Goal: Information Seeking & Learning: Check status

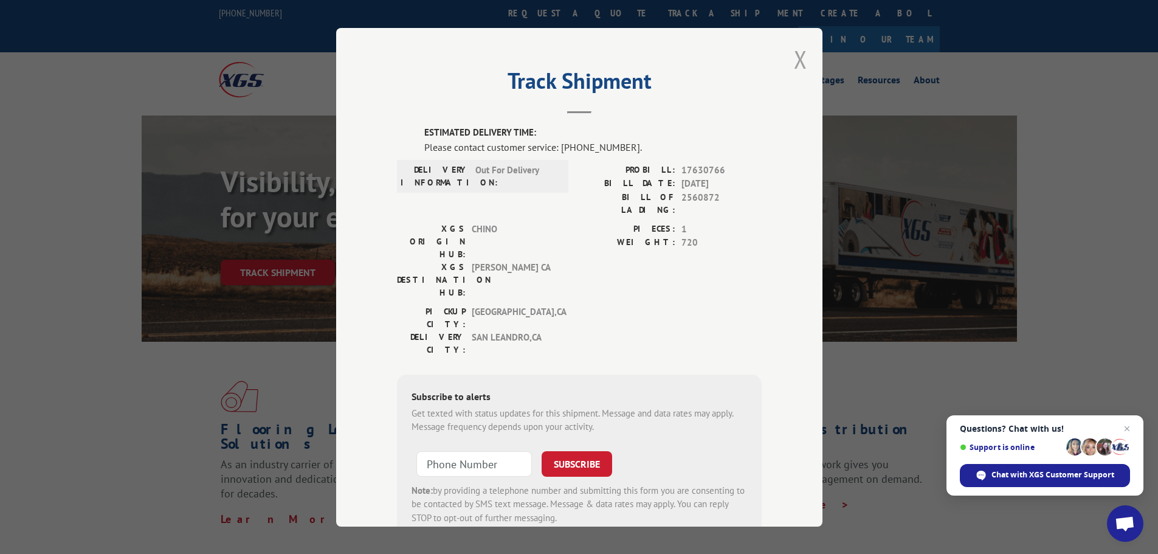
click at [798, 60] on button "Close modal" at bounding box center [800, 59] width 13 height 32
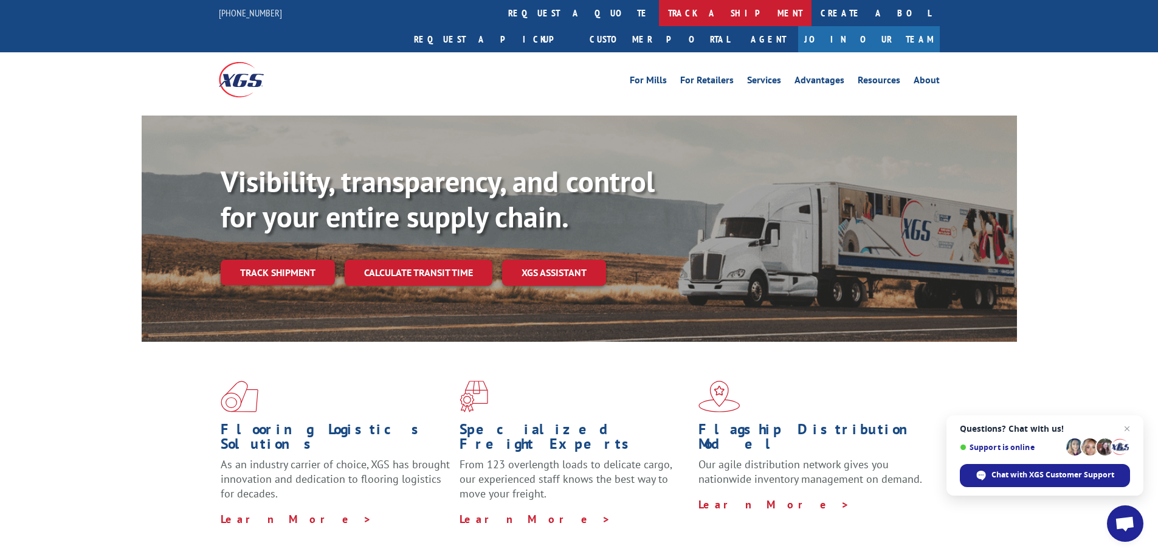
click at [659, 9] on link "track a shipment" at bounding box center [735, 13] width 153 height 26
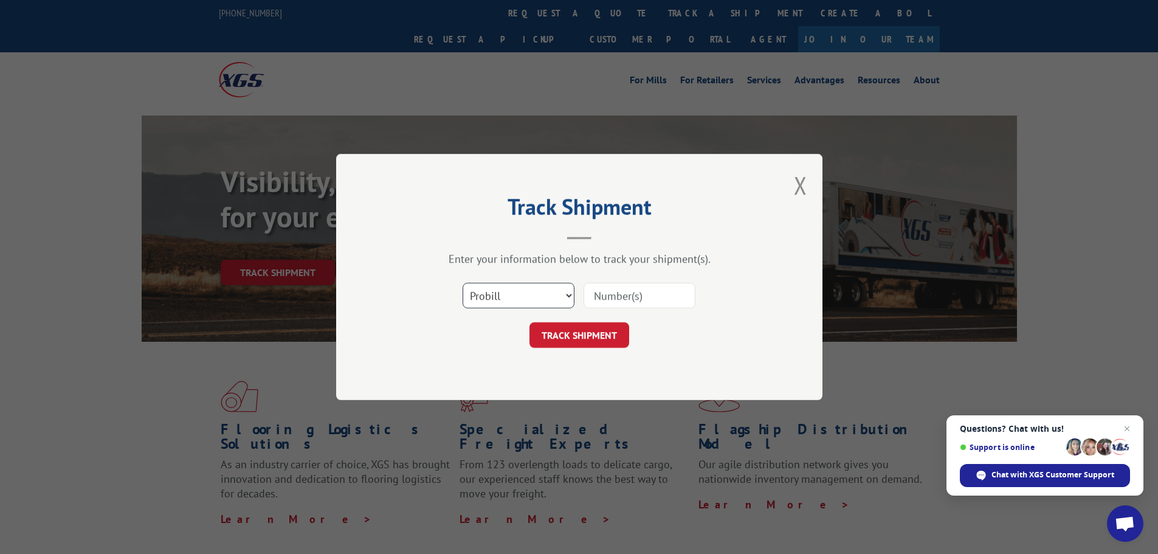
click at [567, 292] on select "Select category... Probill BOL PO" at bounding box center [519, 296] width 112 height 26
click at [617, 294] on input at bounding box center [640, 296] width 112 height 26
type input "17630766"
click at [605, 330] on button "TRACK SHIPMENT" at bounding box center [580, 335] width 100 height 26
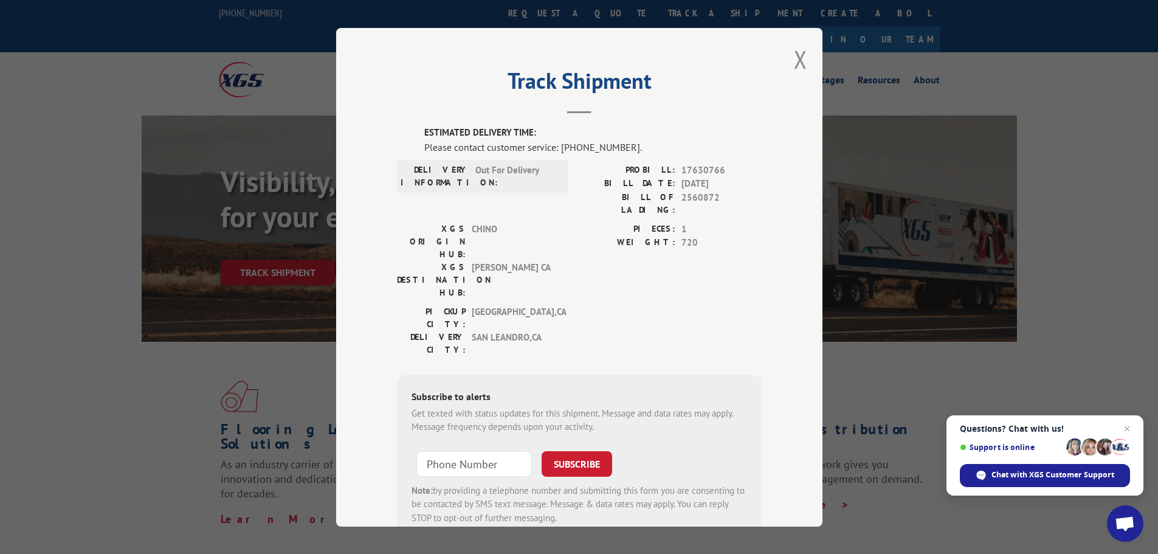
click at [753, 236] on span "720" at bounding box center [722, 243] width 80 height 14
click at [516, 260] on span "[PERSON_NAME] CA" at bounding box center [513, 279] width 82 height 38
click at [495, 260] on span "[PERSON_NAME] CA" at bounding box center [513, 279] width 82 height 38
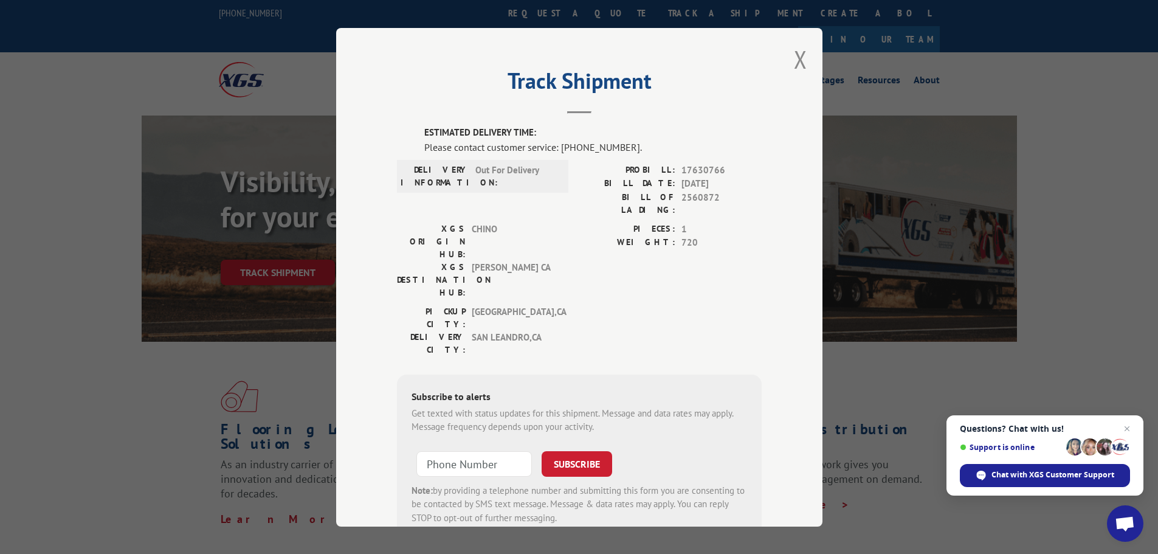
click at [573, 228] on div "XGS ORIGIN HUB: CHINO XGS DESTINATION HUB: TRACY [GEOGRAPHIC_DATA] PIECES: 1 WE…" at bounding box center [579, 263] width 365 height 83
click at [642, 236] on label "WEIGHT:" at bounding box center [627, 243] width 96 height 14
click at [794, 66] on button "Close modal" at bounding box center [800, 59] width 13 height 32
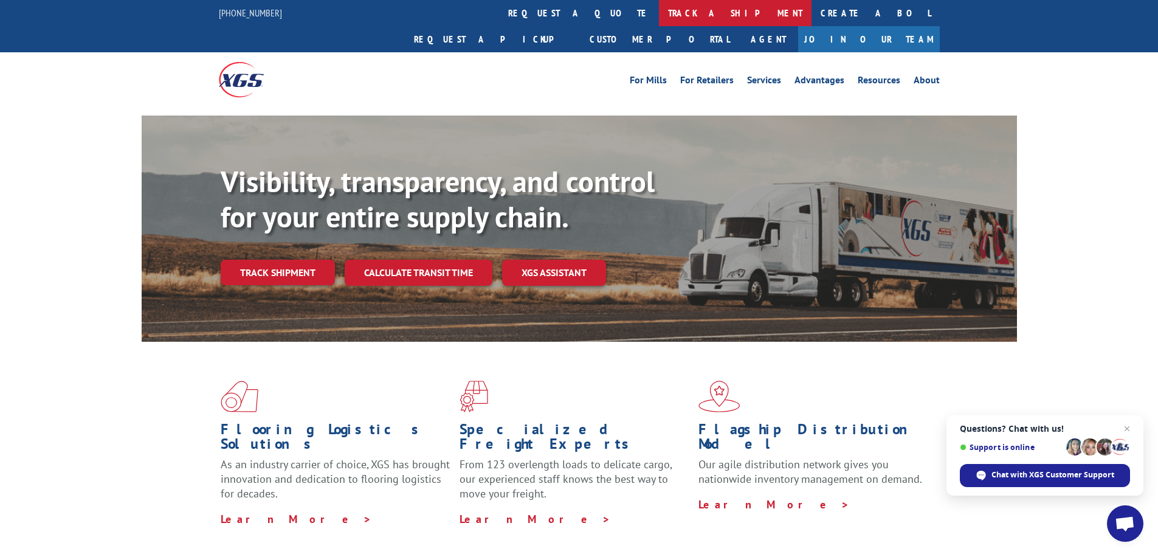
click at [659, 16] on link "track a shipment" at bounding box center [735, 13] width 153 height 26
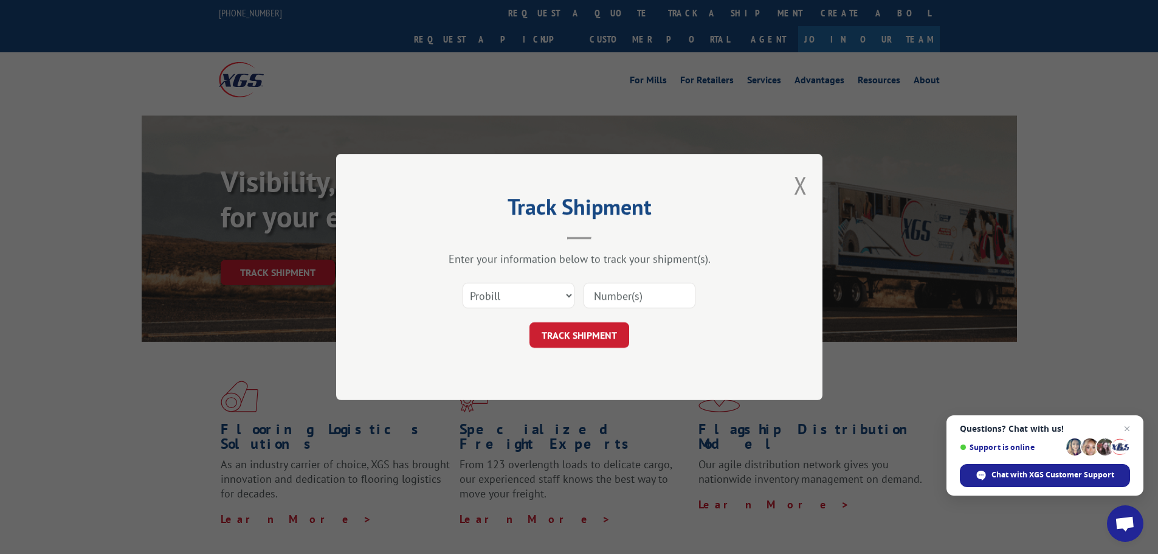
click at [620, 281] on div "Select category... Probill BOL PO" at bounding box center [579, 295] width 365 height 40
click at [622, 291] on input at bounding box center [640, 296] width 112 height 26
type input "17630766"
click at [603, 336] on button "TRACK SHIPMENT" at bounding box center [580, 335] width 100 height 26
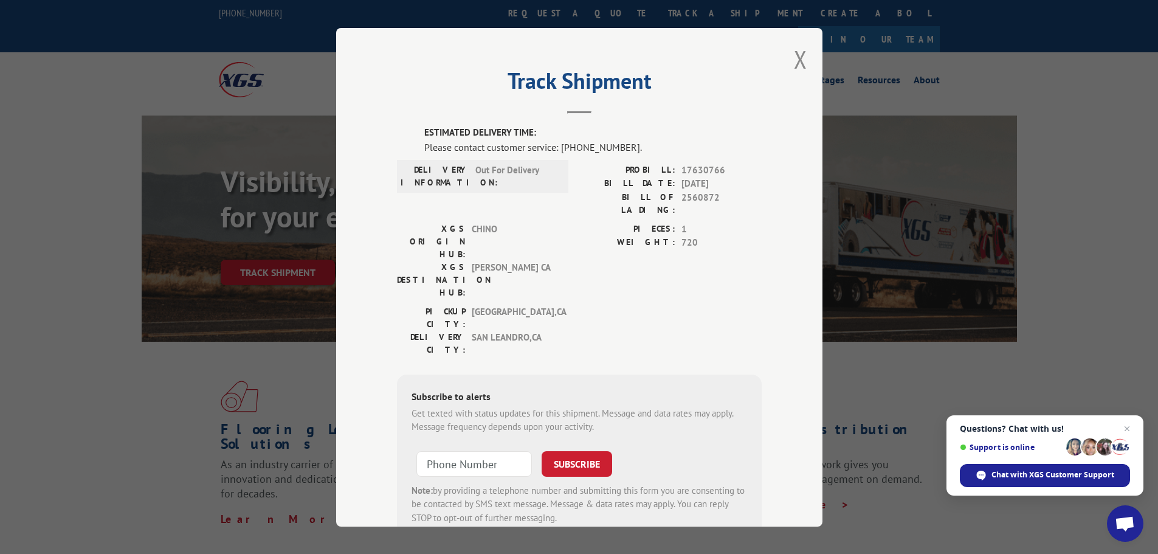
click at [501, 168] on span "Out For Delivery" at bounding box center [516, 176] width 82 height 26
drag, startPoint x: 501, startPoint y: 168, endPoint x: 539, endPoint y: 166, distance: 38.4
click at [502, 168] on span "Out For Delivery" at bounding box center [516, 176] width 82 height 26
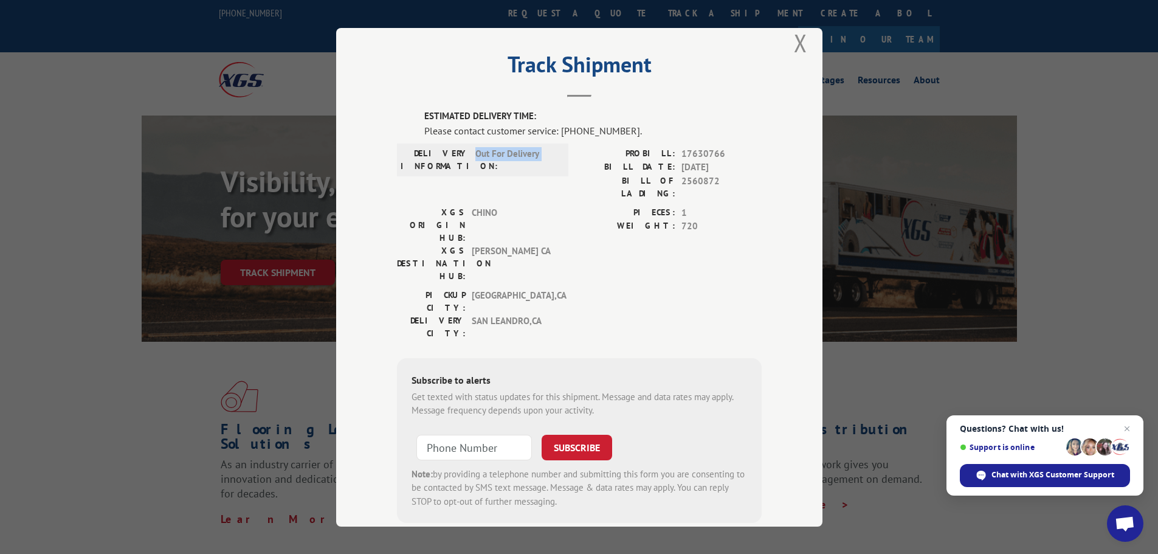
scroll to position [25, 0]
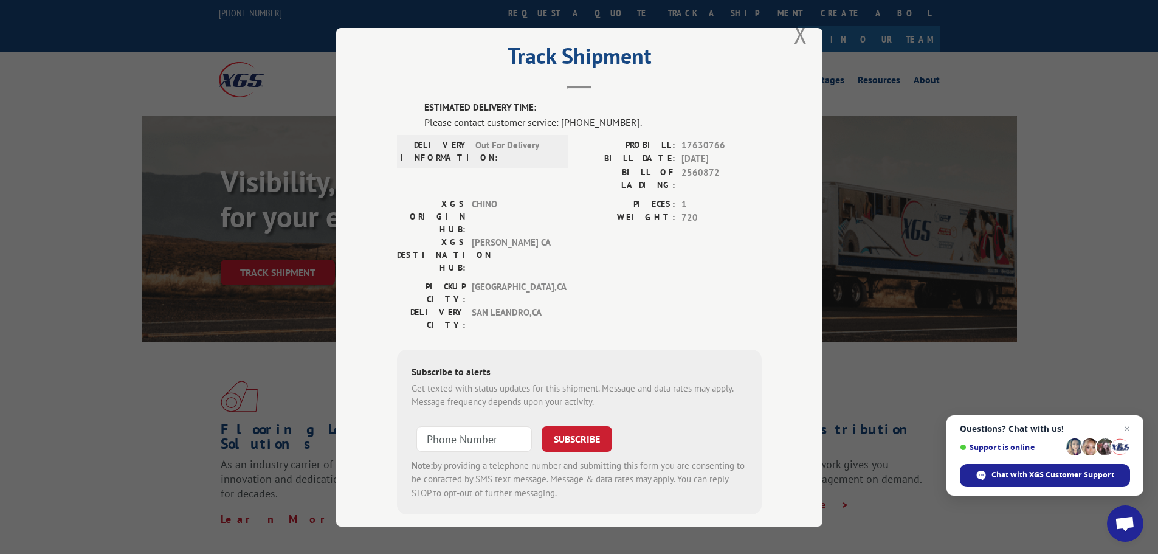
click at [499, 280] on span "[GEOGRAPHIC_DATA] , [GEOGRAPHIC_DATA]" at bounding box center [513, 293] width 82 height 26
click at [562, 280] on div "[GEOGRAPHIC_DATA]: [GEOGRAPHIC_DATA] , [GEOGRAPHIC_DATA]: [GEOGRAPHIC_DATA] , […" at bounding box center [579, 308] width 365 height 57
click at [796, 42] on button "Close modal" at bounding box center [800, 34] width 13 height 32
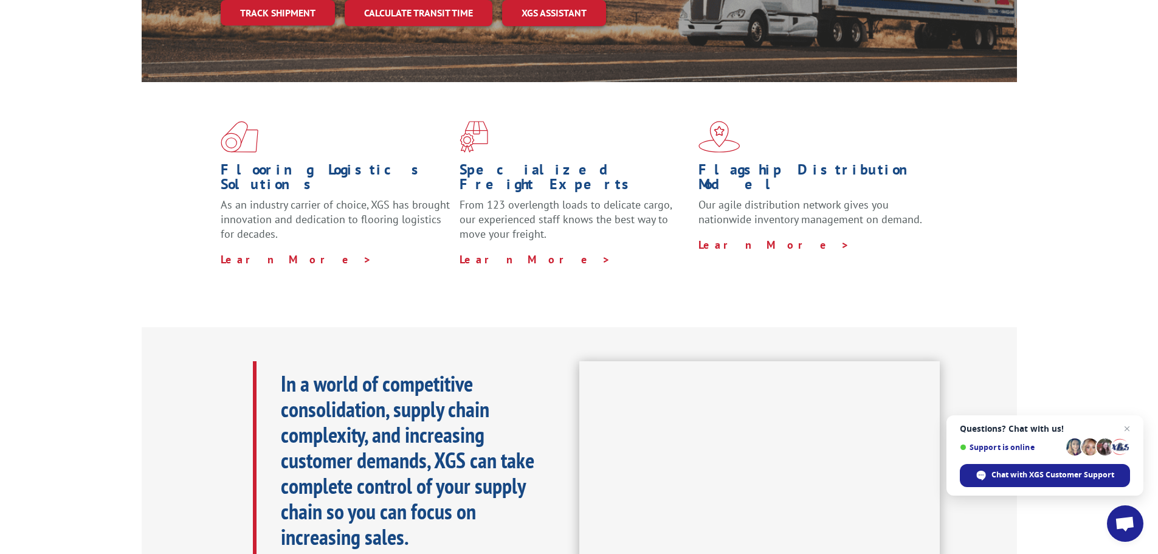
scroll to position [0, 0]
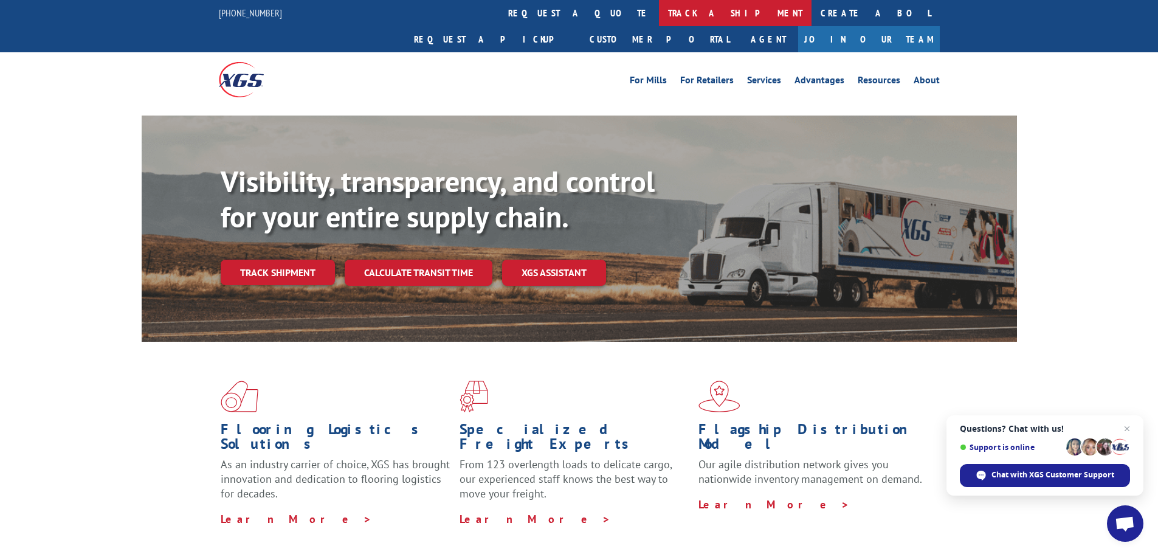
click at [659, 13] on link "track a shipment" at bounding box center [735, 13] width 153 height 26
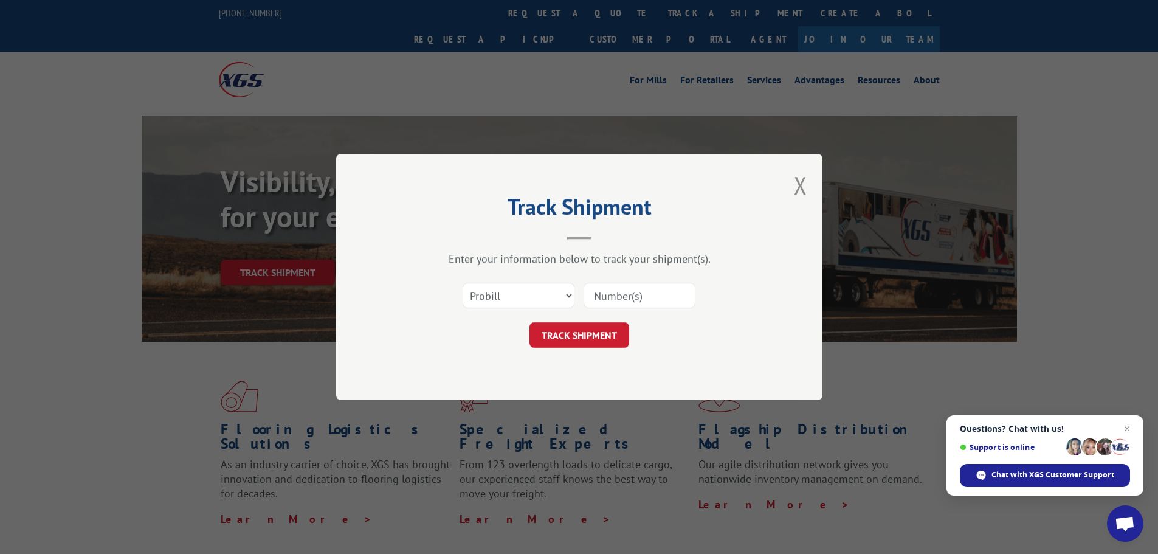
click at [615, 295] on input at bounding box center [640, 296] width 112 height 26
click at [616, 295] on input at bounding box center [640, 296] width 112 height 26
type input "17630766"
click at [593, 331] on button "TRACK SHIPMENT" at bounding box center [580, 335] width 100 height 26
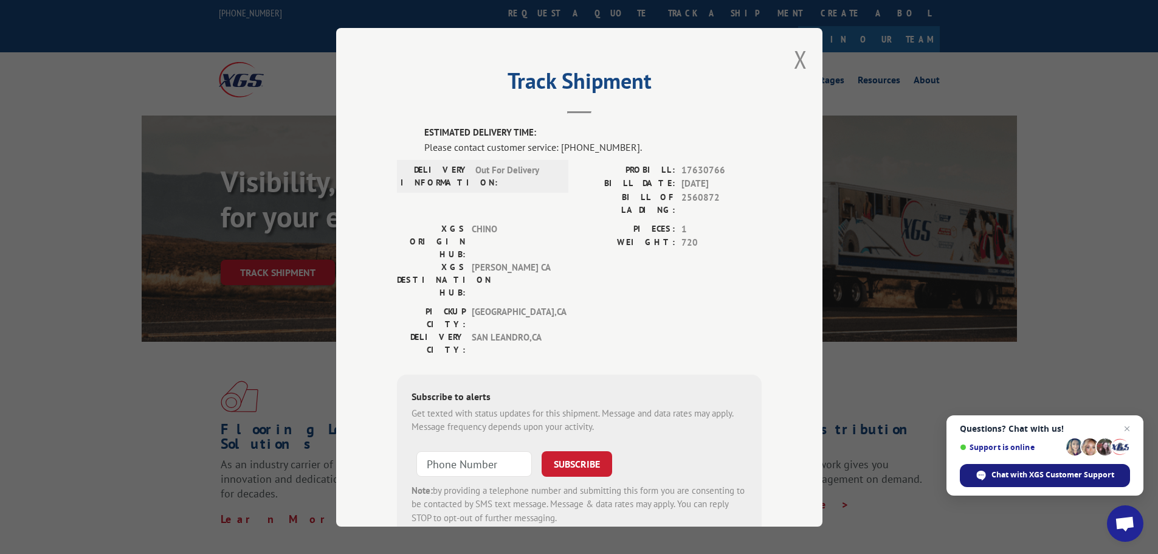
click at [1086, 474] on span "Chat with XGS Customer Support" at bounding box center [1053, 474] width 123 height 11
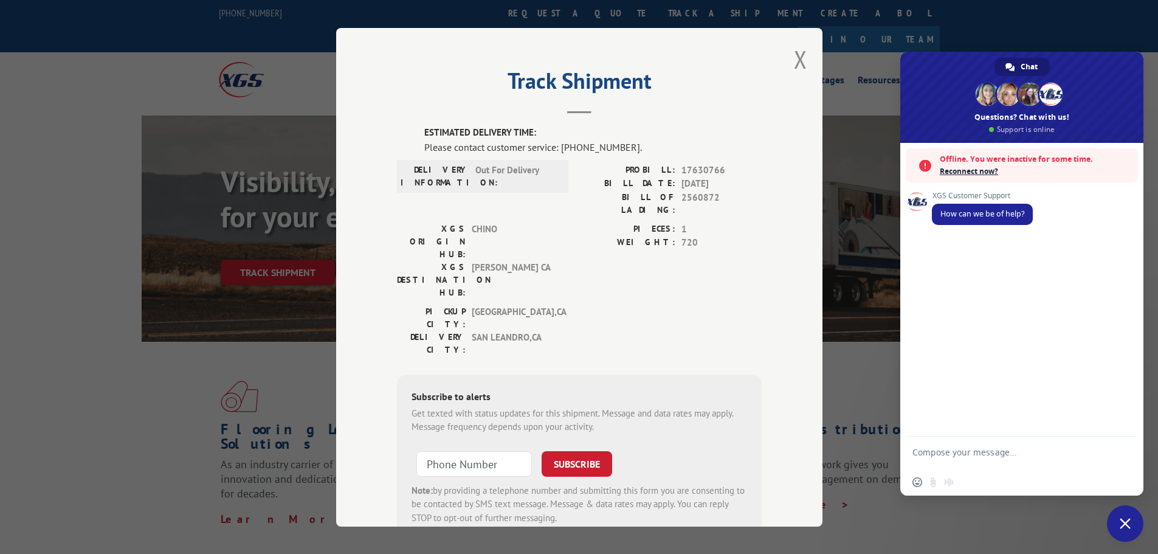
click at [952, 170] on span "Reconnect now?" at bounding box center [1036, 171] width 192 height 12
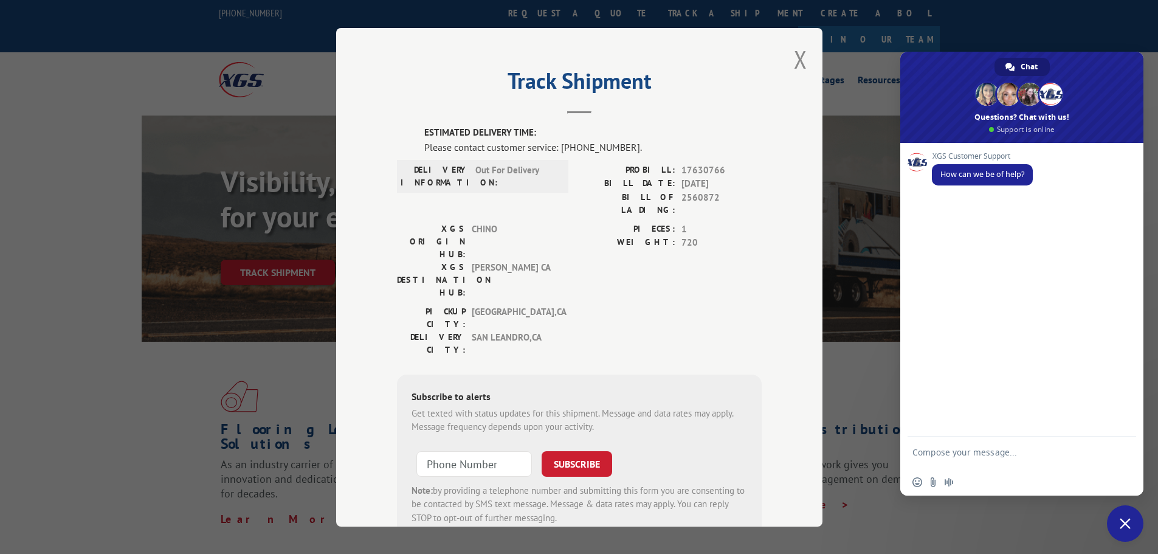
click at [979, 455] on textarea "Compose your message..." at bounding box center [1009, 458] width 192 height 22
type textarea "check delivery time"
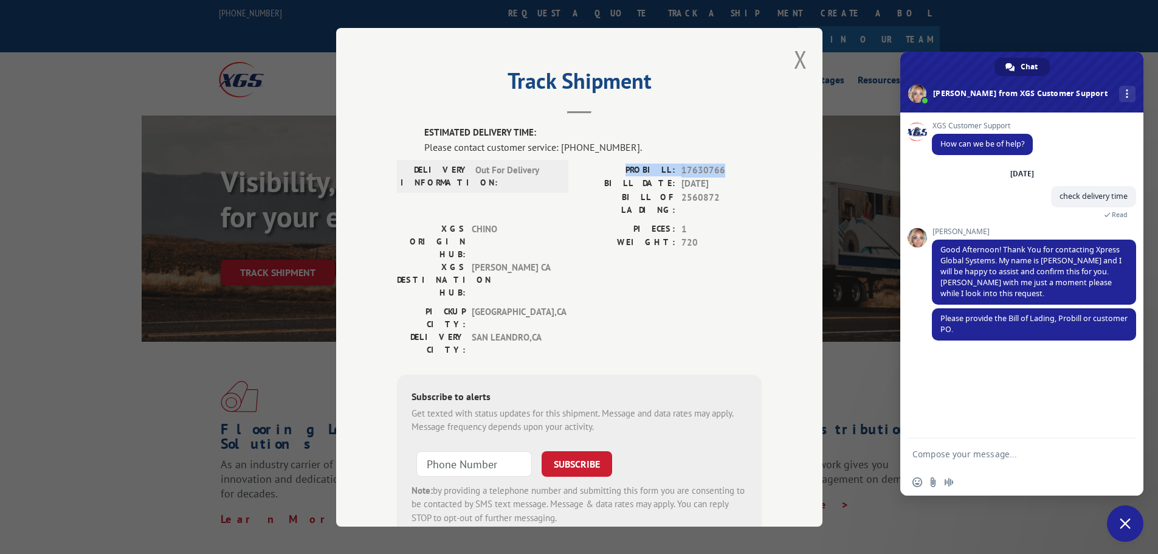
drag, startPoint x: 722, startPoint y: 169, endPoint x: 638, endPoint y: 168, distance: 83.9
click at [638, 168] on div "PROBILL: 17630766" at bounding box center [670, 170] width 182 height 14
copy div "PROBILL: 17630766"
click at [948, 458] on textarea "Compose your message..." at bounding box center [1009, 454] width 192 height 11
paste textarea "PROBILL: 17630766"
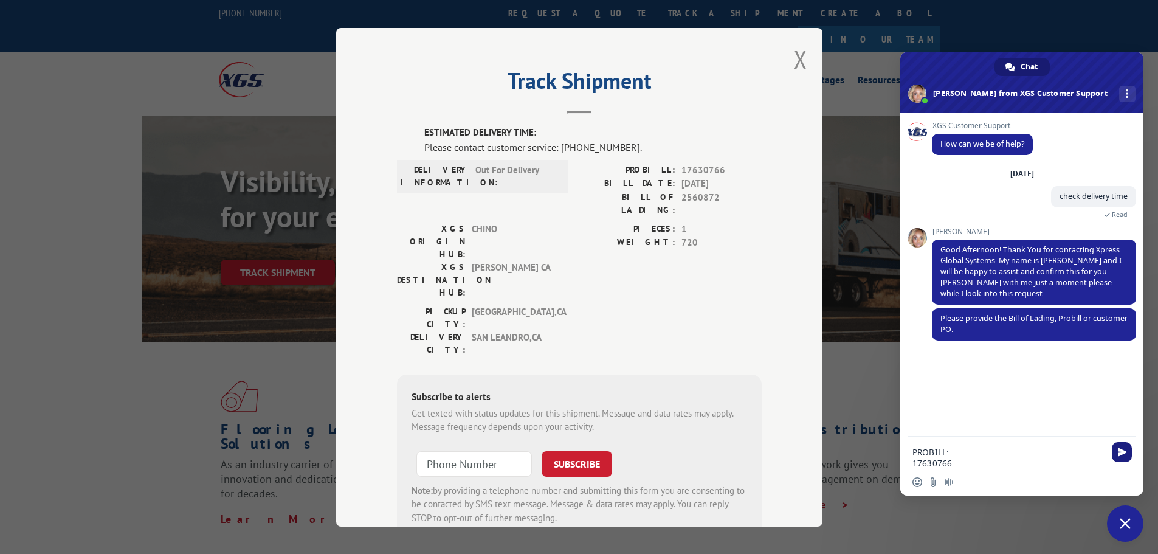
type textarea "PROBILL: 17630766"
click at [1119, 454] on span "Send" at bounding box center [1122, 451] width 9 height 9
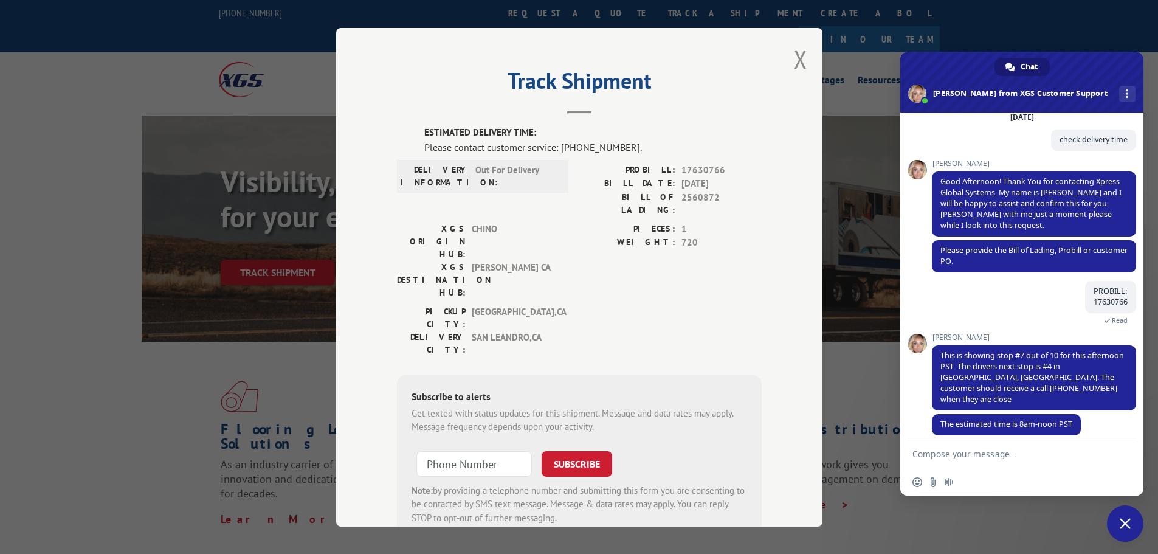
scroll to position [80, 0]
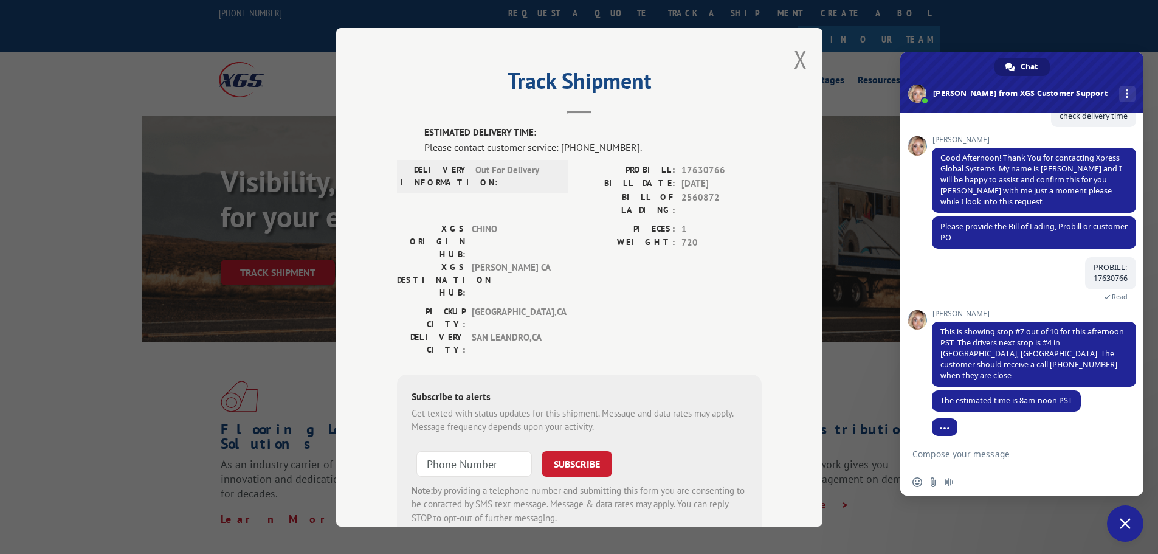
click at [1038, 457] on textarea "Compose your message..." at bounding box center [1009, 454] width 192 height 11
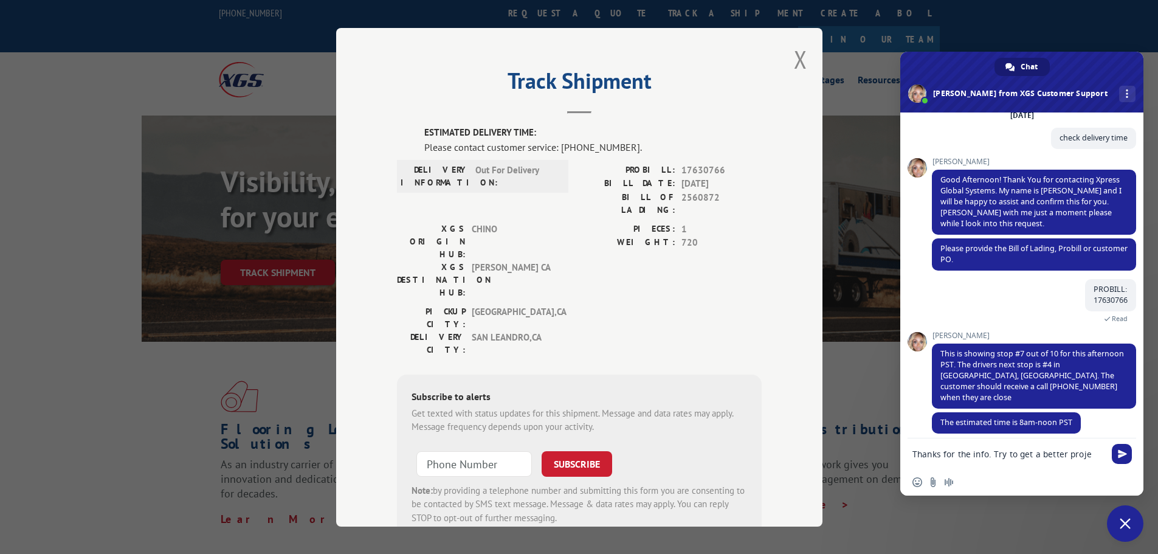
scroll to position [57, 0]
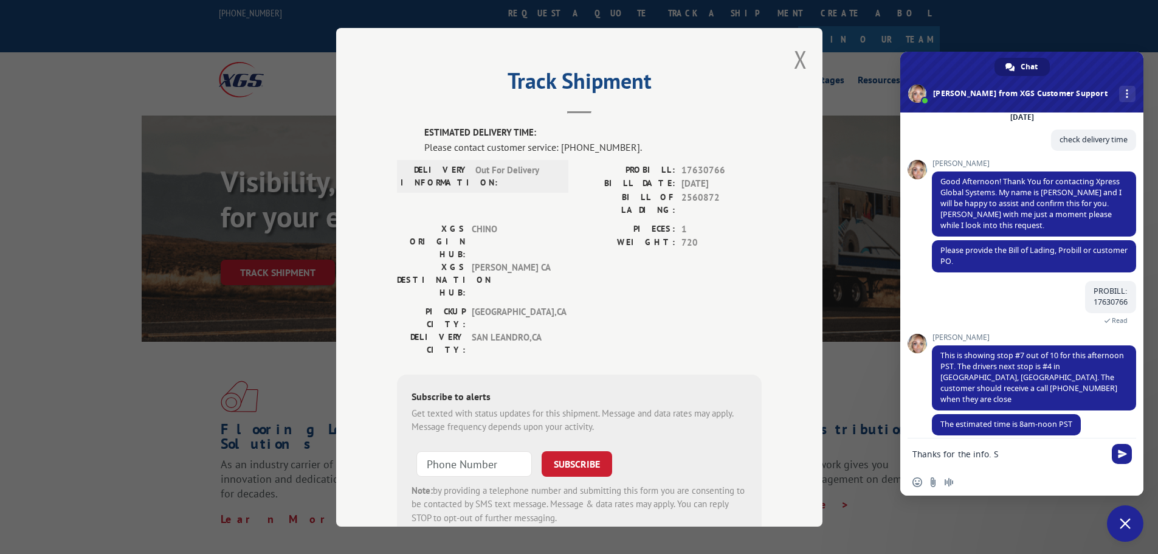
type textarea "Thanks for the info."
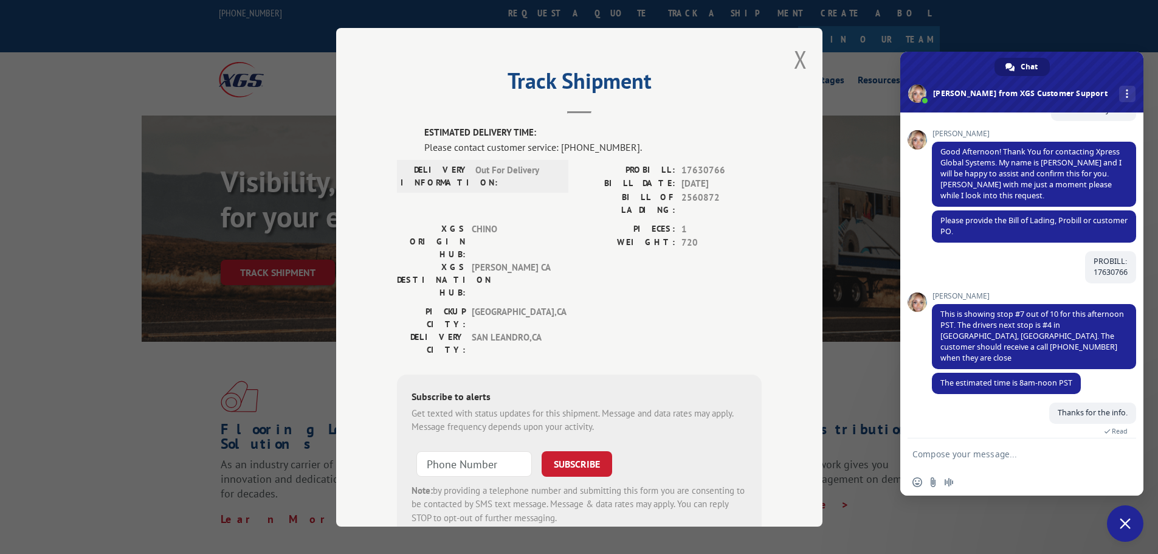
scroll to position [209, 0]
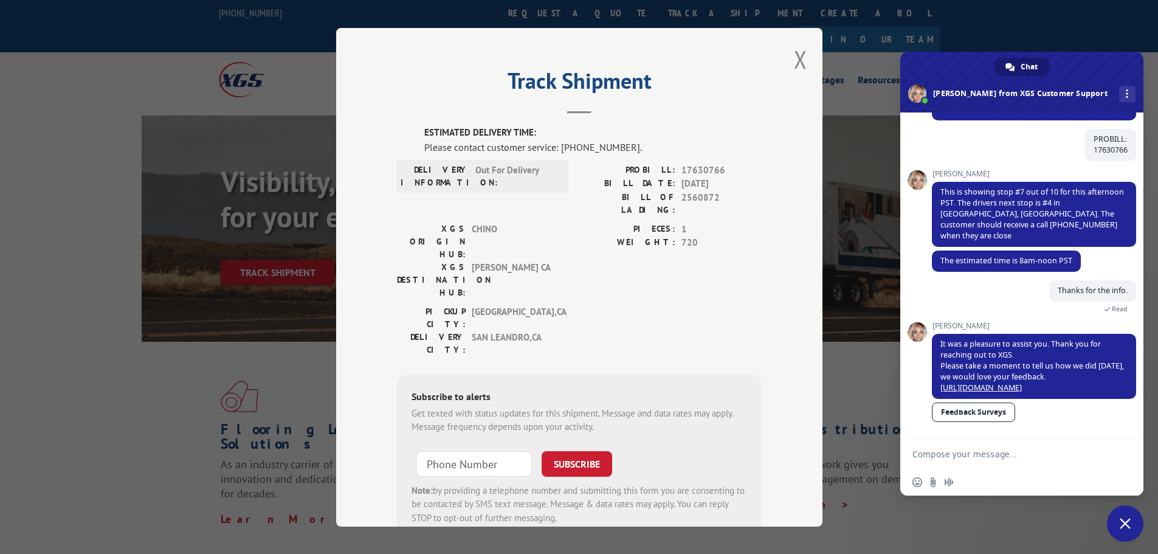
drag, startPoint x: 809, startPoint y: 56, endPoint x: 809, endPoint y: 66, distance: 10.3
click at [809, 57] on div "Track Shipment ESTIMATED DELIVERY TIME: Please contact customer service: [PHONE…" at bounding box center [579, 277] width 486 height 499
click at [799, 55] on button "Close modal" at bounding box center [800, 59] width 13 height 32
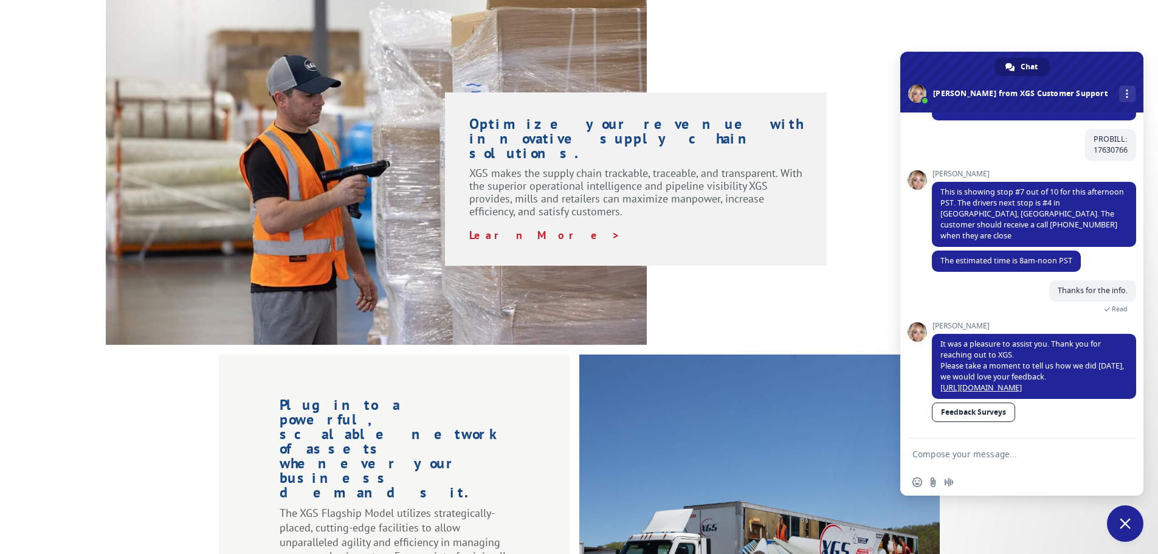
scroll to position [790, 0]
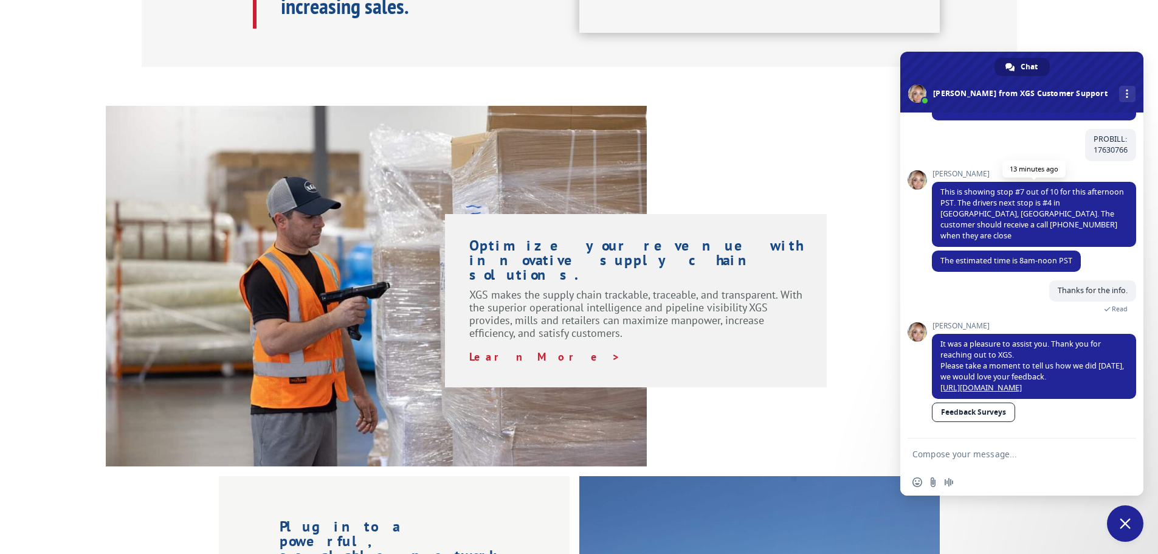
click at [1010, 201] on span "This is showing stop #7 out of 10 for this afternoon PST. The drivers next stop…" at bounding box center [1033, 214] width 184 height 54
click at [28, 181] on div "Optimize your revenue with innovative supply chain solutions. XGS makes the sup…" at bounding box center [579, 286] width 1158 height 361
click at [713, 106] on div "Optimize your revenue with innovative supply chain solutions. XGS makes the sup…" at bounding box center [737, 247] width 181 height 282
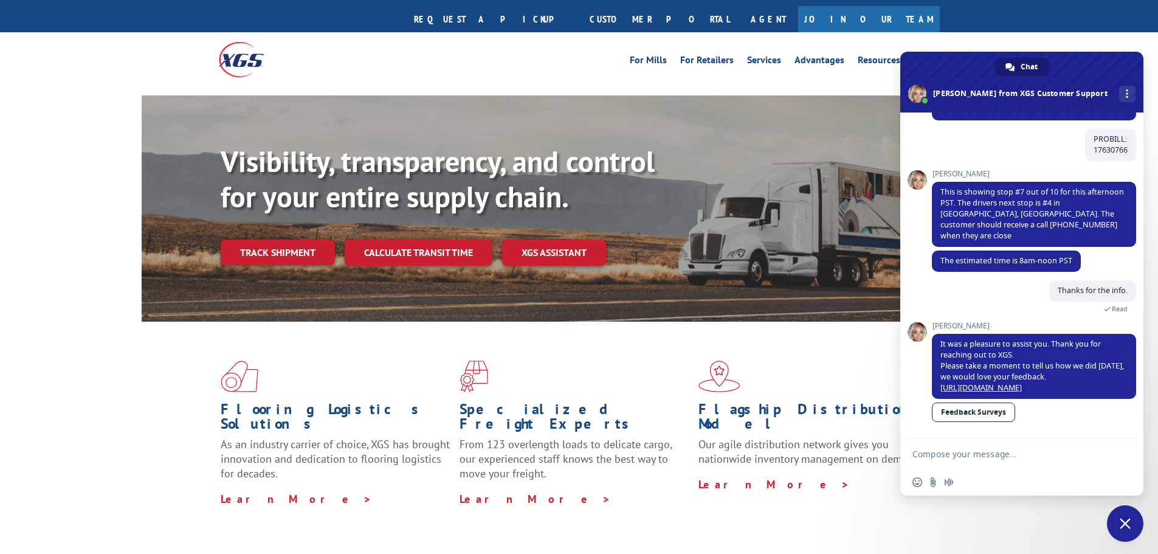
scroll to position [0, 0]
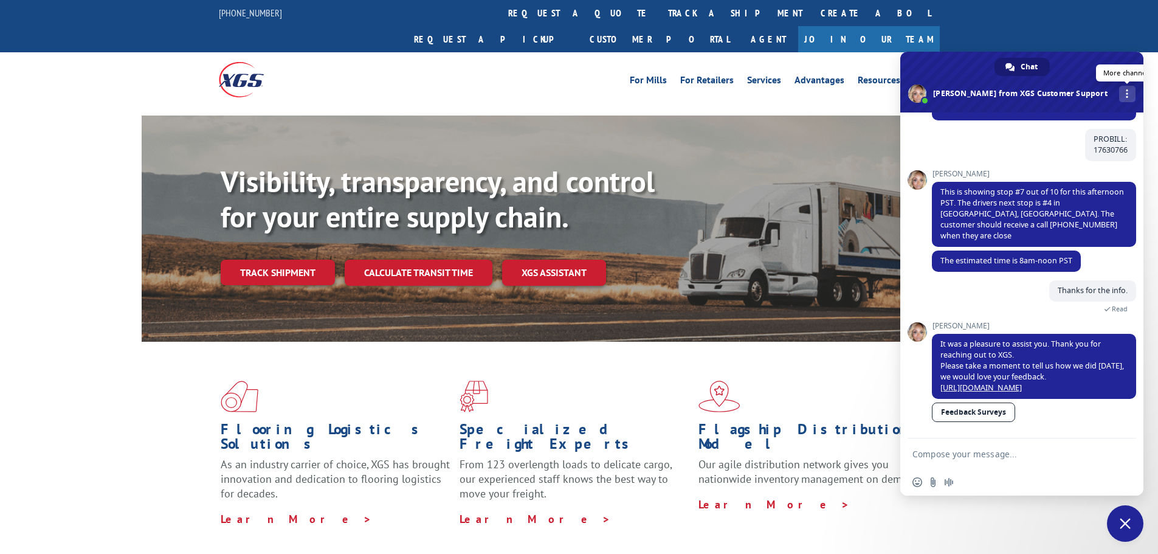
click at [1126, 94] on span "More channels" at bounding box center [1127, 93] width 2 height 9
click at [1004, 52] on div "For Mills For Retailers Services Advantages Resources About For Mills For Retai…" at bounding box center [579, 79] width 1158 height 54
click at [1119, 533] on span "Close chat" at bounding box center [1125, 523] width 36 height 36
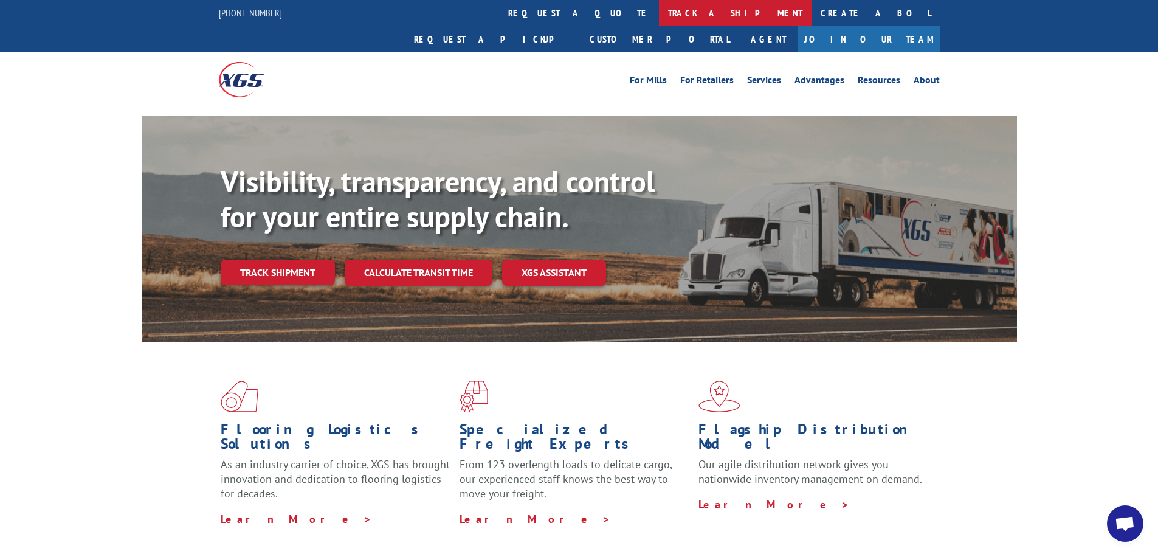
click at [659, 13] on link "track a shipment" at bounding box center [735, 13] width 153 height 26
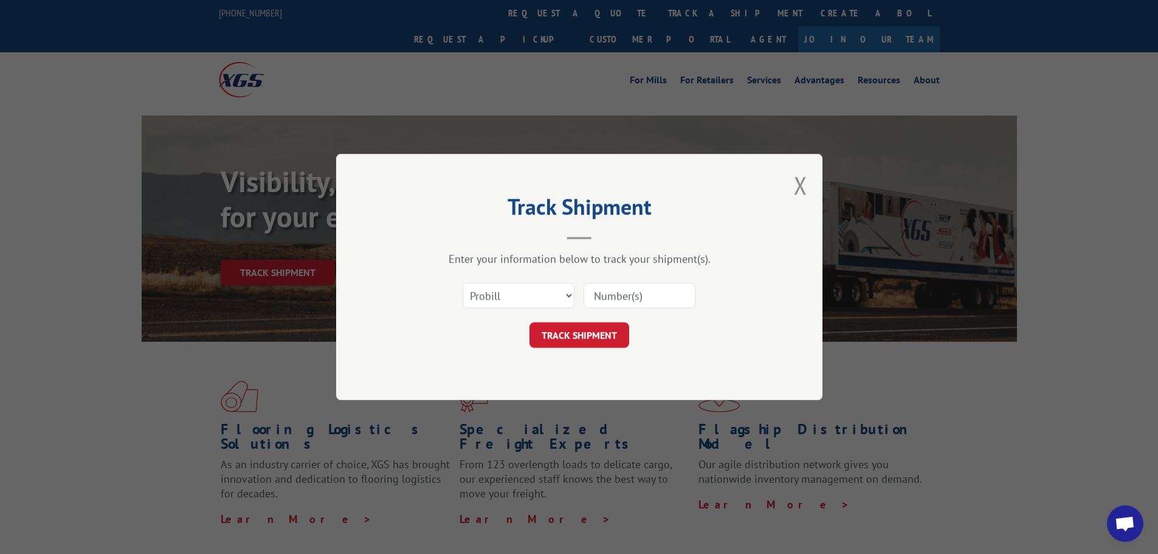
click at [632, 295] on input at bounding box center [640, 296] width 112 height 26
type input "17630766"
click at [595, 333] on button "TRACK SHIPMENT" at bounding box center [580, 335] width 100 height 26
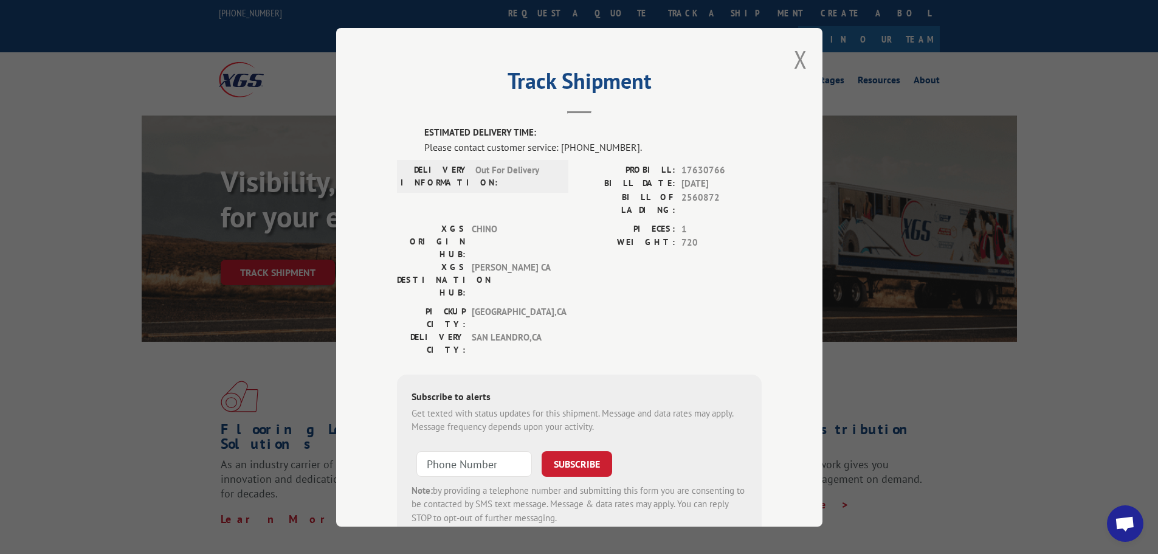
click at [728, 236] on span "720" at bounding box center [722, 243] width 80 height 14
click at [718, 222] on span "1" at bounding box center [722, 229] width 80 height 14
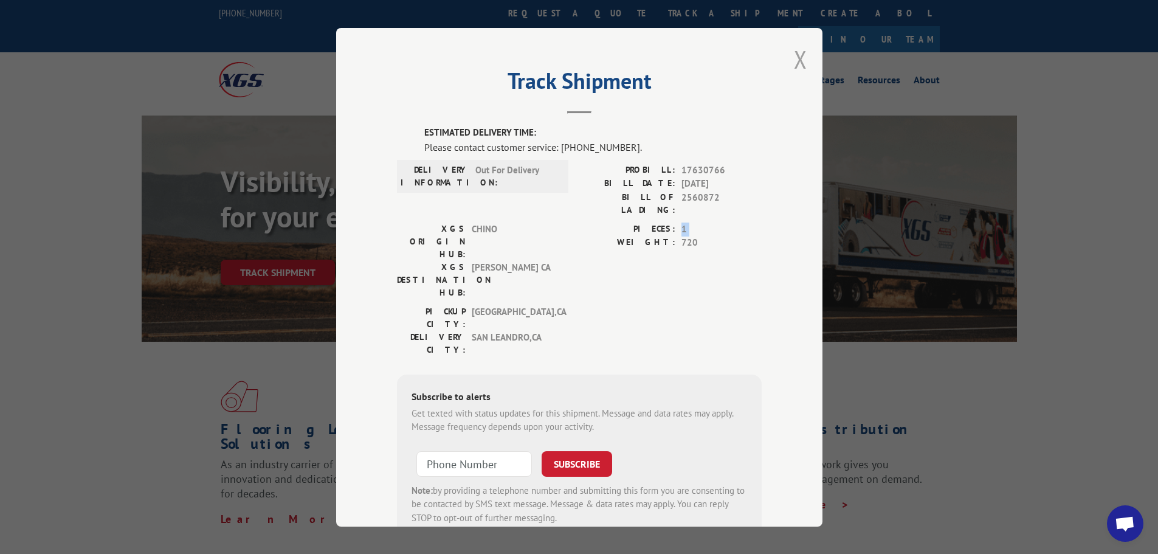
click at [795, 62] on button "Close modal" at bounding box center [800, 59] width 13 height 32
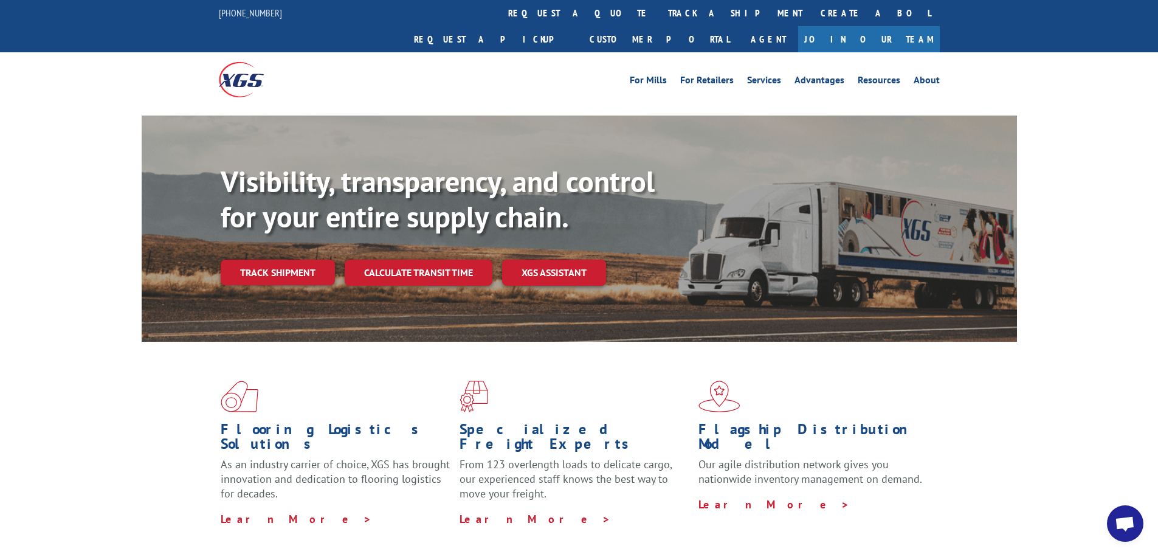
click at [1081, 170] on div "Visibility, transparency, and control for your entire supply chain. Track shipm…" at bounding box center [579, 241] width 1158 height 250
click at [659, 18] on link "track a shipment" at bounding box center [735, 13] width 153 height 26
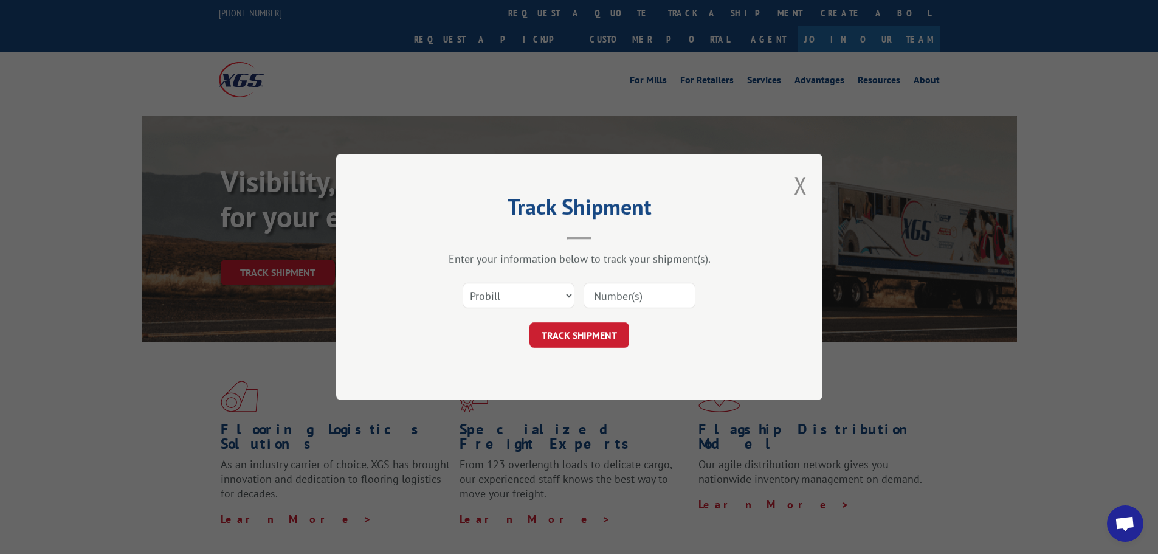
click at [608, 282] on div at bounding box center [640, 296] width 112 height 28
click at [609, 289] on input at bounding box center [640, 296] width 112 height 26
type input "17630766"
click at [592, 338] on button "TRACK SHIPMENT" at bounding box center [580, 335] width 100 height 26
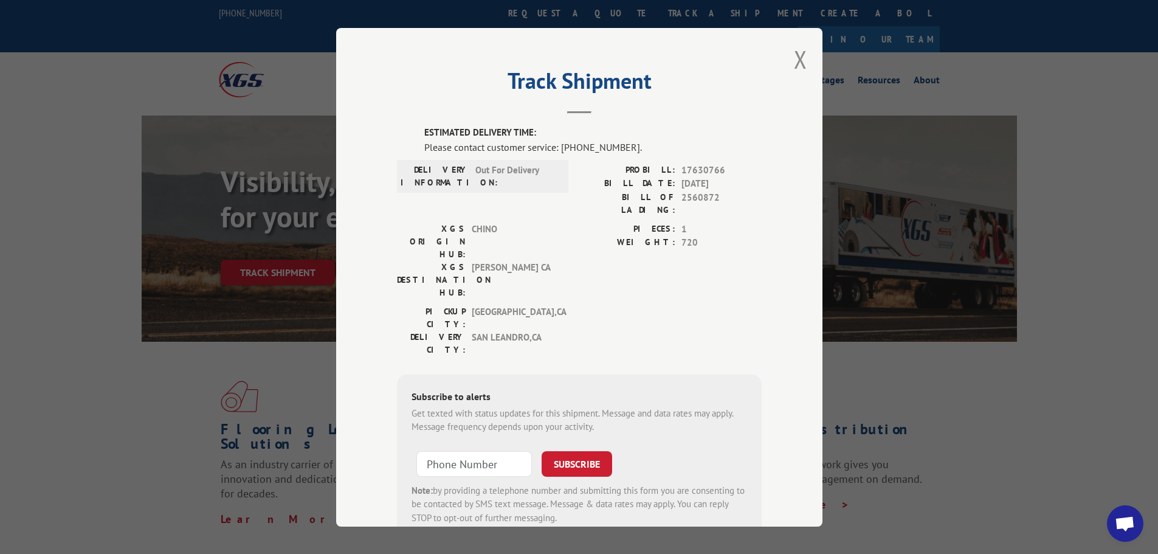
click at [800, 64] on button "Close modal" at bounding box center [800, 59] width 13 height 32
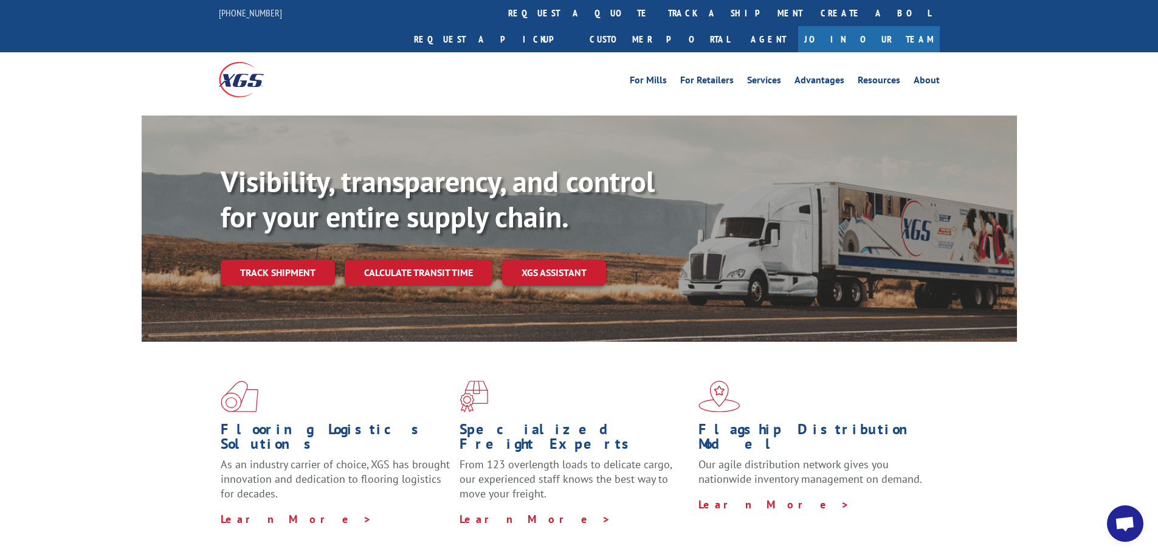
click at [1074, 236] on div "Visibility, transparency, and control for your entire supply chain. Track shipm…" at bounding box center [579, 241] width 1158 height 250
click at [1097, 216] on div "Visibility, transparency, and control for your entire supply chain. Track shipm…" at bounding box center [579, 241] width 1158 height 250
click at [1130, 518] on span "Open chat" at bounding box center [1125, 524] width 20 height 17
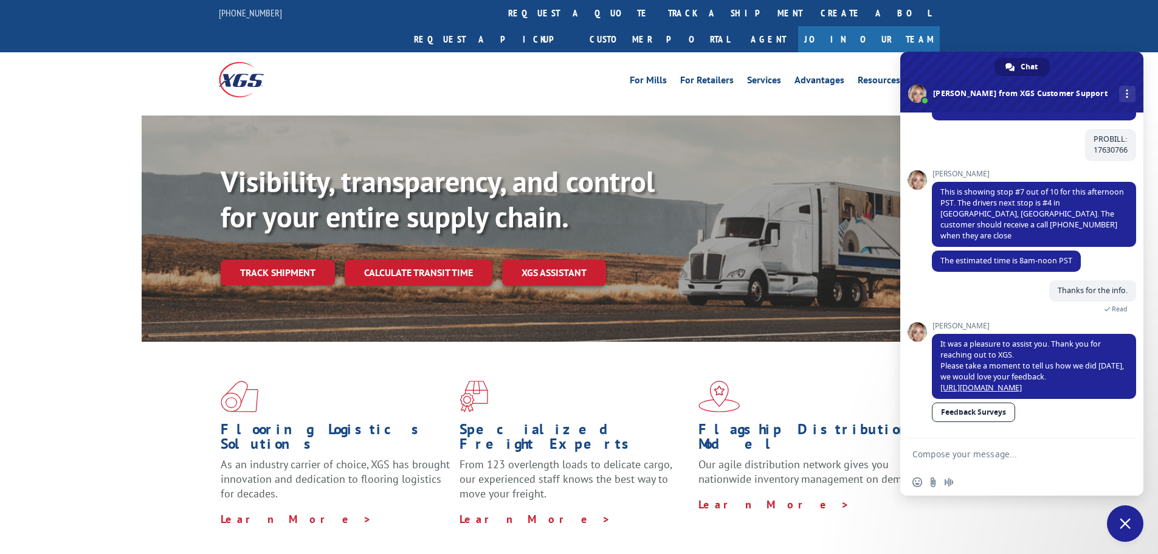
click at [1122, 526] on span "Close chat" at bounding box center [1125, 523] width 11 height 11
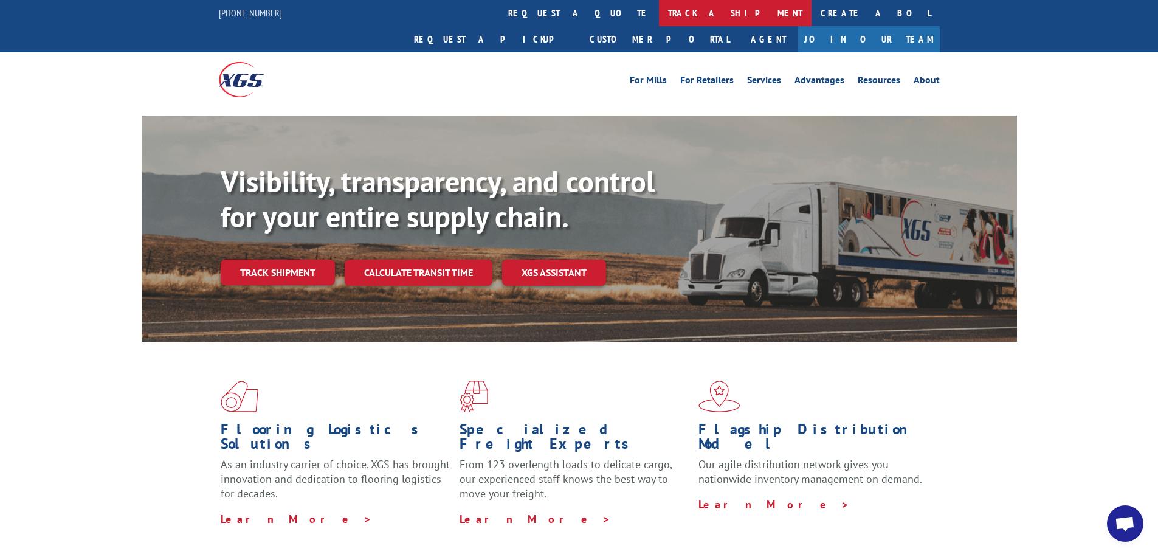
click at [659, 15] on link "track a shipment" at bounding box center [735, 13] width 153 height 26
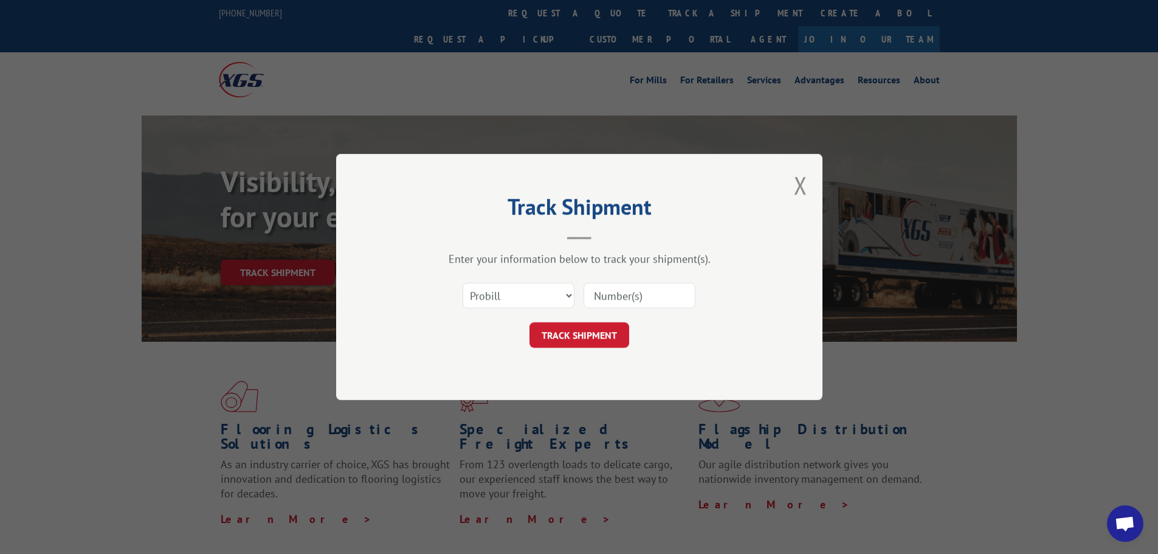
click at [644, 303] on input at bounding box center [640, 296] width 112 height 26
type input "17630766"
click at [590, 338] on button "TRACK SHIPMENT" at bounding box center [580, 335] width 100 height 26
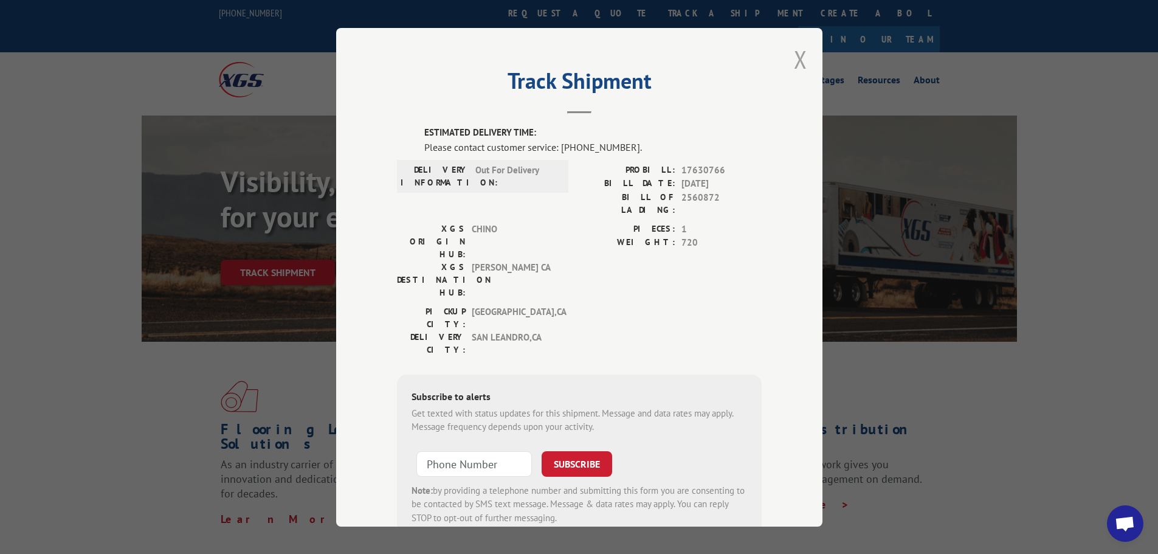
click at [800, 59] on button "Close modal" at bounding box center [800, 59] width 13 height 32
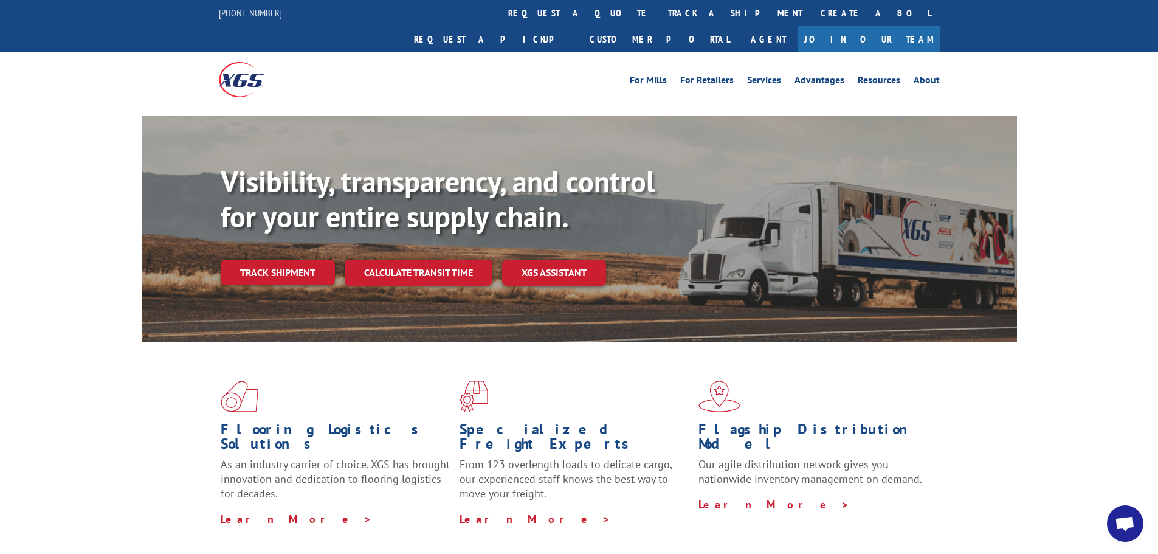
click at [1078, 142] on div "Visibility, transparency, and control for your entire supply chain. Track shipm…" at bounding box center [579, 241] width 1158 height 250
click at [1111, 514] on span "Open chat" at bounding box center [1125, 523] width 36 height 36
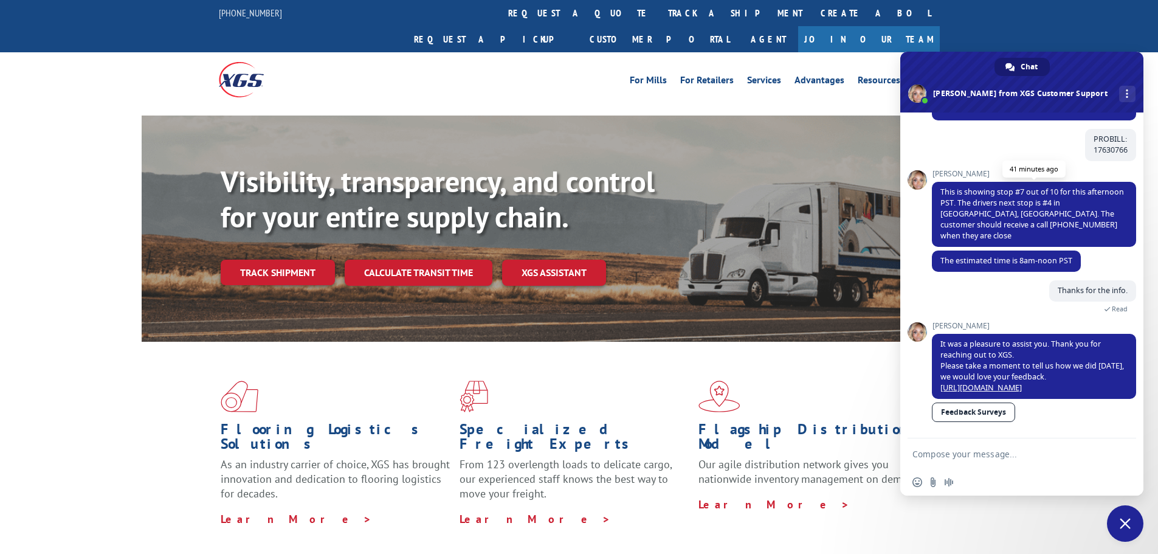
click at [1039, 221] on span "This is showing stop #7 out of 10 for this afternoon PST. The drivers next stop…" at bounding box center [1034, 214] width 204 height 65
click at [1000, 281] on div "Thanks for the info. 37 minutes ago Read" at bounding box center [1034, 300] width 204 height 41
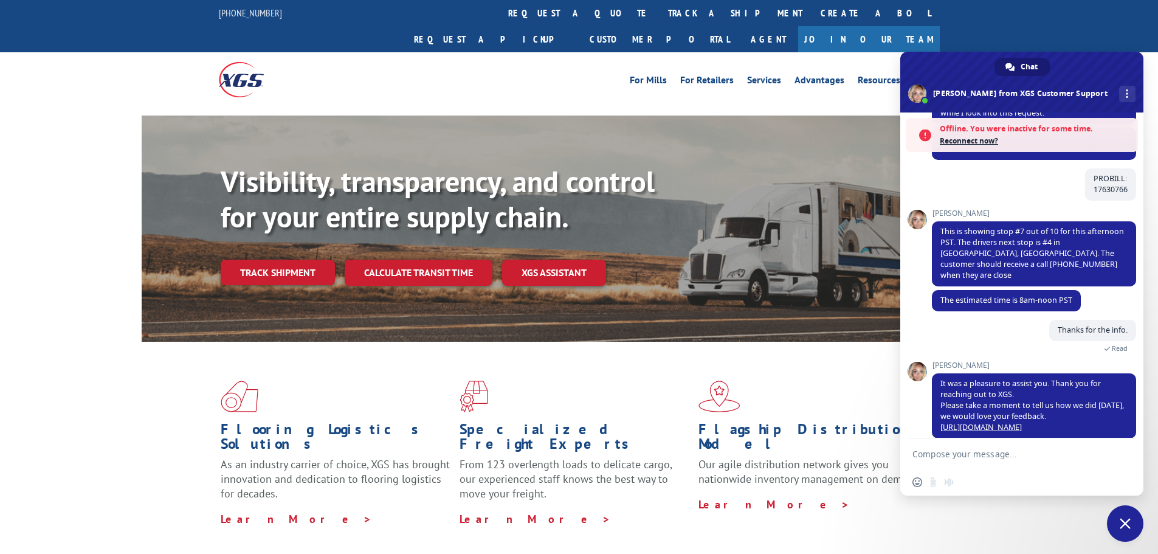
click at [1010, 452] on textarea "Compose your message..." at bounding box center [1009, 454] width 192 height 11
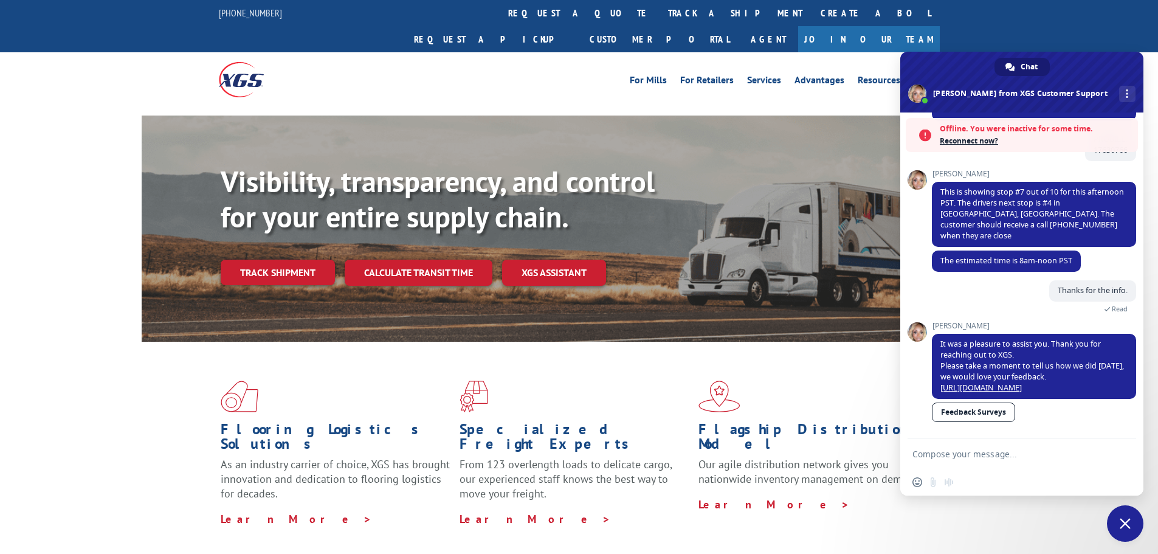
click at [1015, 451] on textarea "Compose your message..." at bounding box center [1009, 454] width 192 height 11
click at [1043, 451] on textarea "Compose your message..." at bounding box center [1009, 454] width 192 height 11
click at [1044, 452] on textarea "Compose your message..." at bounding box center [1009, 454] width 192 height 11
drag, startPoint x: 1072, startPoint y: 453, endPoint x: 883, endPoint y: 454, distance: 188.5
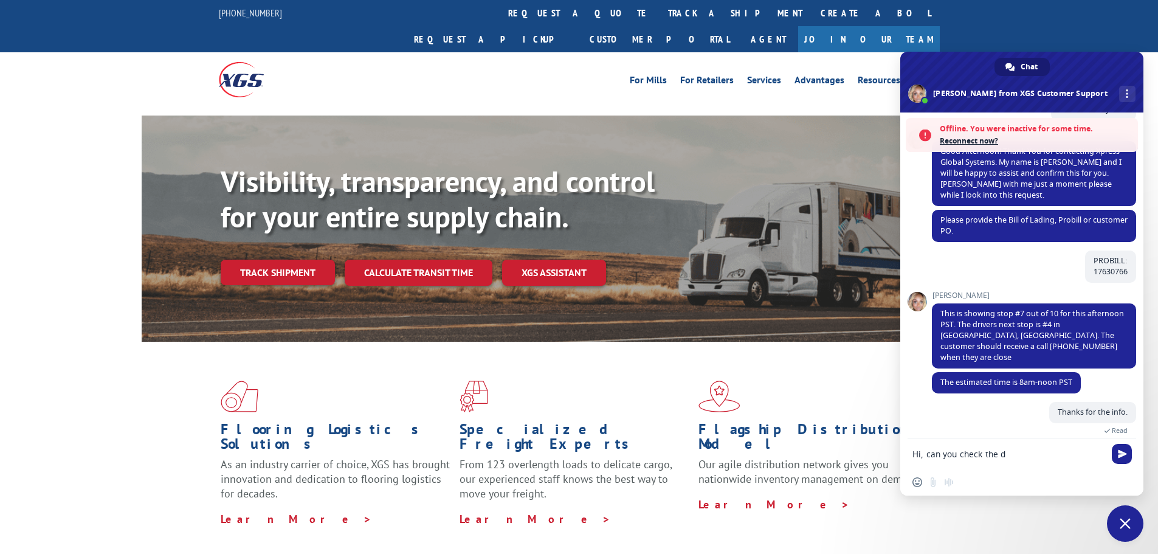
scroll to position [187, 0]
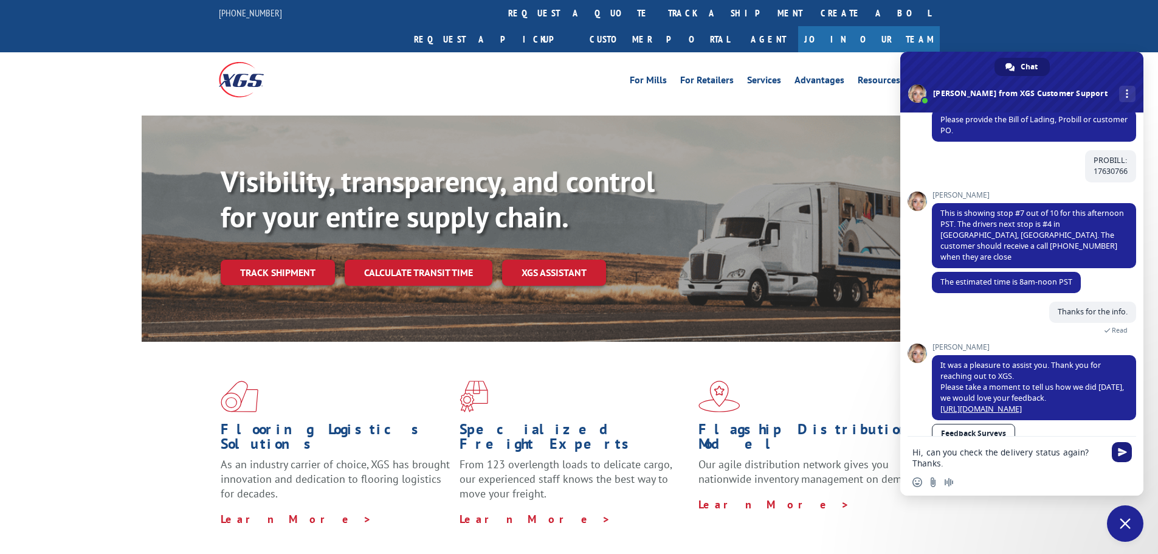
type textarea "Hi, can you check the delivery status again? Thanks."
click at [1121, 456] on span "Send" at bounding box center [1122, 451] width 9 height 9
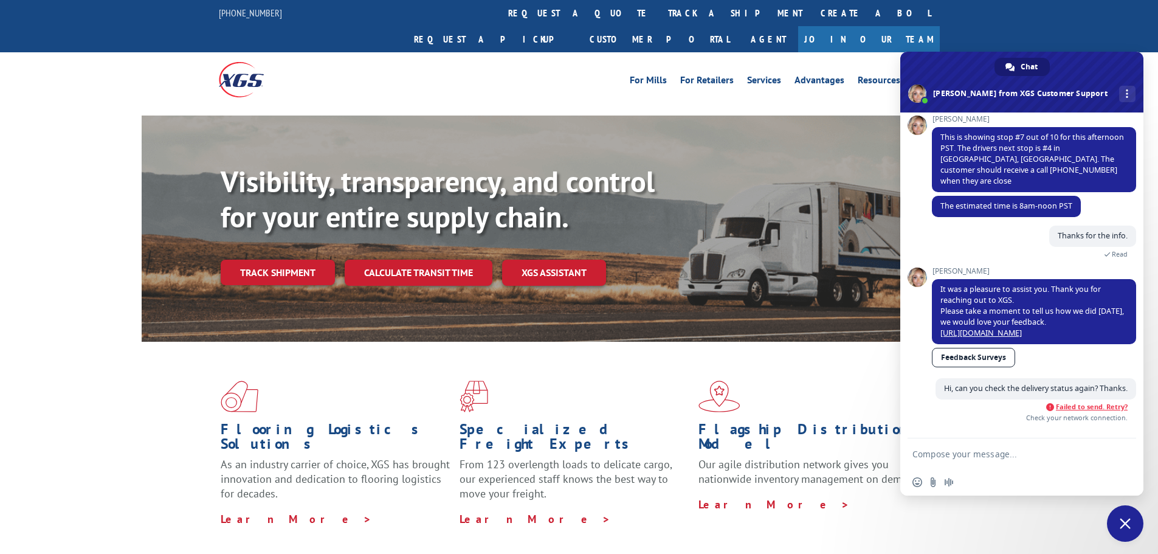
click at [1088, 411] on span "Failed to send. Retry?" at bounding box center [1092, 406] width 72 height 9
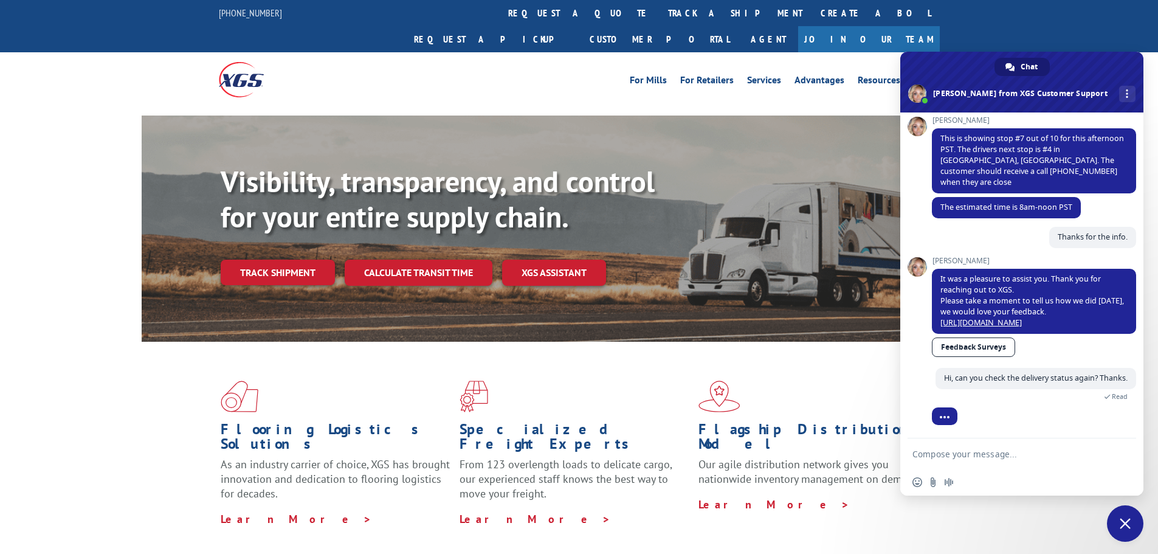
scroll to position [291, 0]
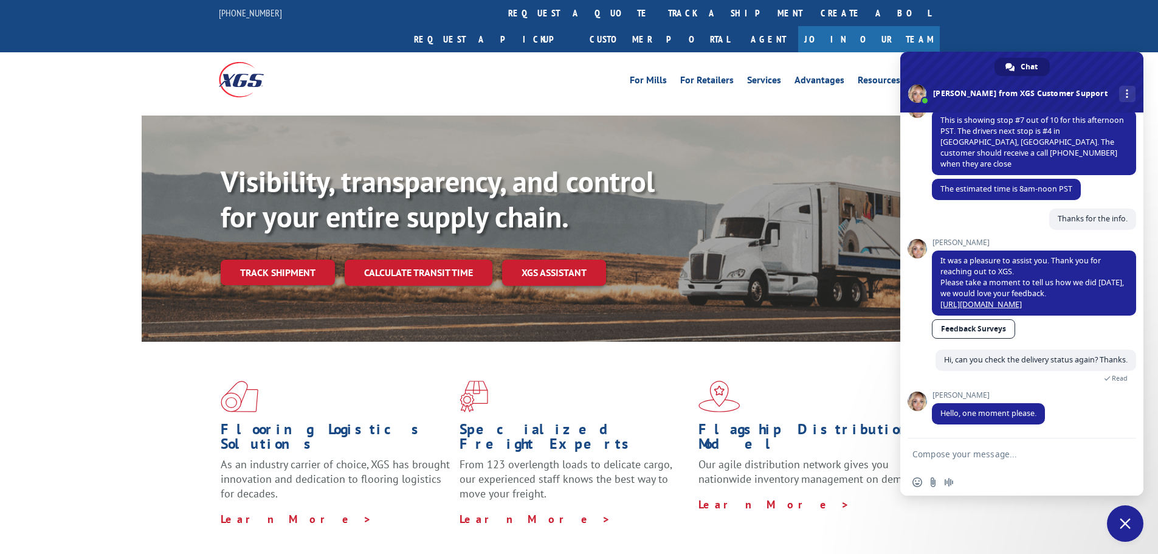
drag, startPoint x: 33, startPoint y: 286, endPoint x: 28, endPoint y: 291, distance: 6.9
click at [33, 286] on div "Visibility, transparency, and control for your entire supply chain. Track shipm…" at bounding box center [579, 241] width 1158 height 250
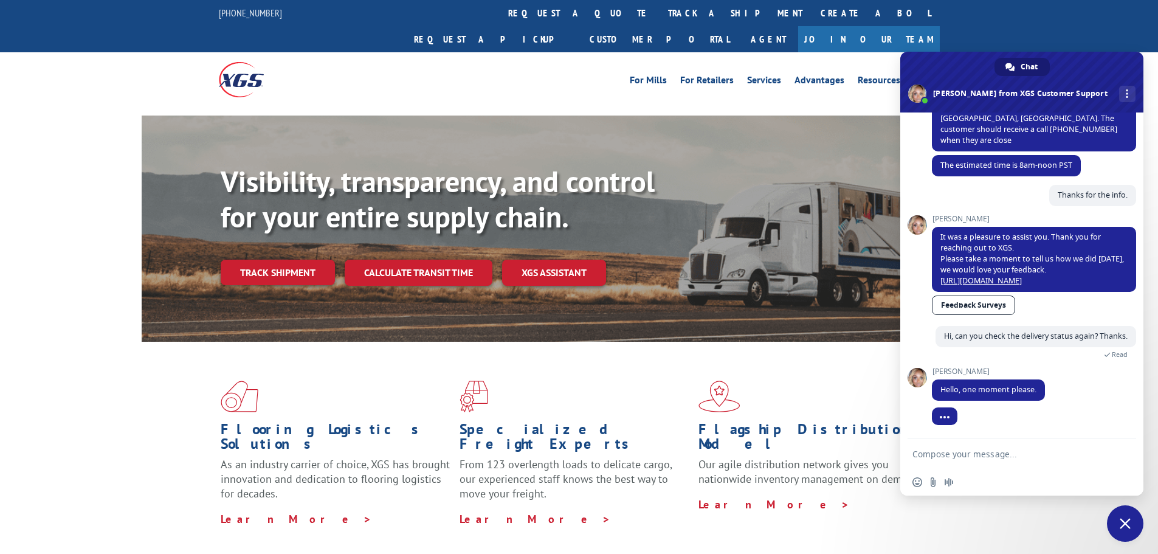
click at [72, 261] on div "Visibility, transparency, and control for your entire supply chain. Track shipm…" at bounding box center [579, 241] width 1158 height 250
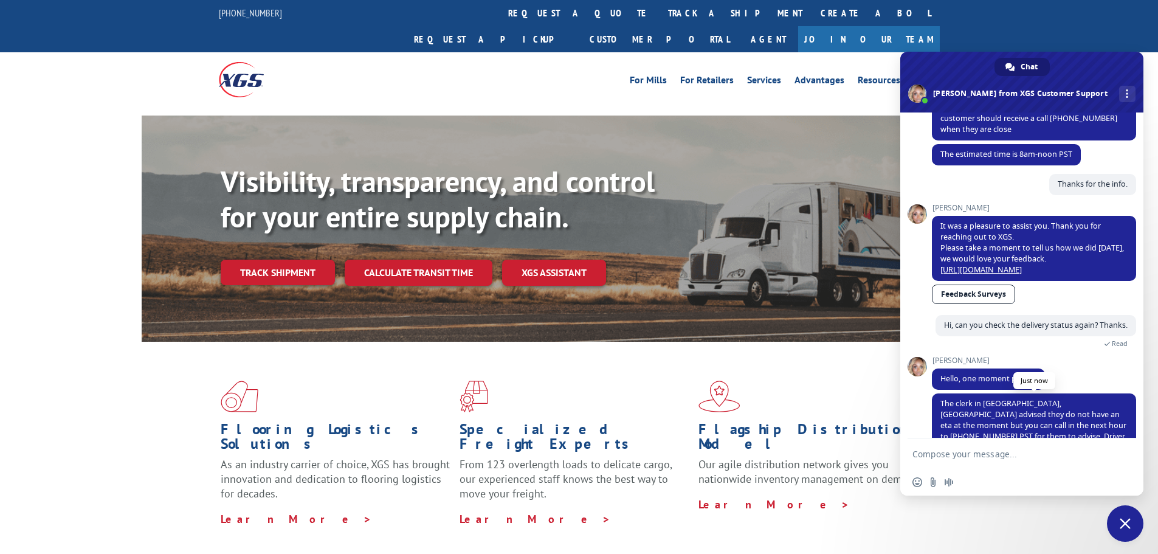
scroll to position [360, 0]
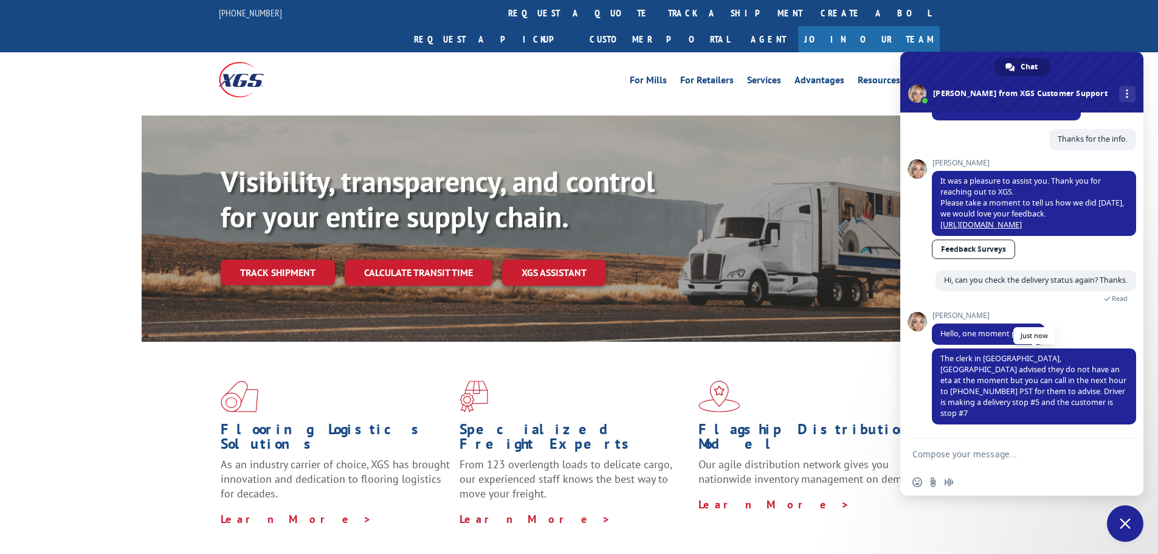
click at [1085, 359] on span "The clerk in [GEOGRAPHIC_DATA], [GEOGRAPHIC_DATA] advised they do not have an e…" at bounding box center [1034, 386] width 204 height 76
click at [1085, 348] on div "[PERSON_NAME] Hello, one moment please. 4 minutes ago" at bounding box center [1034, 329] width 204 height 37
click at [1083, 348] on div "[PERSON_NAME] Hello, one moment please. 4 minutes ago" at bounding box center [1034, 329] width 204 height 37
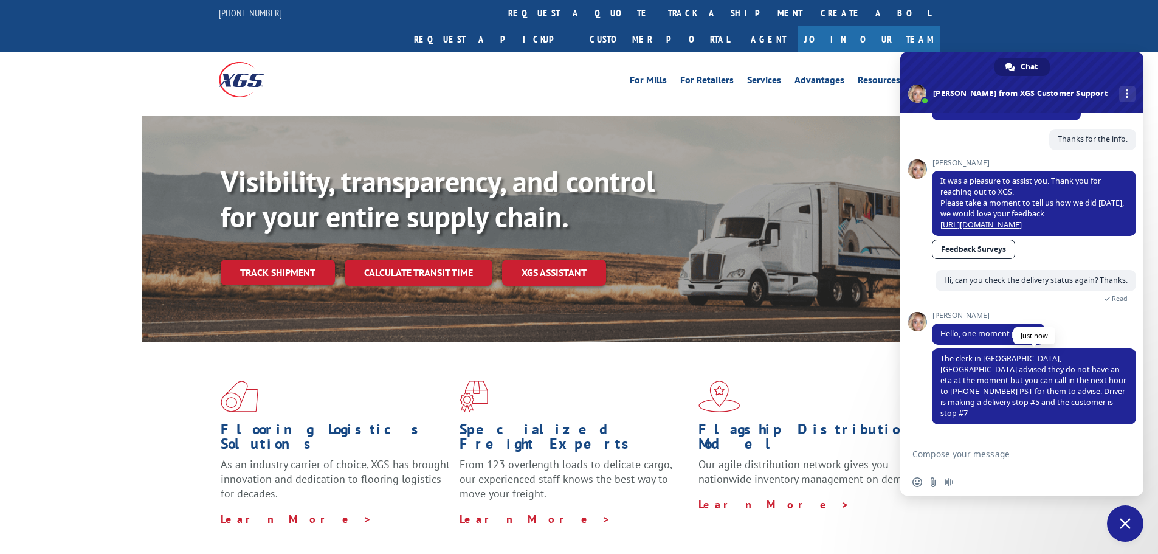
click at [1074, 373] on span "The clerk in [GEOGRAPHIC_DATA], [GEOGRAPHIC_DATA] advised they do not have an e…" at bounding box center [1034, 385] width 186 height 65
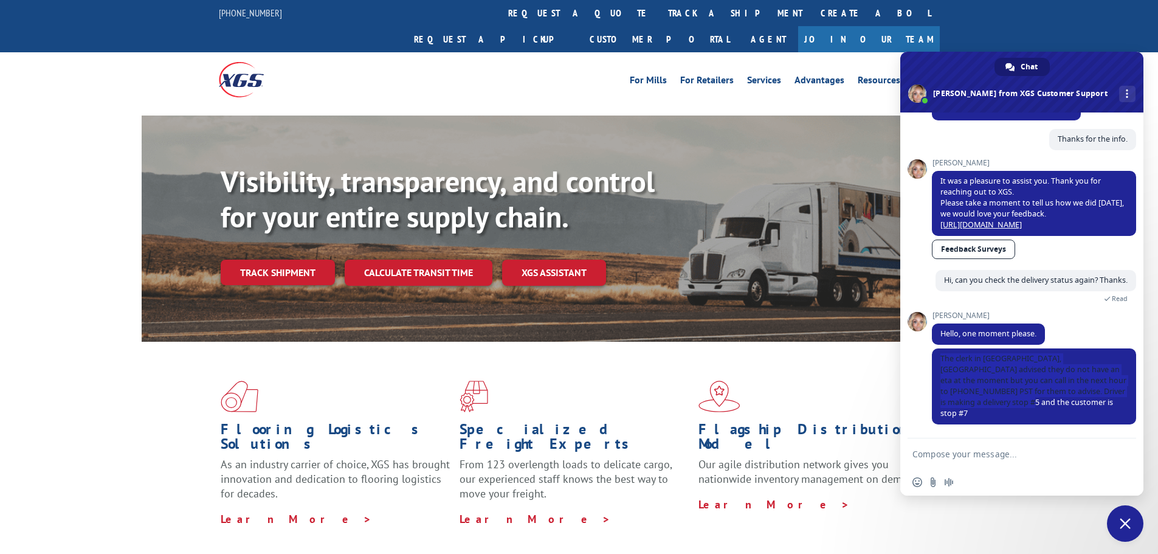
click at [1097, 334] on div "[PERSON_NAME] Hello, one moment please. 4 minutes ago" at bounding box center [1034, 329] width 204 height 37
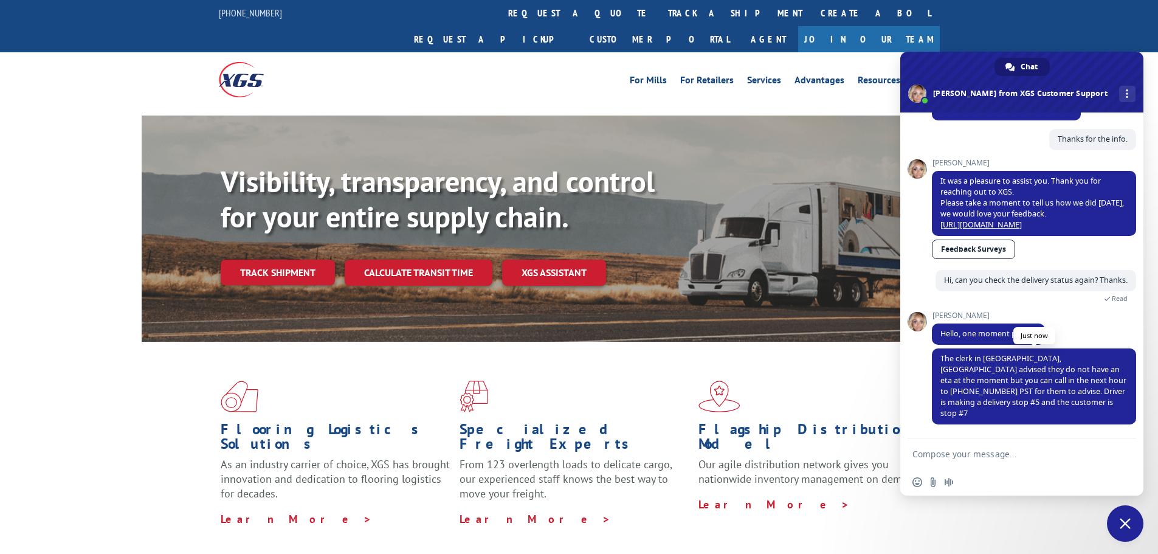
click at [1062, 395] on span "The clerk in [GEOGRAPHIC_DATA], [GEOGRAPHIC_DATA] advised they do not have an e…" at bounding box center [1034, 385] width 186 height 65
click at [1092, 343] on div "[PERSON_NAME] Hello, one moment please. 4 minutes ago" at bounding box center [1034, 329] width 204 height 37
click at [108, 296] on div "Visibility, transparency, and control for your entire supply chain. Track shipm…" at bounding box center [579, 241] width 1158 height 250
click at [60, 164] on div "Visibility, transparency, and control for your entire supply chain. Track shipm…" at bounding box center [579, 241] width 1158 height 250
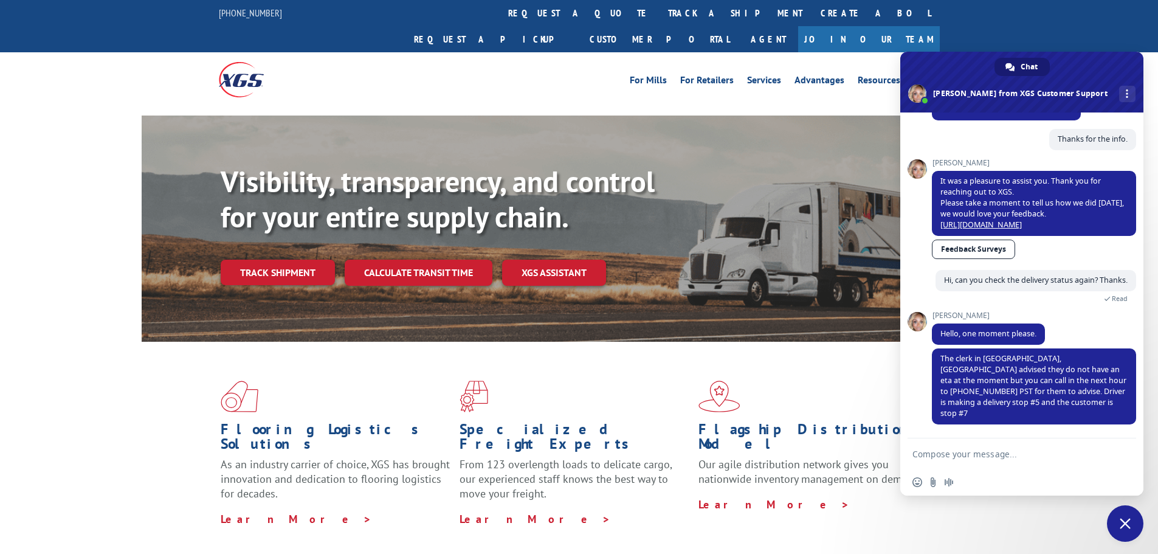
click at [1125, 529] on span "Close chat" at bounding box center [1125, 523] width 36 height 36
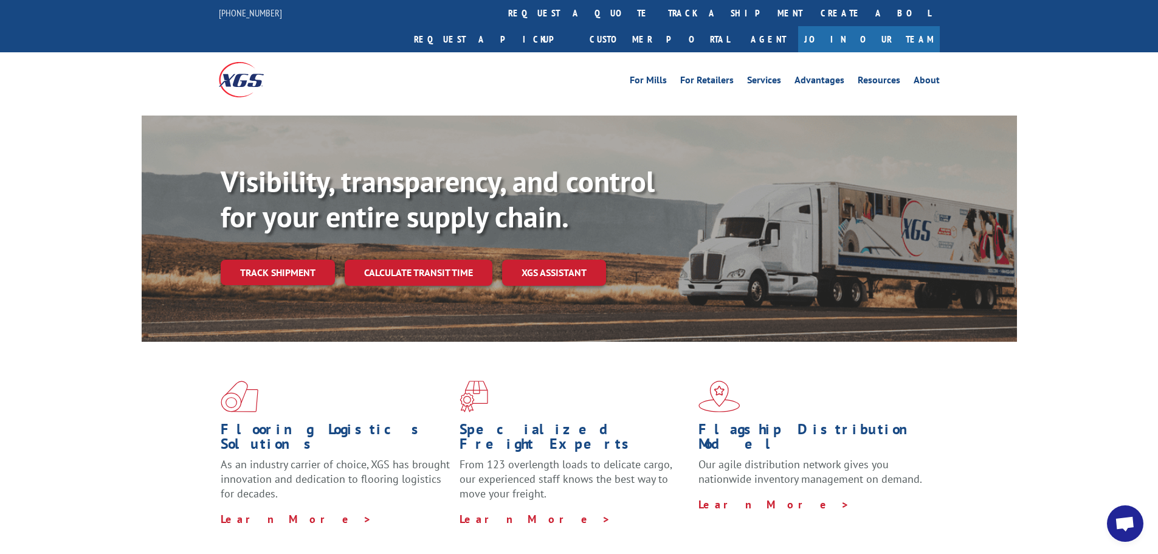
click at [1057, 405] on div "Flooring Logistics Solutions As an industry carrier of choice, XGS has brought …" at bounding box center [579, 464] width 1158 height 244
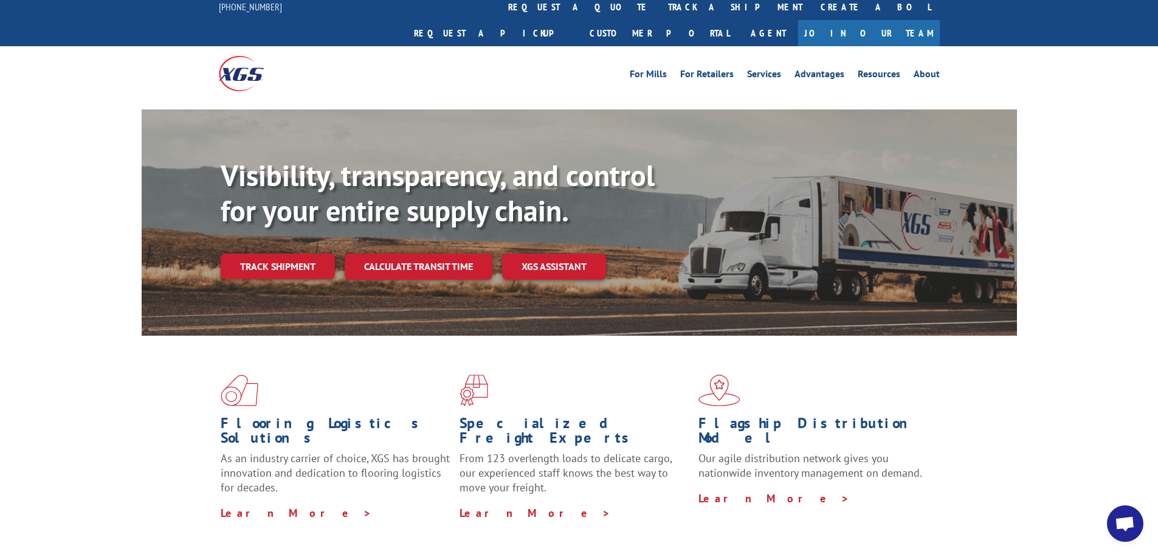
scroll to position [0, 0]
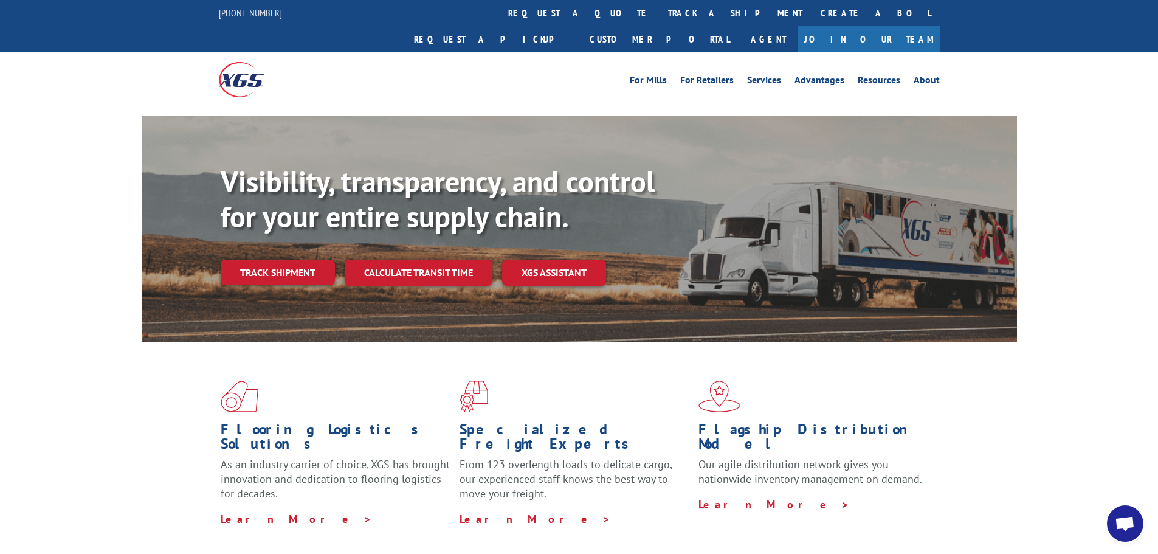
click at [1125, 525] on span "Open chat" at bounding box center [1125, 524] width 20 height 17
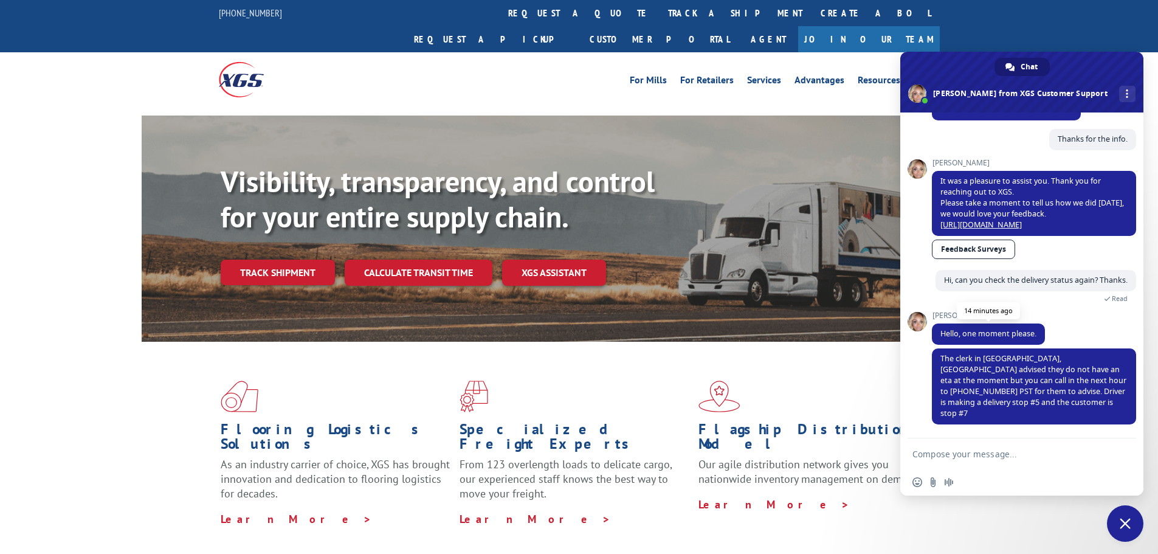
click at [1045, 343] on span "Hello, one moment please." at bounding box center [988, 333] width 113 height 21
click at [1090, 338] on div "[PERSON_NAME] Hello, one moment please. 14 minutes ago" at bounding box center [1034, 329] width 204 height 37
click at [1097, 337] on div "[PERSON_NAME] Hello, one moment please. 14 minutes ago" at bounding box center [1034, 329] width 204 height 37
click at [1094, 334] on div "[PERSON_NAME] Hello, one moment please. 14 minutes ago" at bounding box center [1034, 329] width 204 height 37
click at [1008, 387] on span "The clerk in [GEOGRAPHIC_DATA], [GEOGRAPHIC_DATA] advised they do not have an e…" at bounding box center [1034, 385] width 186 height 65
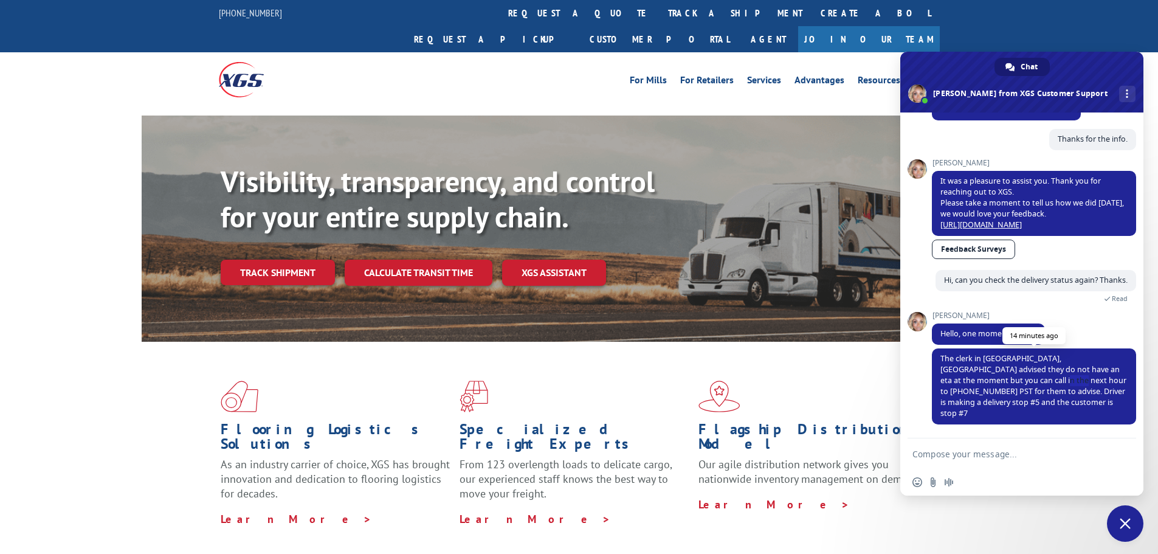
click at [1008, 387] on span "The clerk in [GEOGRAPHIC_DATA], [GEOGRAPHIC_DATA] advised they do not have an e…" at bounding box center [1034, 385] width 186 height 65
click at [1080, 382] on span "The clerk in [GEOGRAPHIC_DATA], [GEOGRAPHIC_DATA] advised they do not have an e…" at bounding box center [1034, 385] width 186 height 65
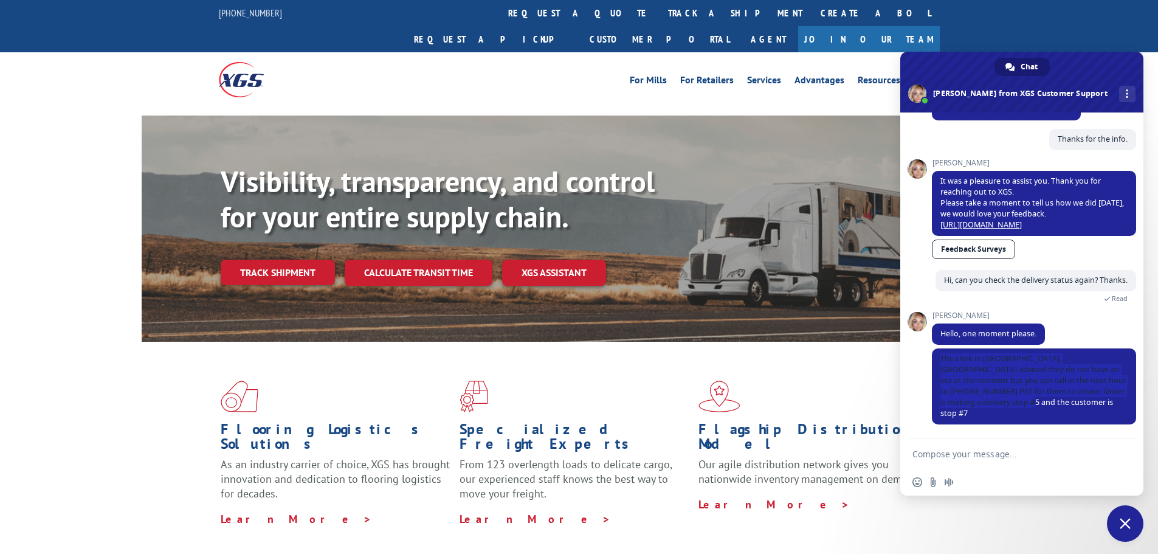
click at [1087, 344] on div "[PERSON_NAME] Hello, one moment please. 19 minutes ago" at bounding box center [1034, 329] width 204 height 37
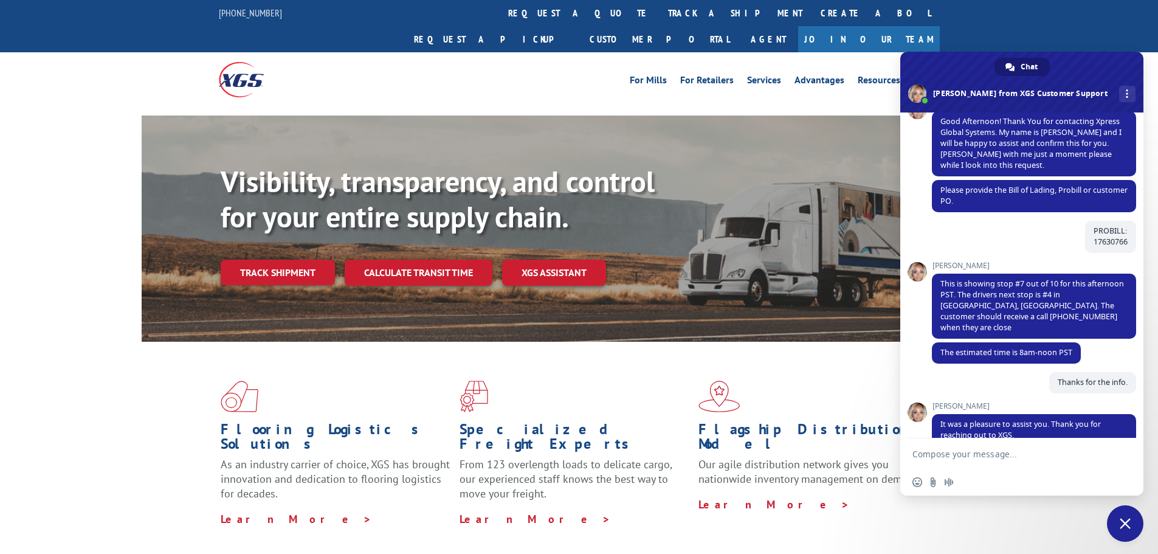
scroll to position [360, 0]
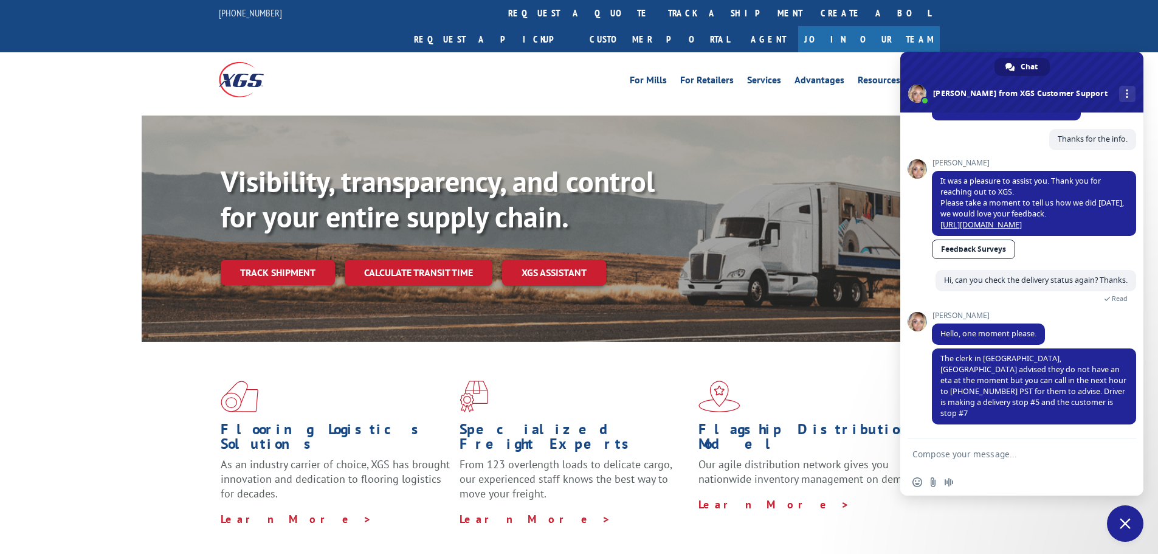
click at [64, 219] on div "Visibility, transparency, and control for your entire supply chain. Track shipm…" at bounding box center [579, 241] width 1158 height 250
click at [1068, 393] on span "The clerk in [GEOGRAPHIC_DATA], [GEOGRAPHIC_DATA] advised they do not have an e…" at bounding box center [1034, 385] width 186 height 65
click at [1056, 393] on span "The clerk in [GEOGRAPHIC_DATA], [GEOGRAPHIC_DATA] advised they do not have an e…" at bounding box center [1034, 385] width 186 height 65
click at [1085, 344] on div "[PERSON_NAME] Hello, one moment please. 50 minutes ago" at bounding box center [1034, 329] width 204 height 37
click at [1076, 396] on span "The clerk in [GEOGRAPHIC_DATA], [GEOGRAPHIC_DATA] advised they do not have an e…" at bounding box center [1034, 385] width 186 height 65
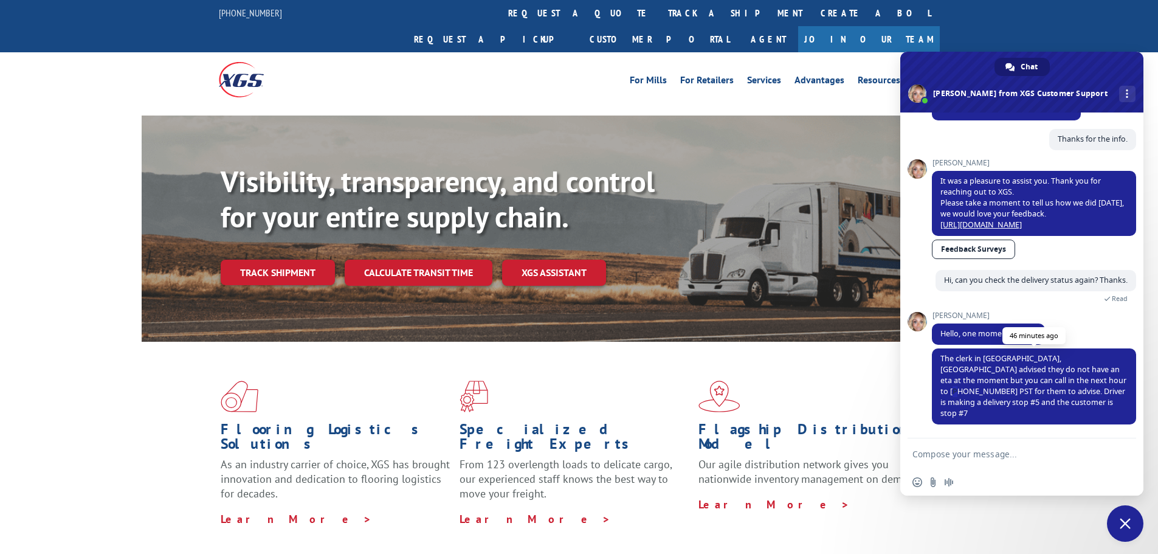
click at [1076, 396] on span "The clerk in [GEOGRAPHIC_DATA], [GEOGRAPHIC_DATA] advised they do not have an e…" at bounding box center [1034, 385] width 186 height 65
click at [1028, 399] on span "The clerk in [GEOGRAPHIC_DATA], [GEOGRAPHIC_DATA] advised they do not have an e…" at bounding box center [1034, 385] width 186 height 65
click at [1109, 334] on div "[PERSON_NAME] Hello, one moment please. 50 minutes ago" at bounding box center [1034, 329] width 204 height 37
click at [1006, 412] on span "The clerk in [GEOGRAPHIC_DATA], [GEOGRAPHIC_DATA] advised they do not have an e…" at bounding box center [1034, 386] width 204 height 76
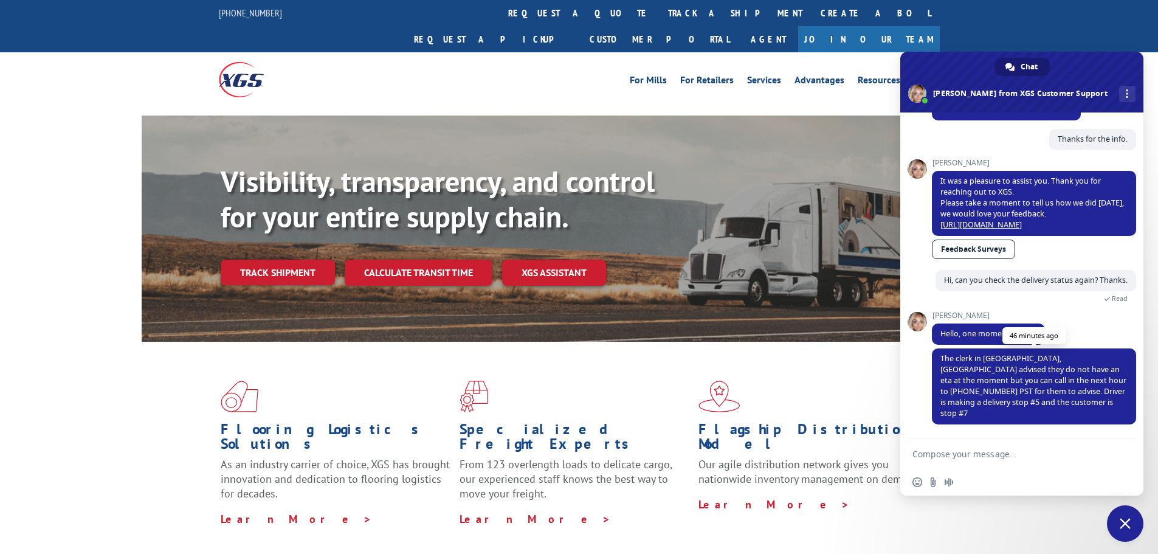
click at [986, 406] on span "The clerk in [GEOGRAPHIC_DATA], [GEOGRAPHIC_DATA] advised they do not have an e…" at bounding box center [1034, 385] width 186 height 65
click at [1034, 406] on span "The clerk in [GEOGRAPHIC_DATA], [GEOGRAPHIC_DATA] advised they do not have an e…" at bounding box center [1034, 385] width 186 height 65
click at [1085, 387] on span "The clerk in [GEOGRAPHIC_DATA], [GEOGRAPHIC_DATA] advised they do not have an e…" at bounding box center [1034, 385] width 186 height 65
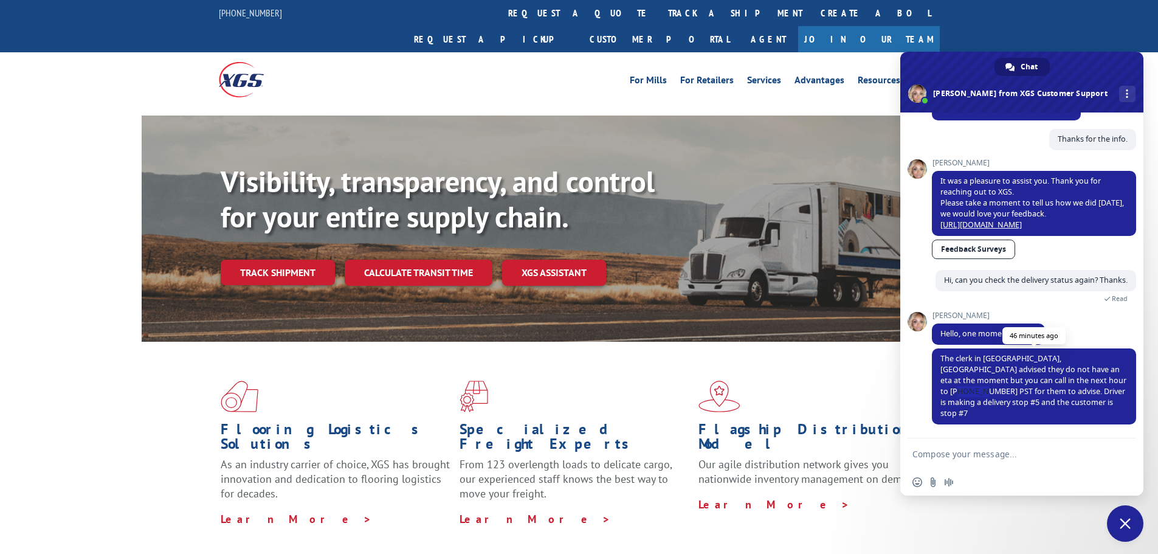
click at [1085, 387] on span "The clerk in [GEOGRAPHIC_DATA], [GEOGRAPHIC_DATA] advised they do not have an e…" at bounding box center [1034, 385] width 186 height 65
click at [1051, 411] on span "The clerk in [GEOGRAPHIC_DATA], [GEOGRAPHIC_DATA] advised they do not have an e…" at bounding box center [1034, 386] width 204 height 76
click at [1020, 393] on span "The clerk in [GEOGRAPHIC_DATA], [GEOGRAPHIC_DATA] advised they do not have an e…" at bounding box center [1034, 385] width 186 height 65
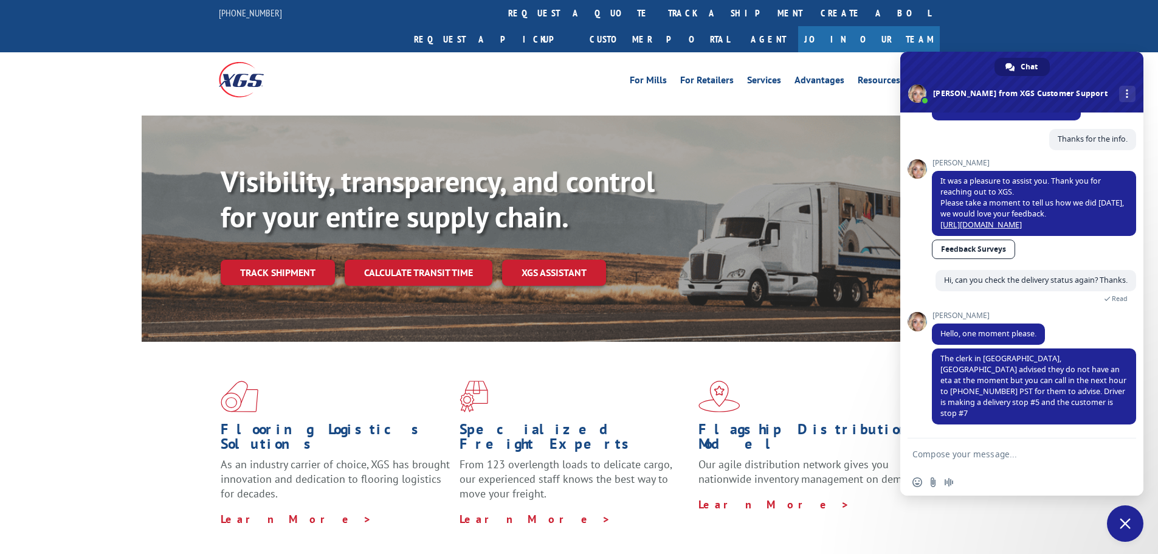
click at [1074, 338] on div "[PERSON_NAME] Hello, one moment please. 51 minutes ago" at bounding box center [1034, 329] width 204 height 37
click at [1068, 384] on span "The clerk in [GEOGRAPHIC_DATA], [GEOGRAPHIC_DATA] advised they do not have an e…" at bounding box center [1034, 385] width 186 height 65
click at [1008, 395] on span "The clerk in [GEOGRAPHIC_DATA], [GEOGRAPHIC_DATA] advised they do not have an e…" at bounding box center [1034, 385] width 186 height 65
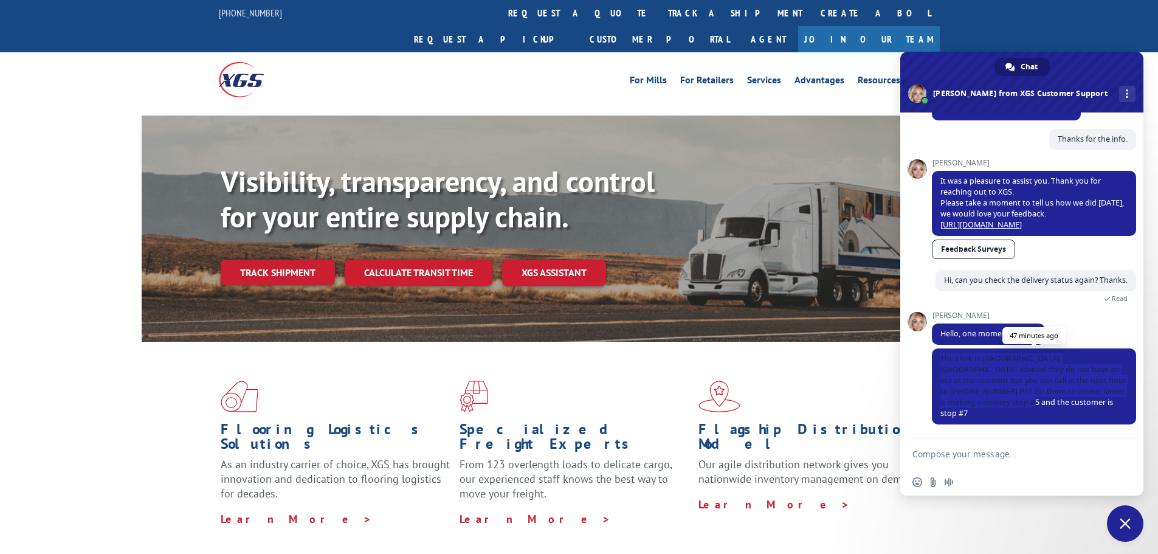
click at [1008, 394] on span "The clerk in [GEOGRAPHIC_DATA], [GEOGRAPHIC_DATA] advised they do not have an e…" at bounding box center [1034, 385] width 186 height 65
click at [994, 390] on span "The clerk in [GEOGRAPHIC_DATA], [GEOGRAPHIC_DATA] advised they do not have an e…" at bounding box center [1034, 385] width 186 height 65
click at [1059, 382] on span "The clerk in [GEOGRAPHIC_DATA], [GEOGRAPHIC_DATA] advised they do not have an e…" at bounding box center [1034, 385] width 186 height 65
click at [1017, 387] on span "The clerk in [GEOGRAPHIC_DATA], [GEOGRAPHIC_DATA] advised they do not have an e…" at bounding box center [1034, 385] width 186 height 65
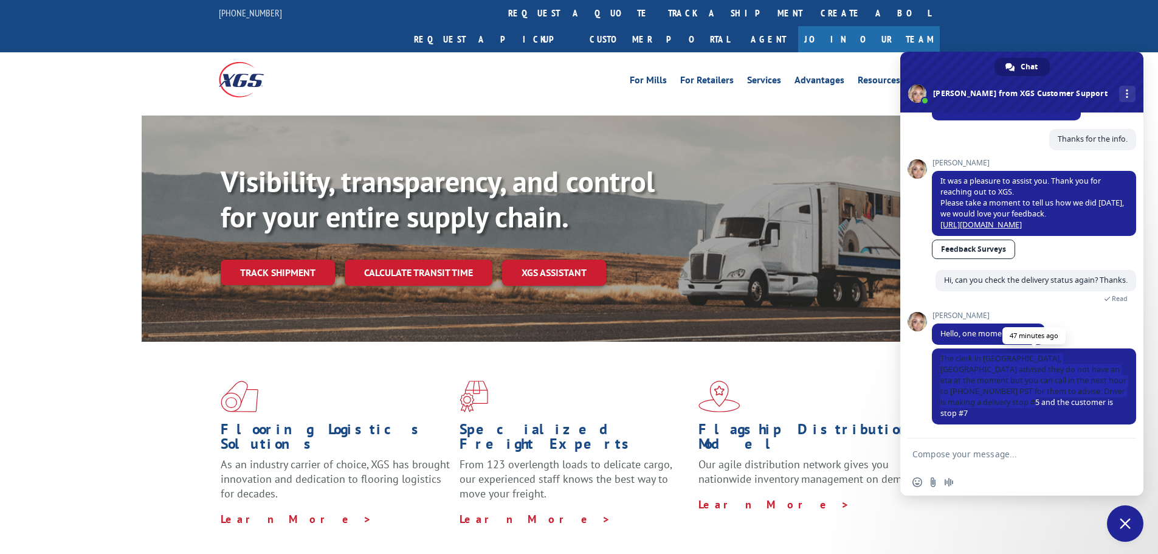
click at [1018, 387] on span "The clerk in [GEOGRAPHIC_DATA], [GEOGRAPHIC_DATA] advised they do not have an e…" at bounding box center [1034, 385] width 186 height 65
click at [1009, 388] on span "The clerk in [GEOGRAPHIC_DATA], [GEOGRAPHIC_DATA] advised they do not have an e…" at bounding box center [1034, 385] width 186 height 65
drag, startPoint x: 966, startPoint y: 390, endPoint x: 1013, endPoint y: 389, distance: 46.8
click at [1013, 389] on span "The clerk in [GEOGRAPHIC_DATA], [GEOGRAPHIC_DATA] advised they do not have an e…" at bounding box center [1034, 385] width 186 height 65
click at [1015, 389] on span "The clerk in [GEOGRAPHIC_DATA], [GEOGRAPHIC_DATA] advised they do not have an e…" at bounding box center [1034, 385] width 186 height 65
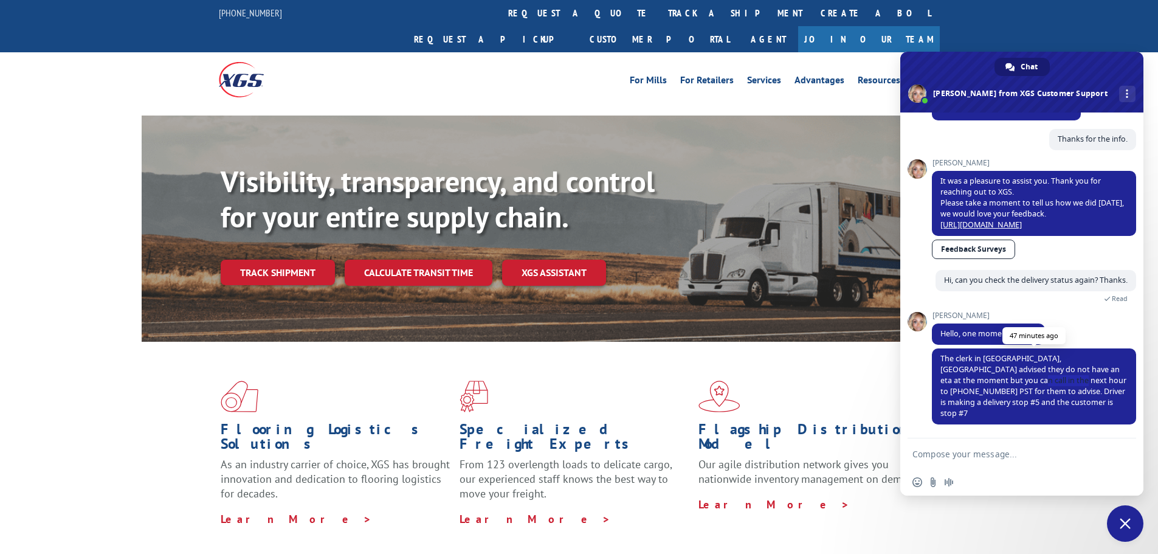
drag, startPoint x: 1020, startPoint y: 389, endPoint x: 971, endPoint y: 389, distance: 49.2
click at [971, 389] on span "The clerk in [GEOGRAPHIC_DATA], [GEOGRAPHIC_DATA] advised they do not have an e…" at bounding box center [1034, 385] width 186 height 65
click at [985, 392] on span "The clerk in [GEOGRAPHIC_DATA], [GEOGRAPHIC_DATA] advised they do not have an e…" at bounding box center [1034, 385] width 186 height 65
drag, startPoint x: 970, startPoint y: 390, endPoint x: 1023, endPoint y: 390, distance: 53.5
click at [1023, 390] on span "The clerk in [GEOGRAPHIC_DATA], [GEOGRAPHIC_DATA] advised they do not have an e…" at bounding box center [1034, 385] width 186 height 65
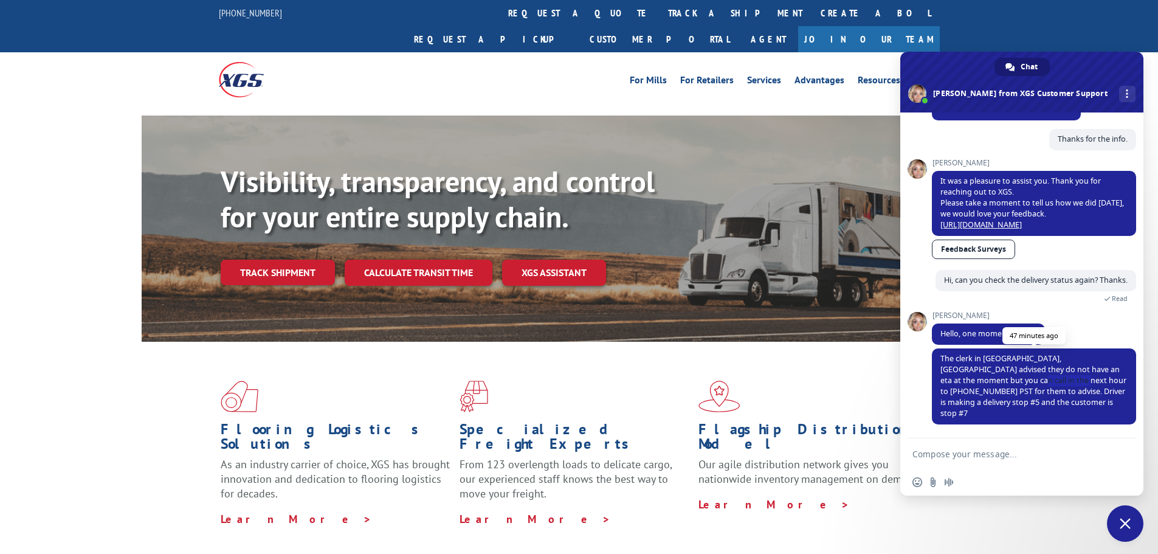
click at [1023, 393] on span "The clerk in [GEOGRAPHIC_DATA], [GEOGRAPHIC_DATA] advised they do not have an e…" at bounding box center [1034, 385] width 186 height 65
click at [1026, 400] on span "The clerk in [GEOGRAPHIC_DATA], [GEOGRAPHIC_DATA] advised they do not have an e…" at bounding box center [1034, 385] width 186 height 65
drag, startPoint x: 1020, startPoint y: 392, endPoint x: 971, endPoint y: 390, distance: 48.7
click at [971, 390] on span "The clerk in [GEOGRAPHIC_DATA], [GEOGRAPHIC_DATA] advised they do not have an e…" at bounding box center [1034, 385] width 186 height 65
click at [88, 272] on div "Visibility, transparency, and control for your entire supply chain. Track shipm…" at bounding box center [579, 241] width 1158 height 250
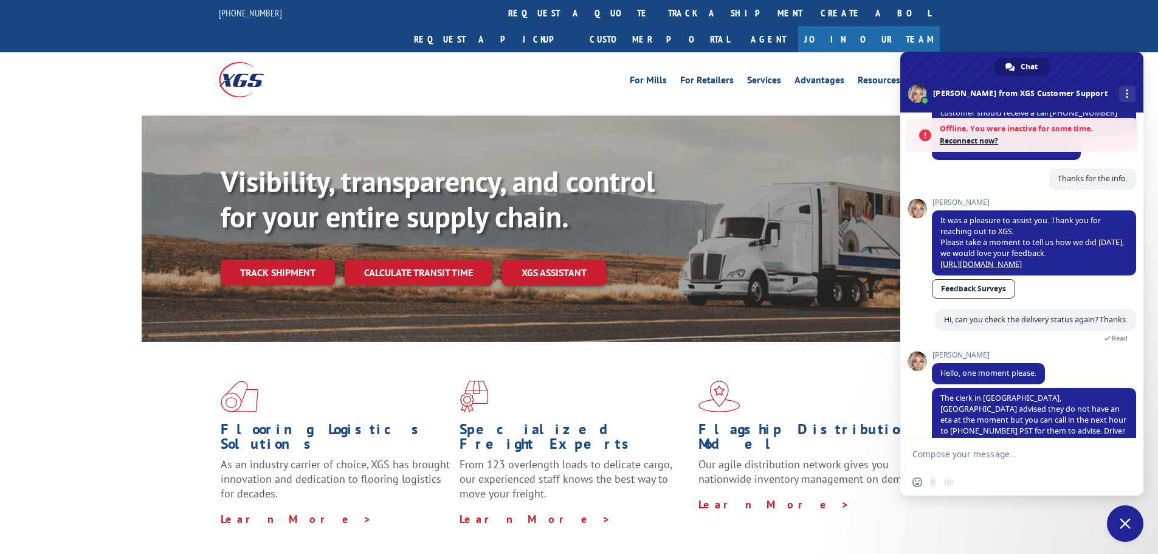
click at [88, 313] on div "Visibility, transparency, and control for your entire supply chain. Track shipm…" at bounding box center [579, 241] width 1158 height 250
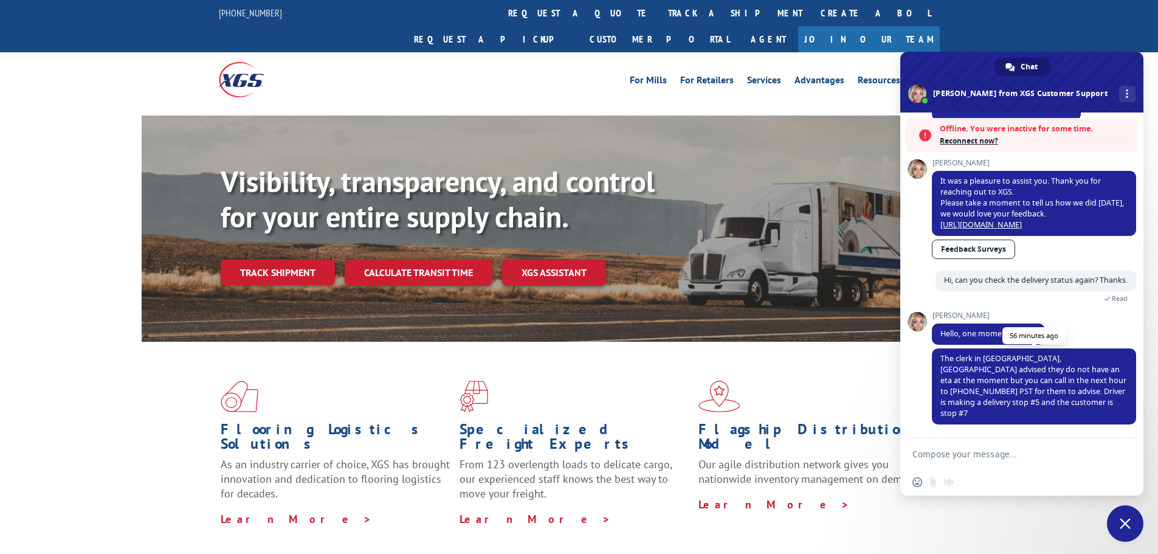
click at [991, 410] on span "The clerk in [GEOGRAPHIC_DATA], [GEOGRAPHIC_DATA] advised they do not have an e…" at bounding box center [1034, 385] width 186 height 65
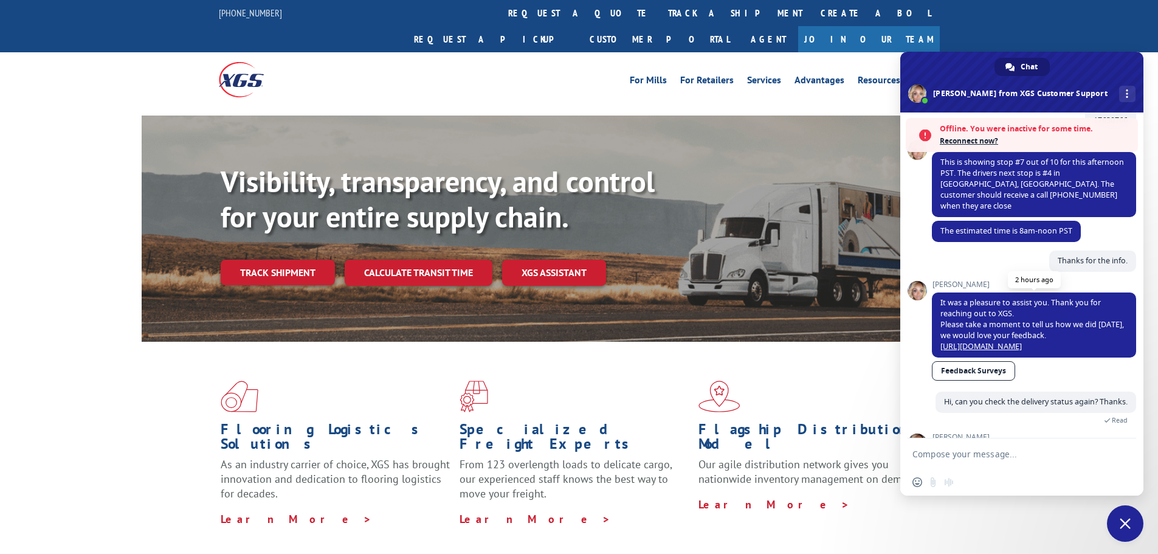
scroll to position [217, 0]
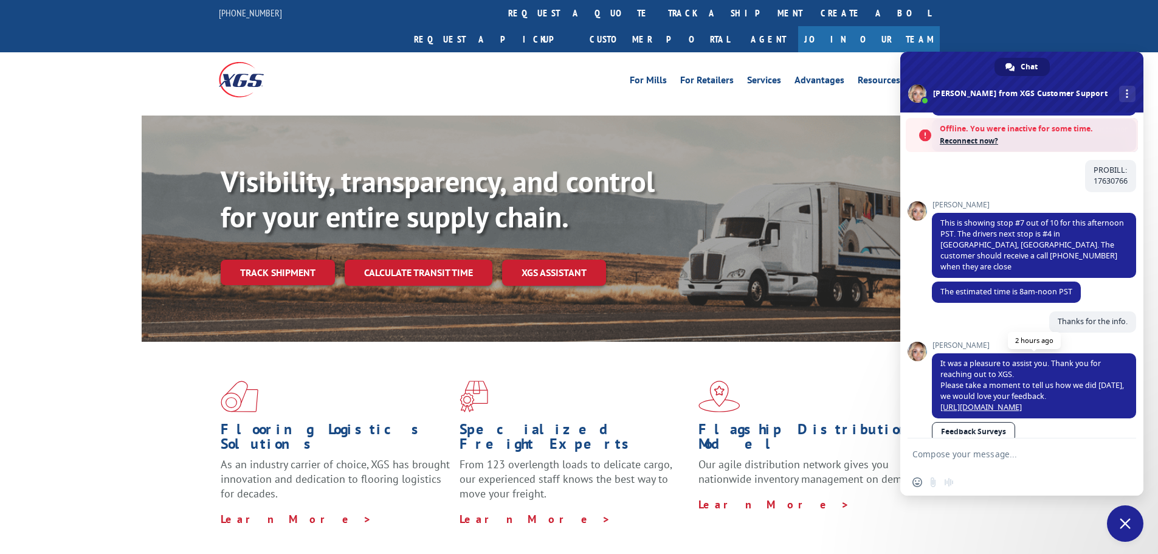
click at [987, 358] on span "It was a pleasure to assist you. Thank you for reaching out to XGS. Please take…" at bounding box center [1033, 385] width 184 height 54
click at [988, 358] on span "It was a pleasure to assist you. Thank you for reaching out to XGS. Please take…" at bounding box center [1033, 385] width 184 height 54
click at [1004, 229] on span "This is showing stop #7 out of 10 for this afternoon PST. The drivers next stop…" at bounding box center [1033, 245] width 184 height 54
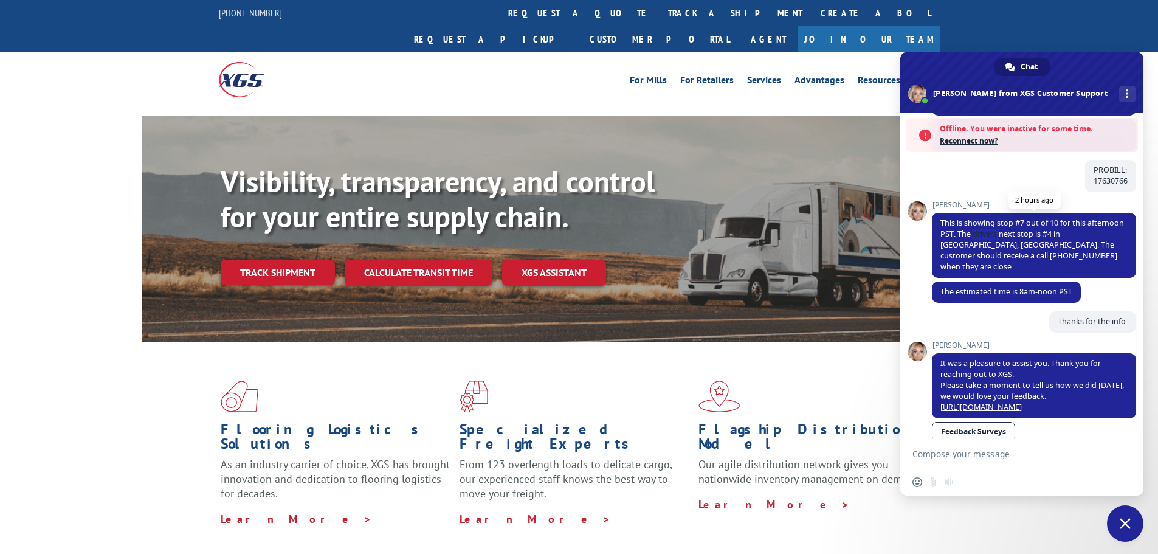
click at [1004, 229] on span "This is showing stop #7 out of 10 for this afternoon PST. The drivers next stop…" at bounding box center [1033, 245] width 184 height 54
click at [1001, 231] on span "This is showing stop #7 out of 10 for this afternoon PST. The drivers next stop…" at bounding box center [1033, 245] width 184 height 54
click at [1007, 237] on span "This is showing stop #7 out of 10 for this afternoon PST. The drivers next stop…" at bounding box center [1033, 245] width 184 height 54
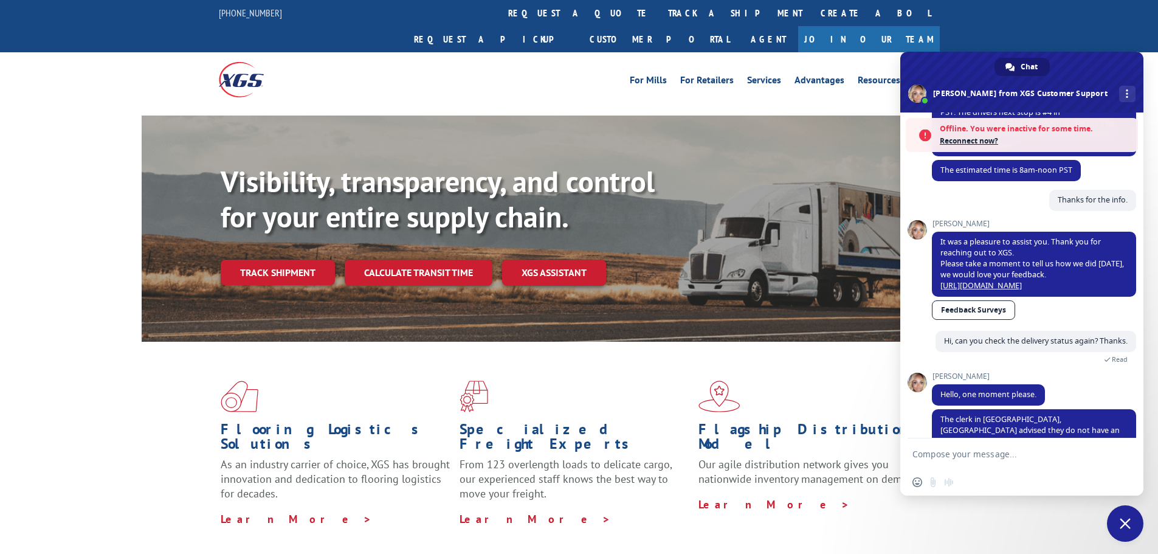
scroll to position [399, 0]
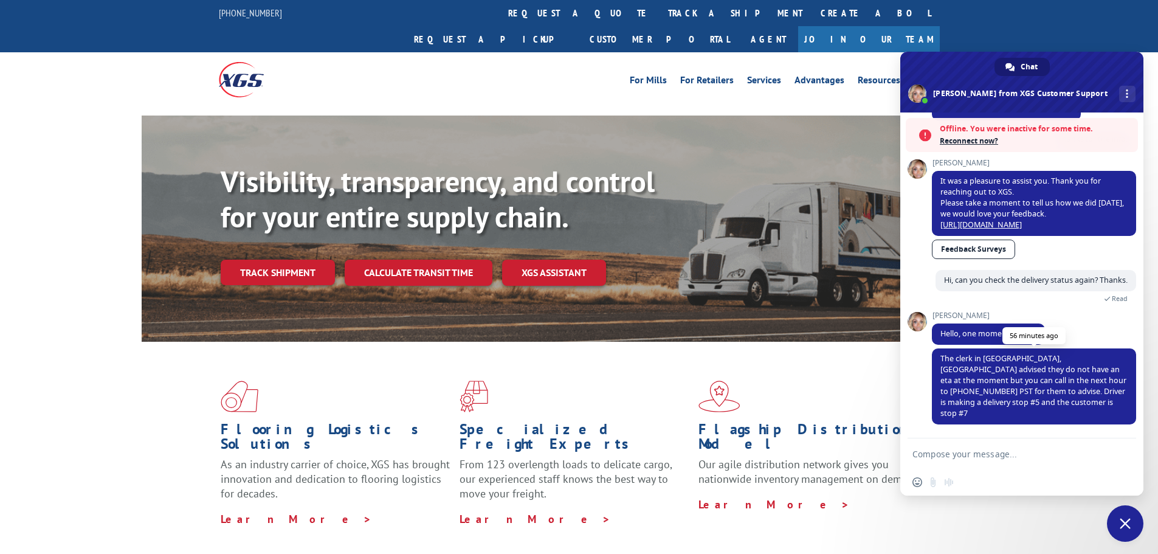
click at [1014, 376] on span "The clerk in [GEOGRAPHIC_DATA], [GEOGRAPHIC_DATA] advised they do not have an e…" at bounding box center [1034, 385] width 186 height 65
click at [1014, 377] on span "The clerk in [GEOGRAPHIC_DATA], [GEOGRAPHIC_DATA] advised they do not have an e…" at bounding box center [1034, 385] width 186 height 65
click at [1014, 378] on span "The clerk in [GEOGRAPHIC_DATA], [GEOGRAPHIC_DATA] advised they do not have an e…" at bounding box center [1034, 385] width 186 height 65
click at [33, 246] on div "Visibility, transparency, and control for your entire supply chain. Track shipm…" at bounding box center [579, 241] width 1158 height 250
click at [98, 164] on div "Visibility, transparency, and control for your entire supply chain. Track shipm…" at bounding box center [579, 241] width 1158 height 250
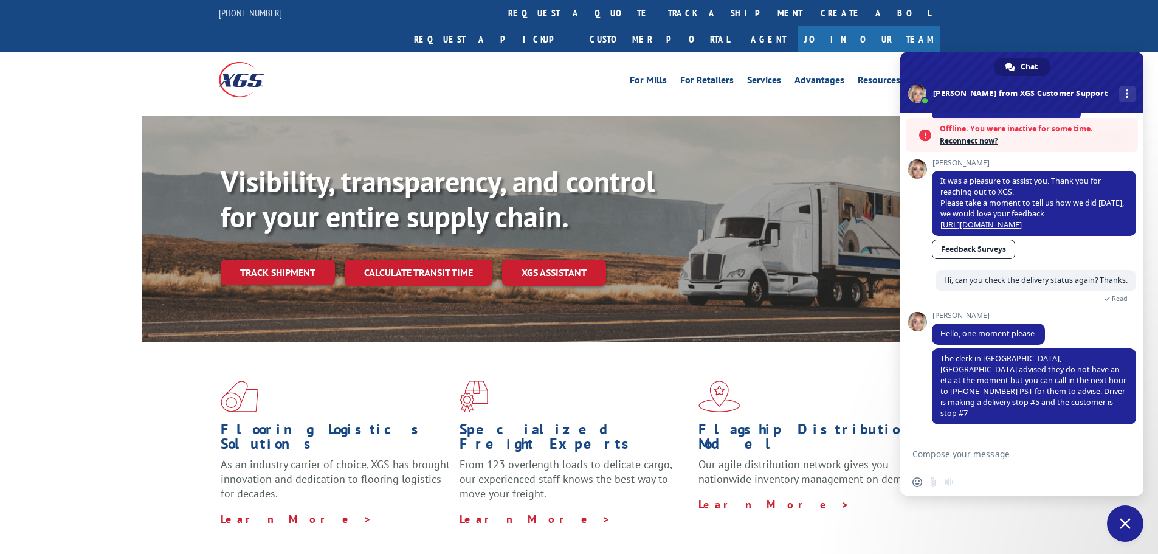
click at [64, 280] on div "Visibility, transparency, and control for your entire supply chain. Track shipm…" at bounding box center [579, 241] width 1158 height 250
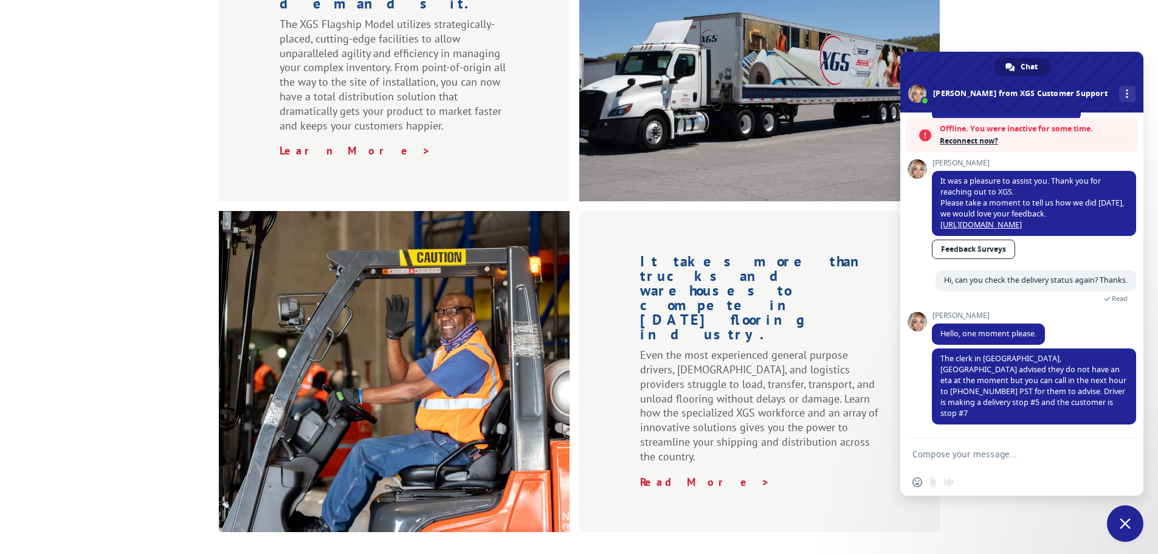
scroll to position [1520, 0]
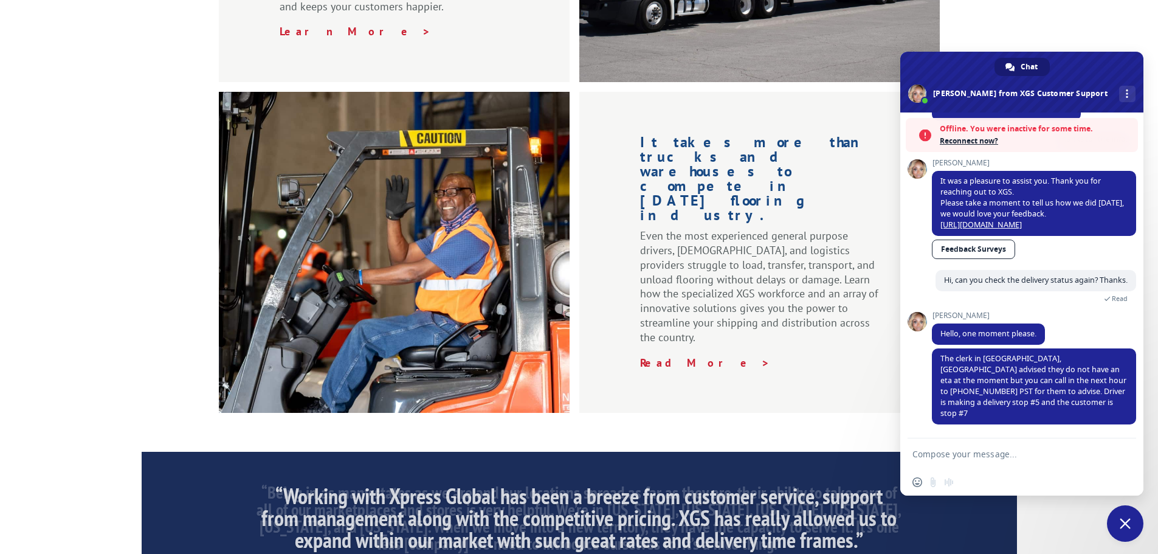
click at [75, 139] on div "Plug into a powerful, scalable network of assets whenever your business demands…" at bounding box center [579, 79] width 1158 height 666
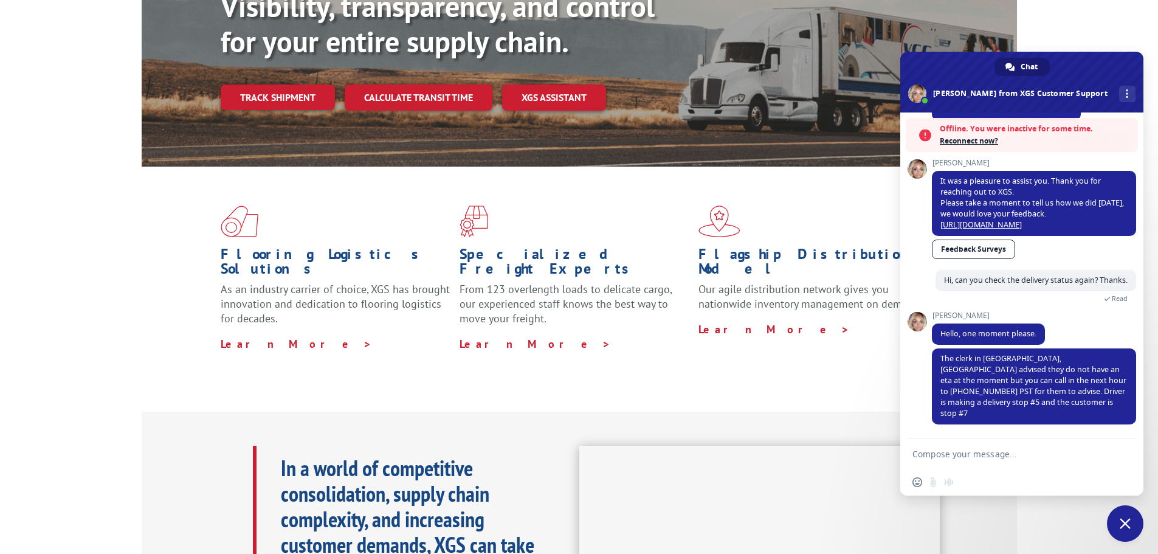
scroll to position [0, 0]
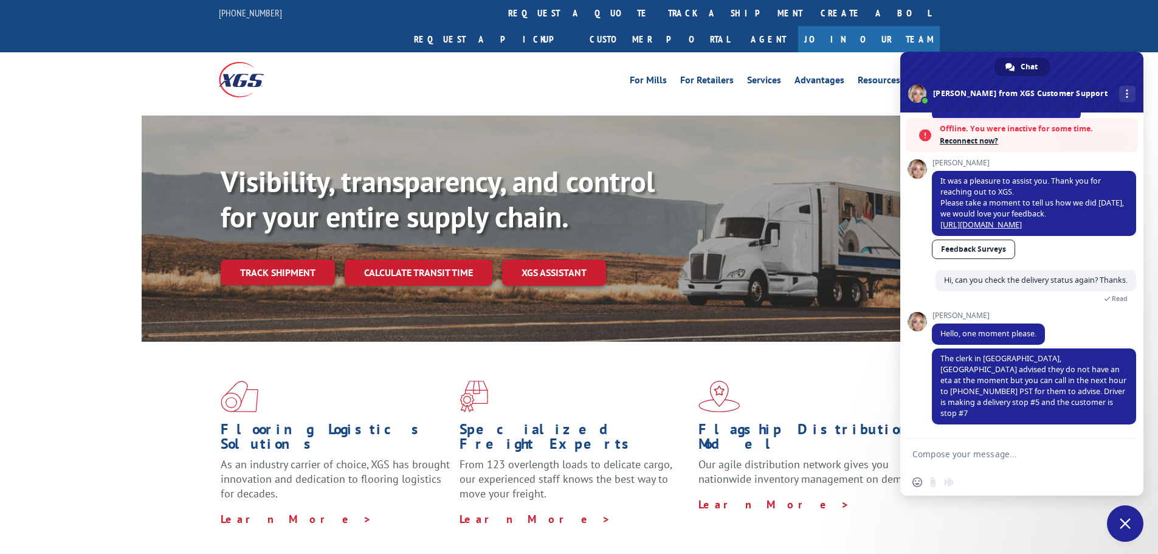
click at [584, 71] on div "For Mills For Retailers Services Advantages Resources About For Mills For Retai…" at bounding box center [669, 80] width 541 height 18
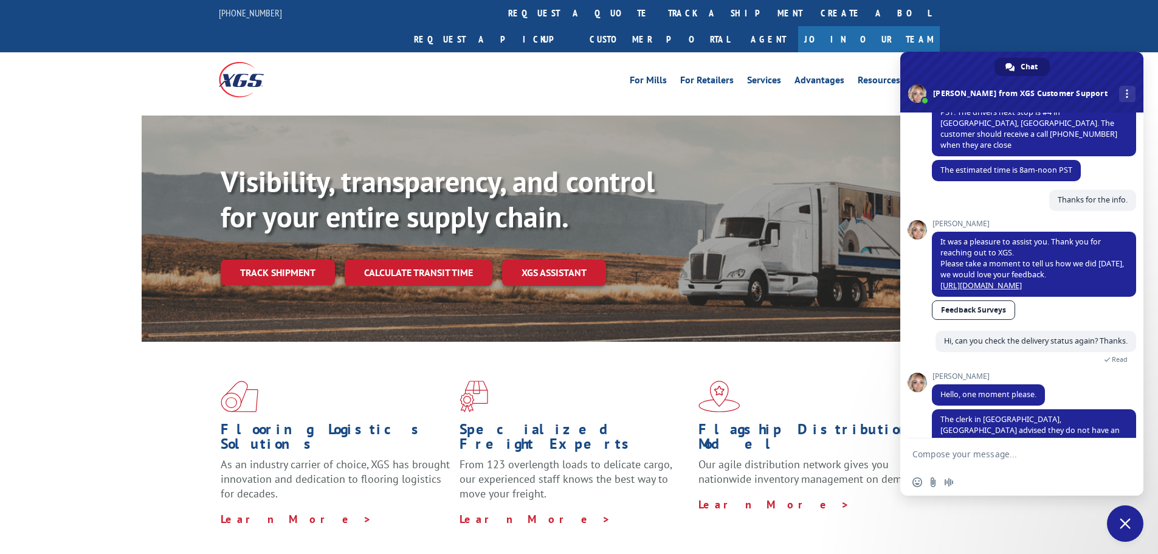
scroll to position [360, 0]
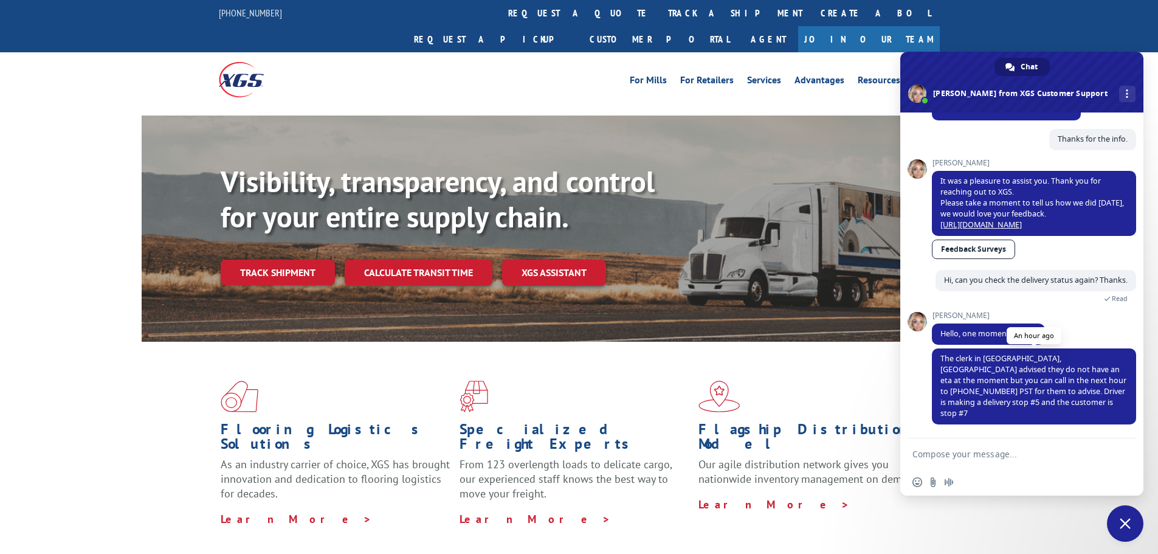
click at [1029, 386] on span "The clerk in [GEOGRAPHIC_DATA], [GEOGRAPHIC_DATA] advised they do not have an e…" at bounding box center [1034, 385] width 186 height 65
click at [1030, 387] on span "The clerk in [GEOGRAPHIC_DATA], [GEOGRAPHIC_DATA] advised they do not have an e…" at bounding box center [1034, 385] width 186 height 65
click at [992, 392] on span "The clerk in [GEOGRAPHIC_DATA], [GEOGRAPHIC_DATA] advised they do not have an e…" at bounding box center [1034, 385] width 186 height 65
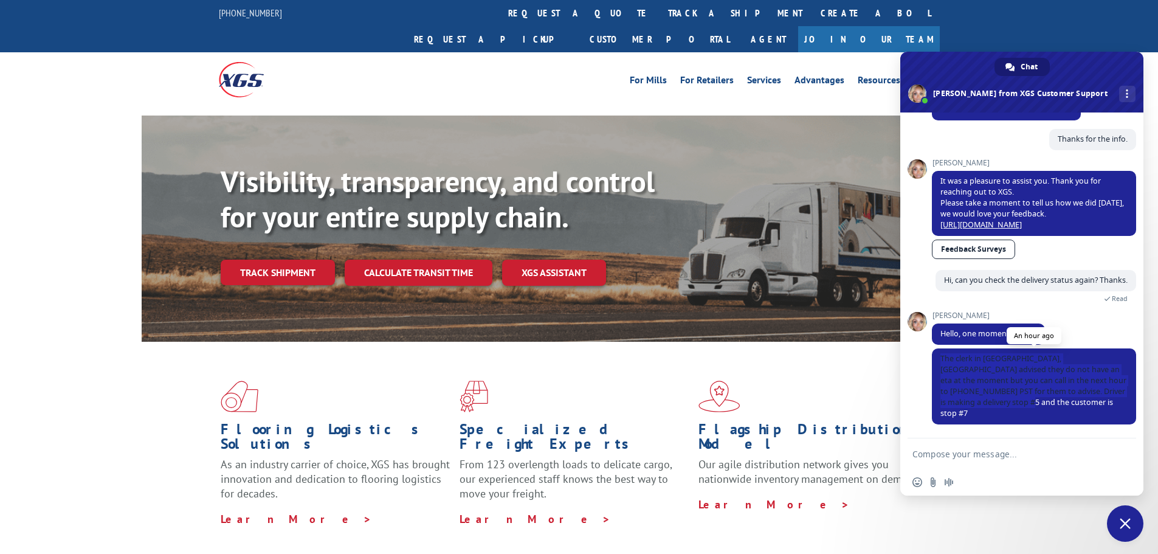
click at [991, 392] on span "The clerk in [GEOGRAPHIC_DATA], [GEOGRAPHIC_DATA] advised they do not have an e…" at bounding box center [1034, 385] width 186 height 65
click at [1090, 337] on div "[PERSON_NAME] Hello, one moment please. An hour ago" at bounding box center [1034, 329] width 204 height 37
drag, startPoint x: 1003, startPoint y: 410, endPoint x: 940, endPoint y: 365, distance: 77.5
click at [940, 365] on span "The clerk in [GEOGRAPHIC_DATA], [GEOGRAPHIC_DATA] advised they do not have an e…" at bounding box center [1034, 386] width 204 height 76
click at [941, 373] on span "The clerk in [GEOGRAPHIC_DATA], [GEOGRAPHIC_DATA] advised they do not have an e…" at bounding box center [1034, 385] width 186 height 65
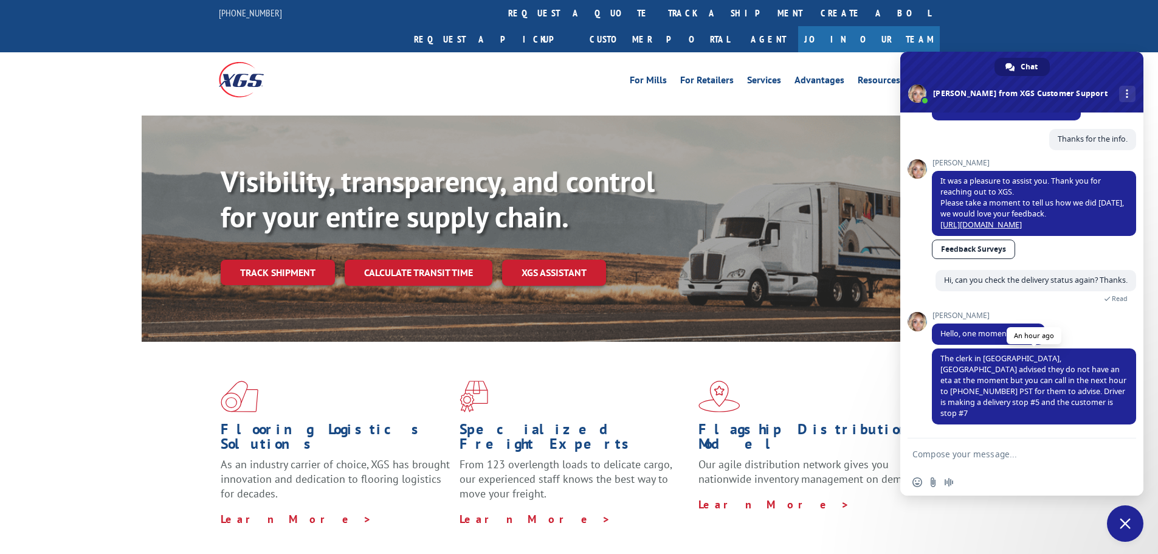
click at [1060, 389] on span "The clerk in [GEOGRAPHIC_DATA], [GEOGRAPHIC_DATA] advised they do not have an e…" at bounding box center [1034, 385] width 186 height 65
click at [1029, 412] on span "The clerk in [GEOGRAPHIC_DATA], [GEOGRAPHIC_DATA] advised they do not have an e…" at bounding box center [1034, 386] width 204 height 76
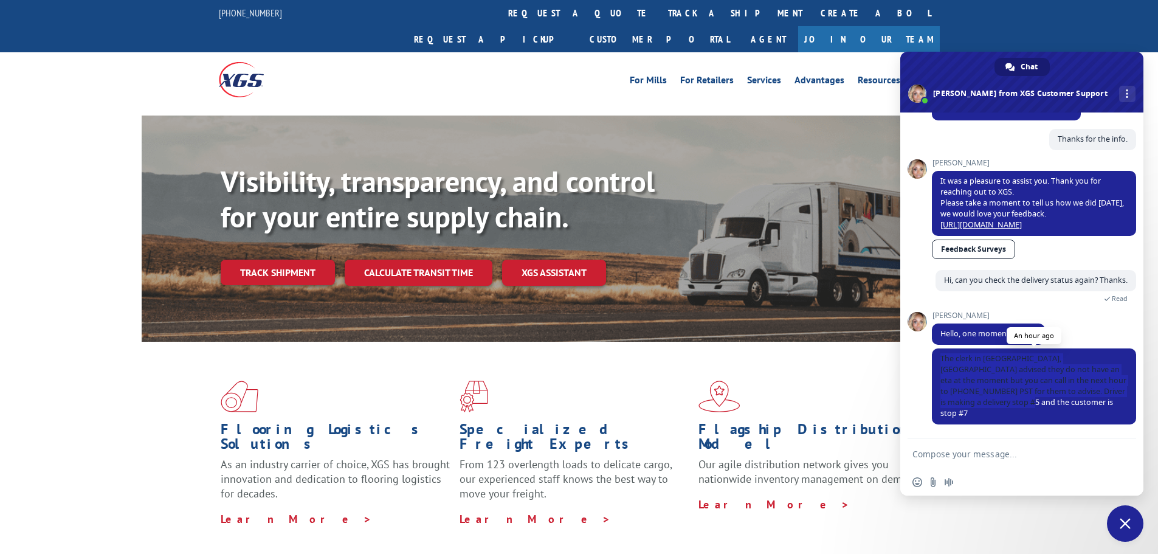
click at [1019, 411] on span "The clerk in [GEOGRAPHIC_DATA], [GEOGRAPHIC_DATA] advised they do not have an e…" at bounding box center [1034, 386] width 204 height 76
click at [1015, 411] on span "The clerk in [GEOGRAPHIC_DATA], [GEOGRAPHIC_DATA] advised they do not have an e…" at bounding box center [1034, 386] width 204 height 76
click at [1001, 399] on span "The clerk in [GEOGRAPHIC_DATA], [GEOGRAPHIC_DATA] advised they do not have an e…" at bounding box center [1034, 385] width 186 height 65
click at [992, 384] on span "The clerk in [GEOGRAPHIC_DATA], [GEOGRAPHIC_DATA] advised they do not have an e…" at bounding box center [1034, 385] width 186 height 65
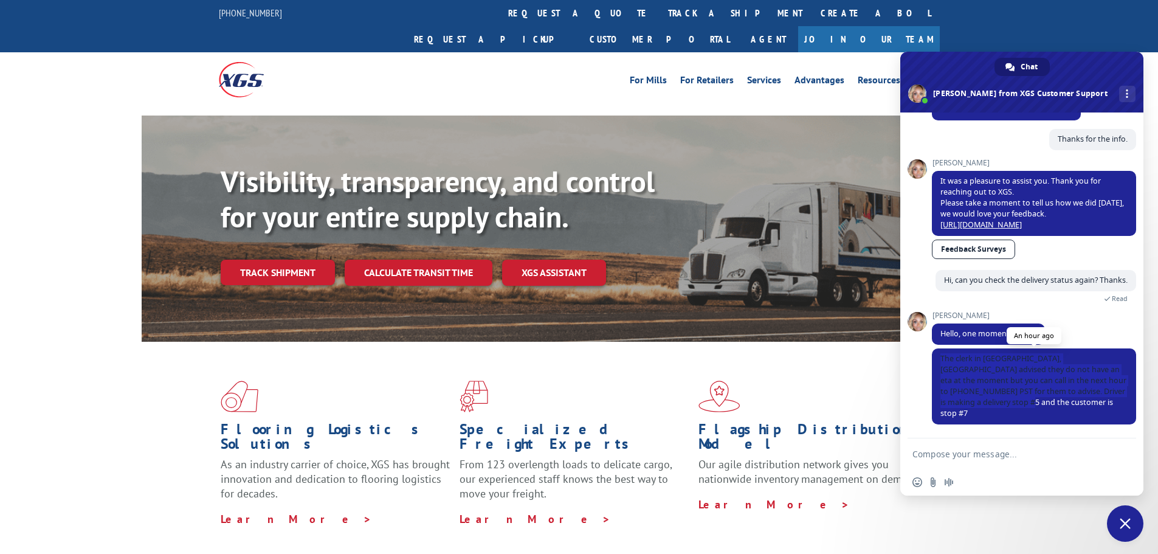
click at [992, 384] on span "The clerk in [GEOGRAPHIC_DATA], [GEOGRAPHIC_DATA] advised they do not have an e…" at bounding box center [1034, 385] width 186 height 65
click at [1001, 389] on span "The clerk in [GEOGRAPHIC_DATA], [GEOGRAPHIC_DATA] advised they do not have an e…" at bounding box center [1034, 385] width 186 height 65
click at [990, 394] on span "The clerk in [GEOGRAPHIC_DATA], [GEOGRAPHIC_DATA] advised they do not have an e…" at bounding box center [1034, 385] width 186 height 65
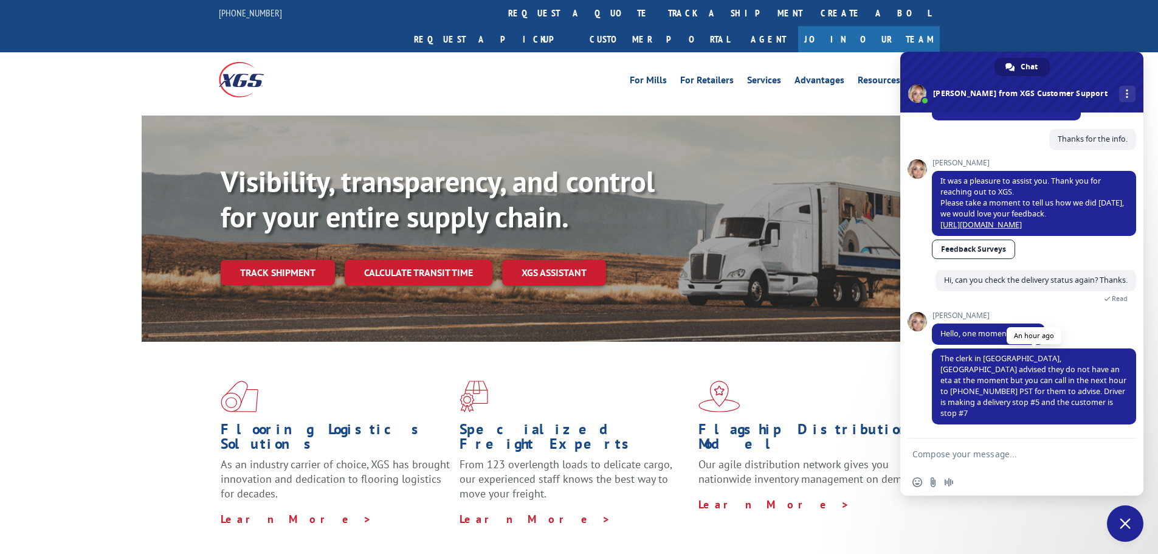
click at [975, 390] on span "The clerk in [GEOGRAPHIC_DATA], [GEOGRAPHIC_DATA] advised they do not have an e…" at bounding box center [1034, 385] width 186 height 65
click at [998, 392] on span "The clerk in [GEOGRAPHIC_DATA], [GEOGRAPHIC_DATA] advised they do not have an e…" at bounding box center [1034, 385] width 186 height 65
click at [1015, 392] on span "The clerk in [GEOGRAPHIC_DATA], [GEOGRAPHIC_DATA] advised they do not have an e…" at bounding box center [1034, 385] width 186 height 65
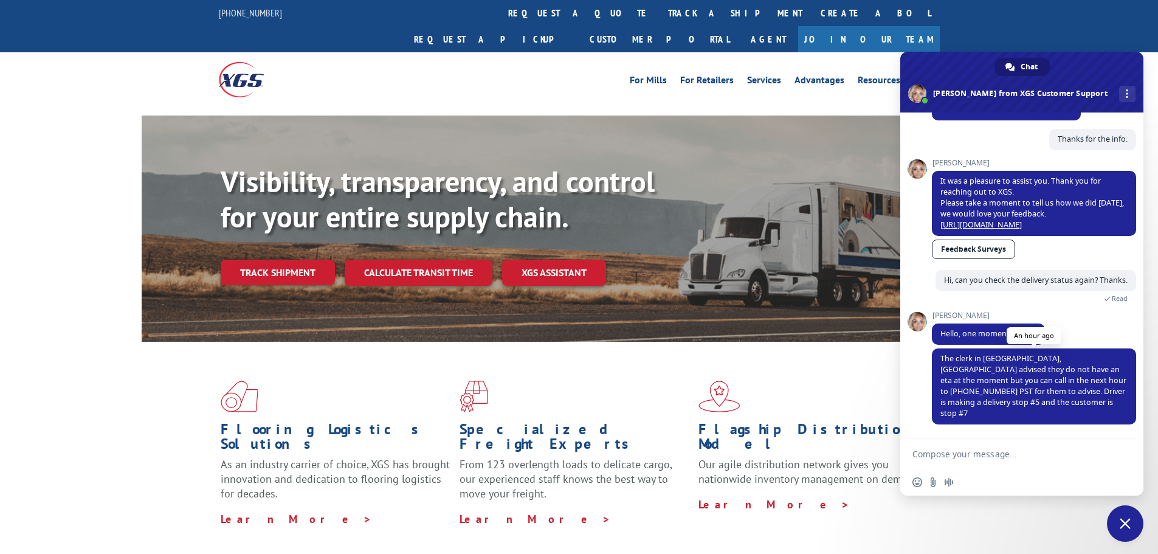
click at [997, 389] on span "The clerk in [GEOGRAPHIC_DATA], [GEOGRAPHIC_DATA] advised they do not have an e…" at bounding box center [1034, 385] width 186 height 65
click at [981, 390] on span "The clerk in [GEOGRAPHIC_DATA], [GEOGRAPHIC_DATA] advised they do not have an e…" at bounding box center [1034, 385] width 186 height 65
click at [1007, 380] on span "The clerk in [GEOGRAPHIC_DATA], [GEOGRAPHIC_DATA] advised they do not have an e…" at bounding box center [1034, 385] width 186 height 65
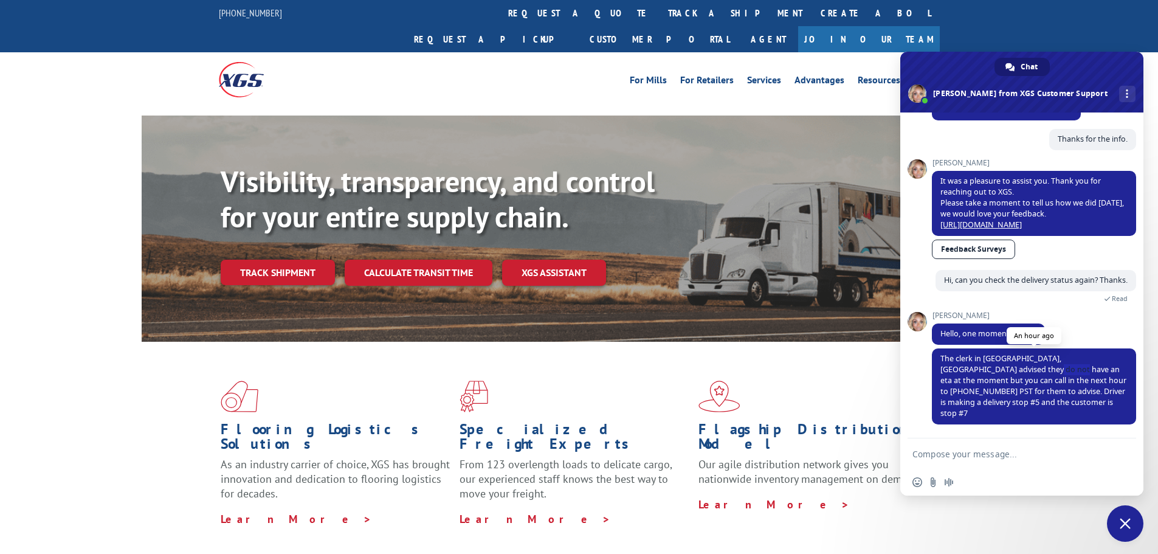
click at [1007, 380] on span "The clerk in [GEOGRAPHIC_DATA], [GEOGRAPHIC_DATA] advised they do not have an e…" at bounding box center [1034, 385] width 186 height 65
click at [1016, 390] on span "The clerk in [GEOGRAPHIC_DATA], [GEOGRAPHIC_DATA] advised they do not have an e…" at bounding box center [1034, 385] width 186 height 65
click at [989, 390] on span "The clerk in [GEOGRAPHIC_DATA], [GEOGRAPHIC_DATA] advised they do not have an e…" at bounding box center [1034, 385] width 186 height 65
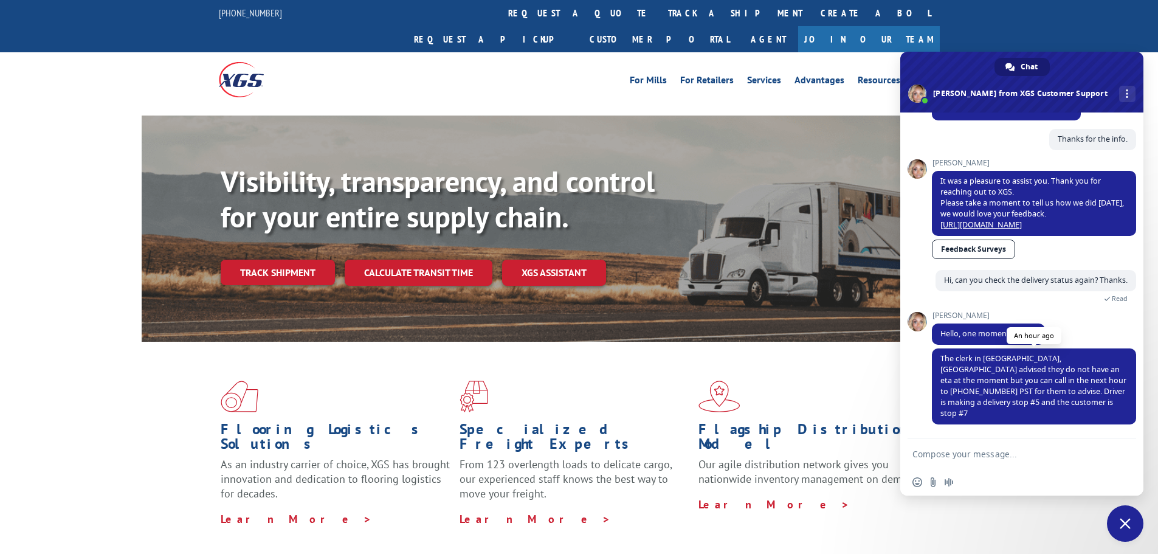
click at [994, 390] on span "The clerk in [GEOGRAPHIC_DATA], [GEOGRAPHIC_DATA] advised they do not have an e…" at bounding box center [1034, 385] width 186 height 65
click at [975, 390] on span "The clerk in [GEOGRAPHIC_DATA], [GEOGRAPHIC_DATA] advised they do not have an e…" at bounding box center [1034, 385] width 186 height 65
click at [993, 389] on span "The clerk in [GEOGRAPHIC_DATA], [GEOGRAPHIC_DATA] advised they do not have an e…" at bounding box center [1034, 385] width 186 height 65
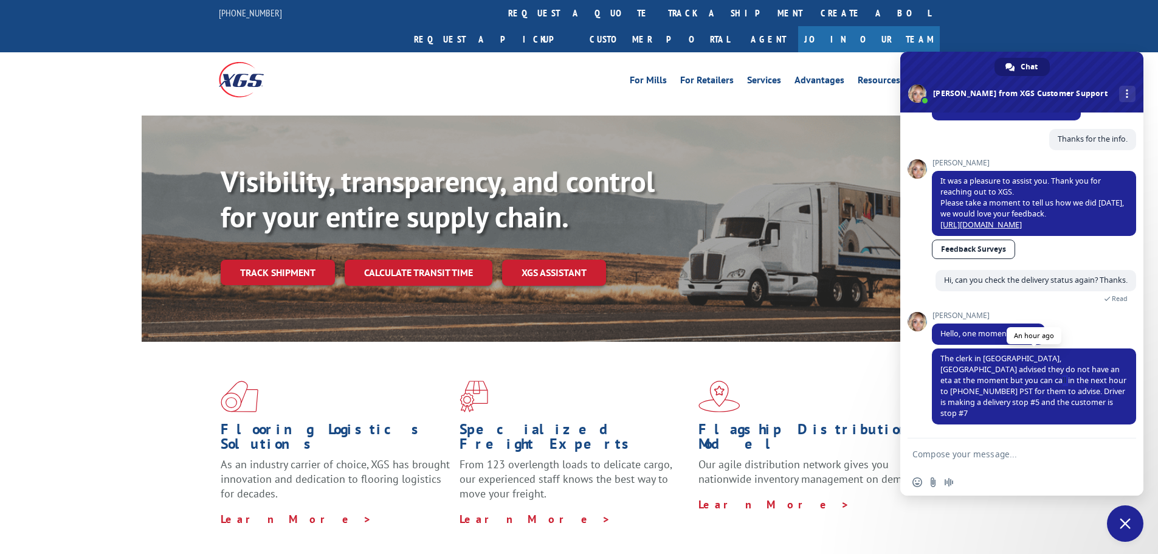
click at [993, 389] on span "The clerk in [GEOGRAPHIC_DATA], [GEOGRAPHIC_DATA] advised they do not have an e…" at bounding box center [1034, 385] width 186 height 65
click at [1014, 387] on span "The clerk in [GEOGRAPHIC_DATA], [GEOGRAPHIC_DATA] advised they do not have an e…" at bounding box center [1034, 385] width 186 height 65
click at [1012, 411] on span "The clerk in [GEOGRAPHIC_DATA], [GEOGRAPHIC_DATA] advised they do not have an e…" at bounding box center [1034, 386] width 204 height 76
drag, startPoint x: 1006, startPoint y: 414, endPoint x: 938, endPoint y: 370, distance: 81.3
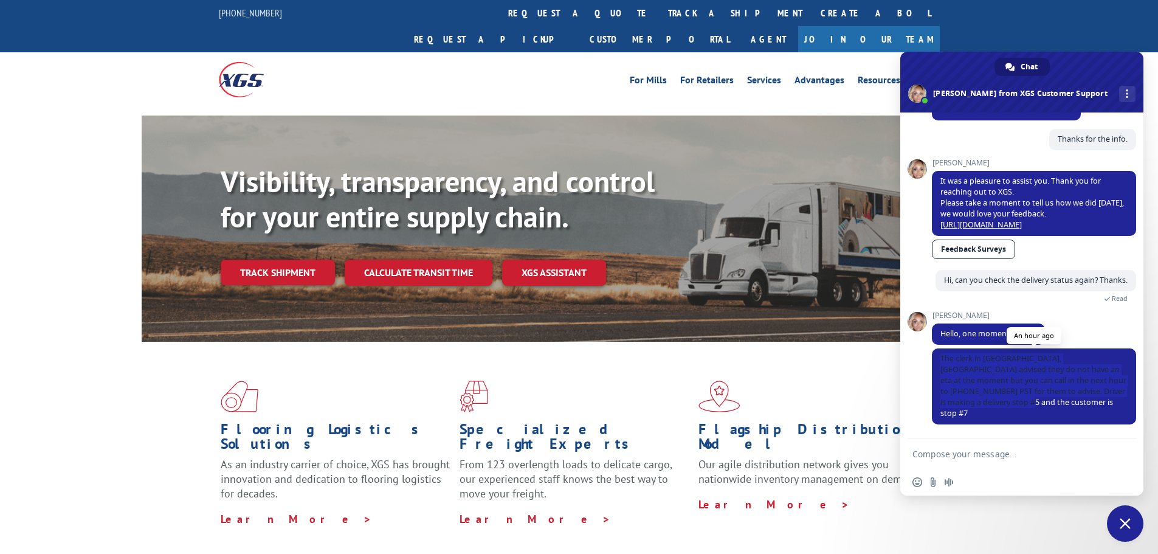
click at [938, 370] on span "The clerk in [GEOGRAPHIC_DATA], [GEOGRAPHIC_DATA] advised they do not have an e…" at bounding box center [1034, 386] width 204 height 76
click at [945, 371] on span "The clerk in [GEOGRAPHIC_DATA], [GEOGRAPHIC_DATA] advised they do not have an e…" at bounding box center [1034, 385] width 186 height 65
drag, startPoint x: 941, startPoint y: 367, endPoint x: 1022, endPoint y: 420, distance: 96.3
click at [1022, 420] on span "The clerk in [GEOGRAPHIC_DATA], [GEOGRAPHIC_DATA] advised they do not have an e…" at bounding box center [1034, 386] width 204 height 76
click at [1016, 415] on span "The clerk in [GEOGRAPHIC_DATA], [GEOGRAPHIC_DATA] advised they do not have an e…" at bounding box center [1034, 386] width 204 height 76
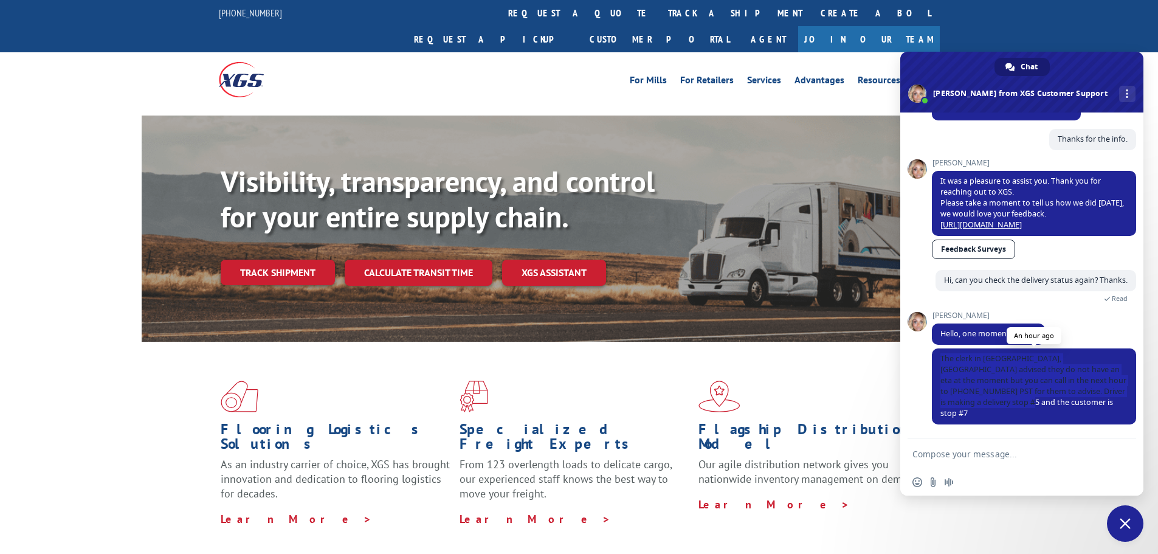
drag, startPoint x: 1012, startPoint y: 414, endPoint x: 939, endPoint y: 365, distance: 87.5
click at [939, 365] on span "The clerk in [GEOGRAPHIC_DATA], [GEOGRAPHIC_DATA] advised they do not have an e…" at bounding box center [1034, 386] width 204 height 76
click at [944, 367] on span "The clerk in [GEOGRAPHIC_DATA], [GEOGRAPHIC_DATA] advised they do not have an e…" at bounding box center [1034, 385] width 186 height 65
drag, startPoint x: 941, startPoint y: 368, endPoint x: 1005, endPoint y: 415, distance: 79.2
click at [1005, 415] on span "The clerk in [GEOGRAPHIC_DATA], [GEOGRAPHIC_DATA] advised they do not have an e…" at bounding box center [1034, 386] width 204 height 76
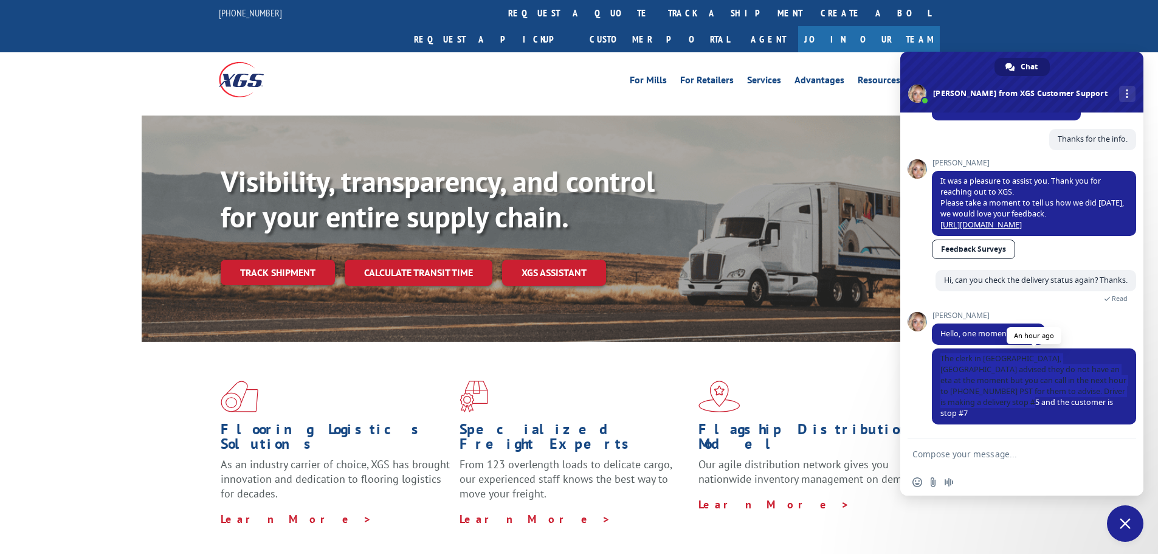
click at [1005, 400] on span "The clerk in [GEOGRAPHIC_DATA], [GEOGRAPHIC_DATA] advised they do not have an e…" at bounding box center [1034, 385] width 186 height 65
